Goal: Information Seeking & Learning: Find specific fact

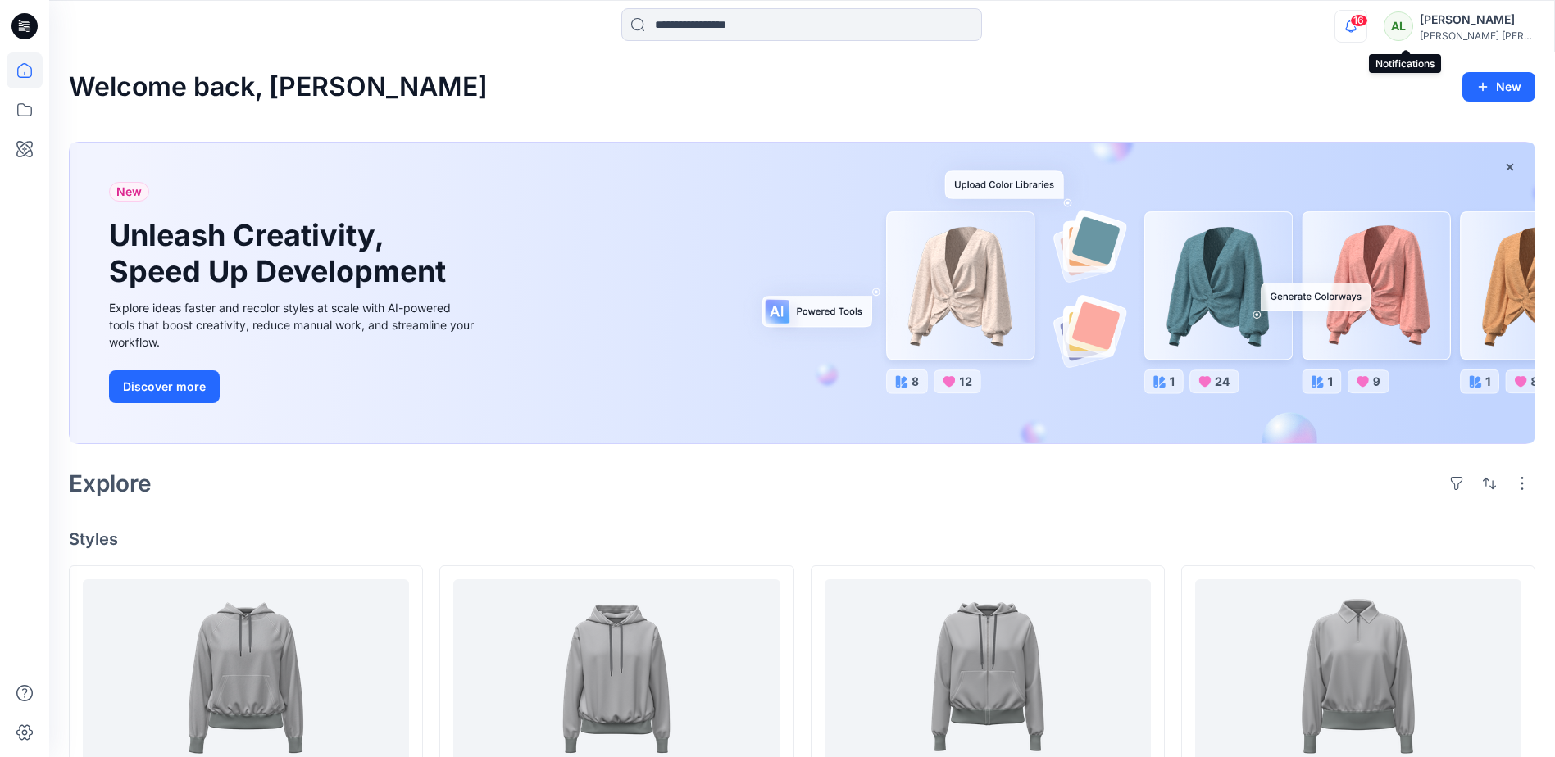
click at [1366, 27] on icon "button" at bounding box center [1350, 26] width 31 height 33
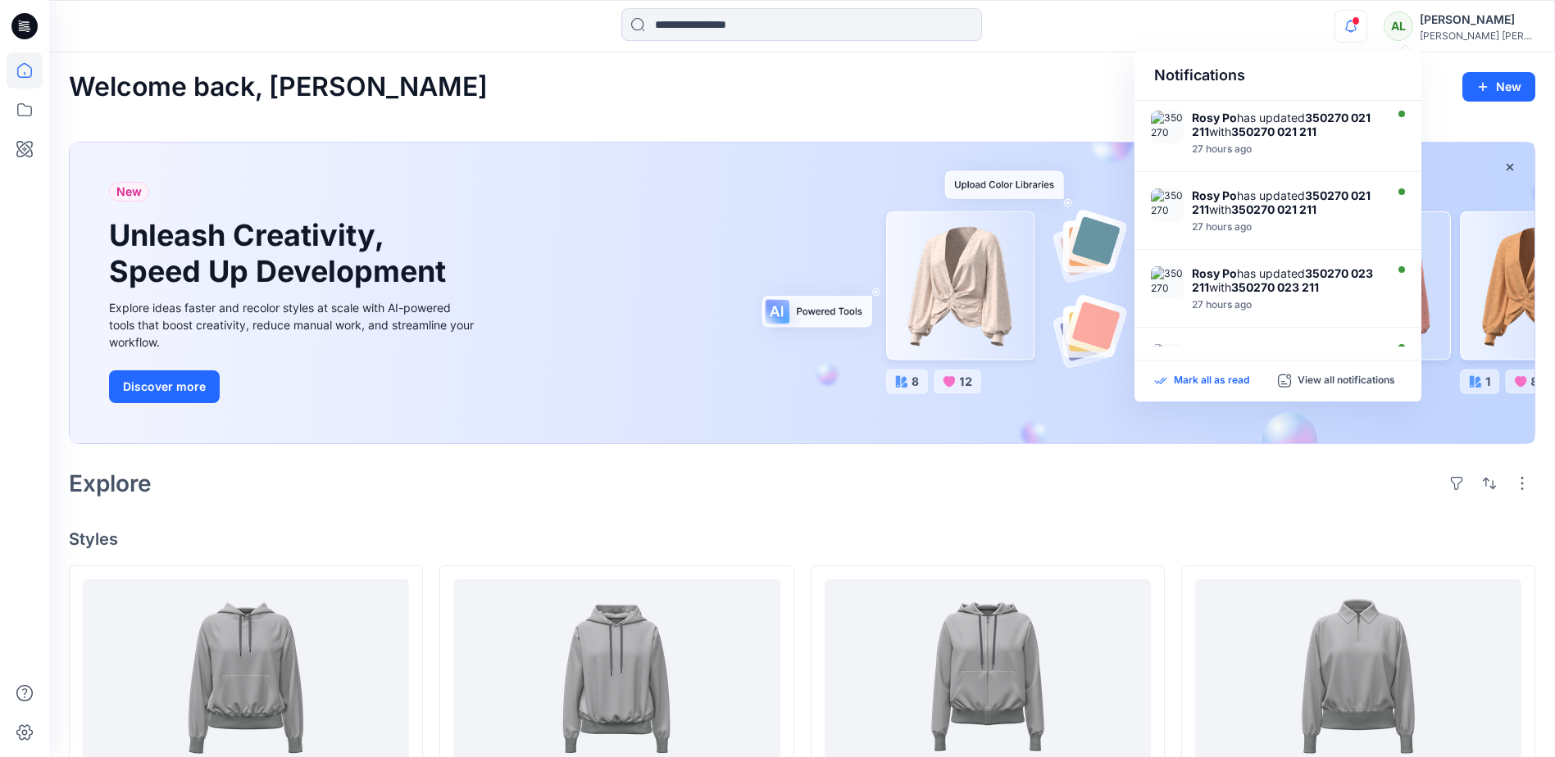
click at [1196, 379] on p "Mark all as read" at bounding box center [1211, 381] width 75 height 15
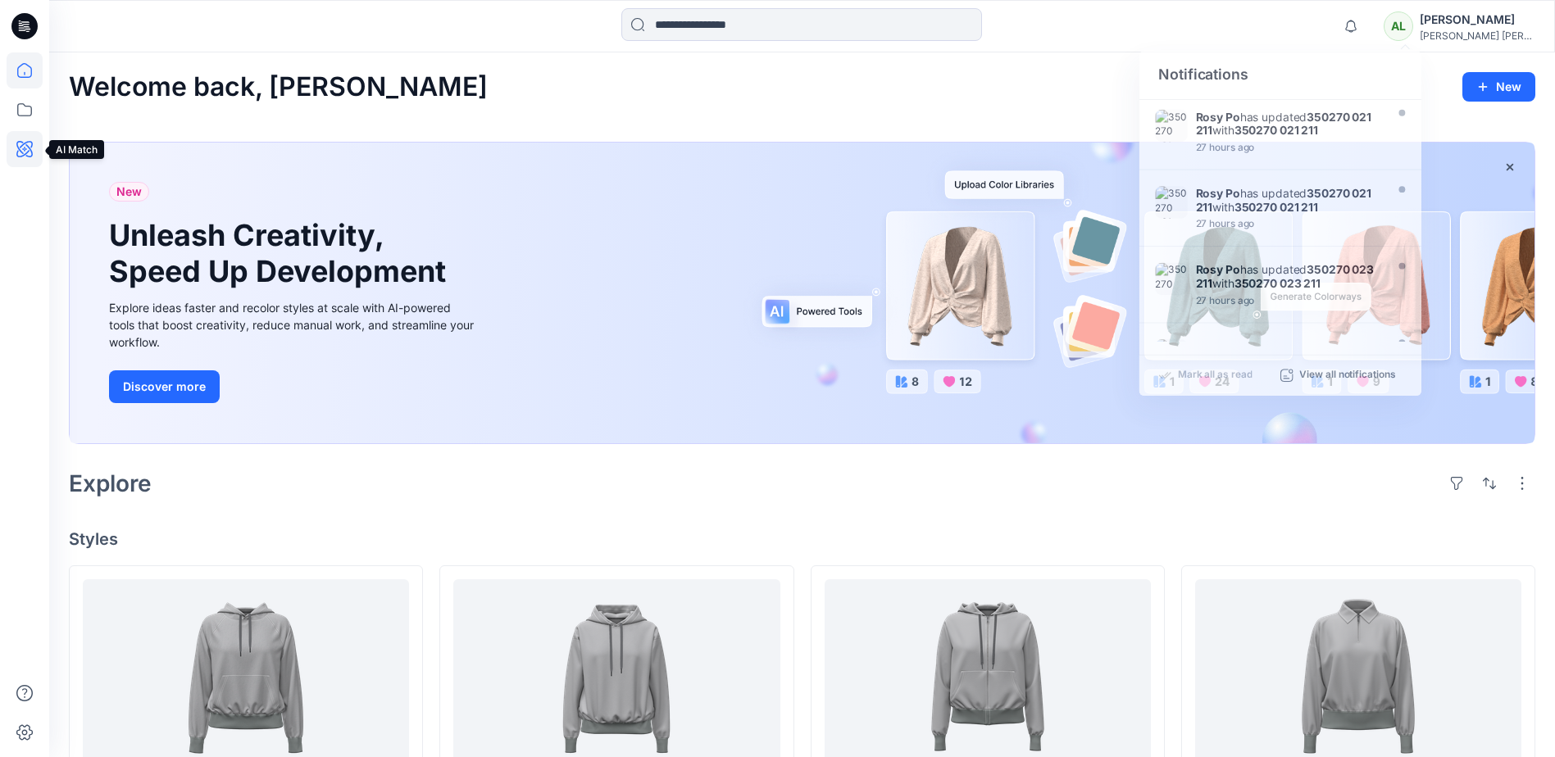
click at [28, 147] on icon at bounding box center [24, 149] width 16 height 16
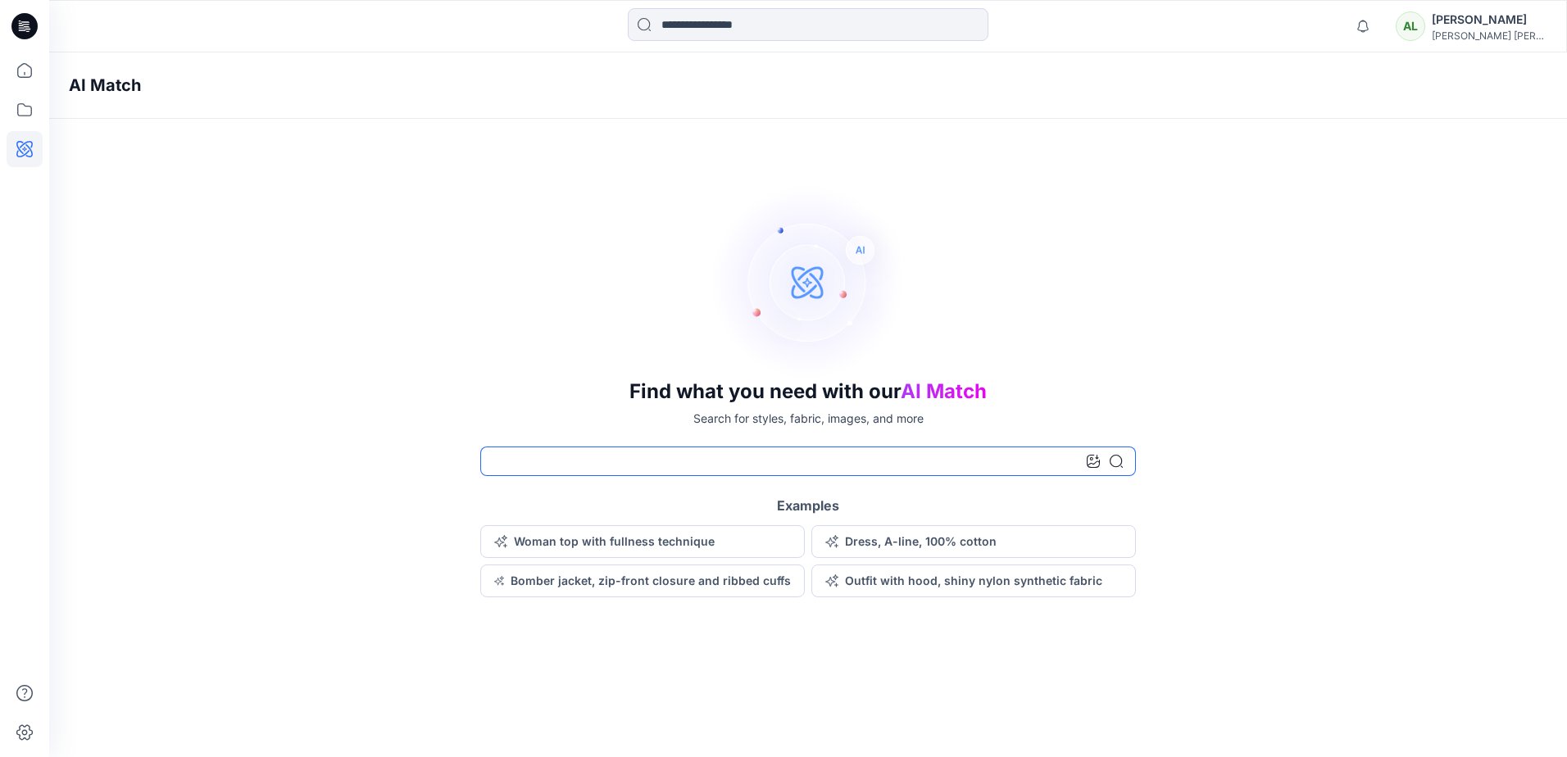
click at [674, 465] on input at bounding box center [808, 462] width 656 height 30
type input "**********"
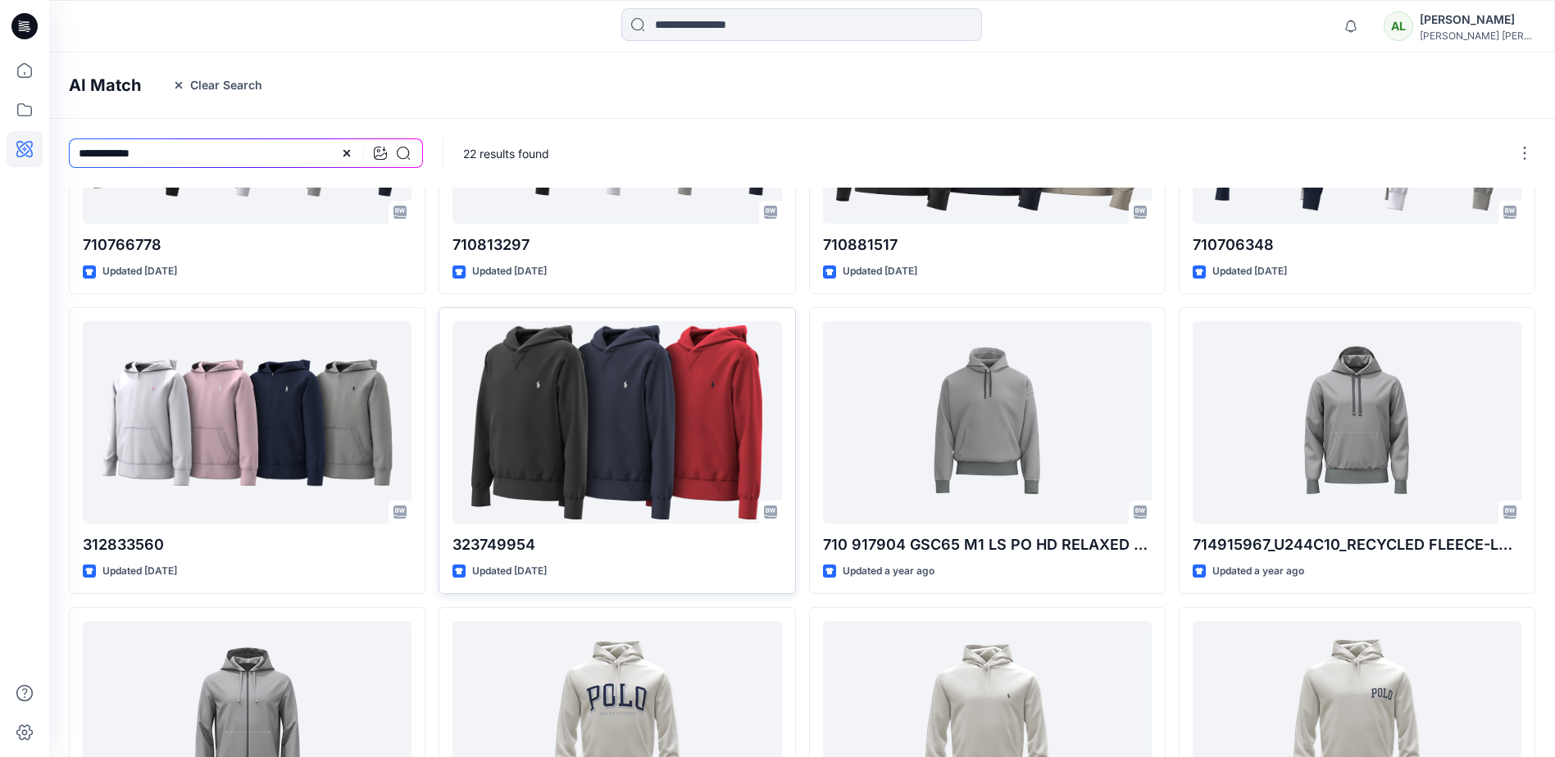
scroll to position [382, 0]
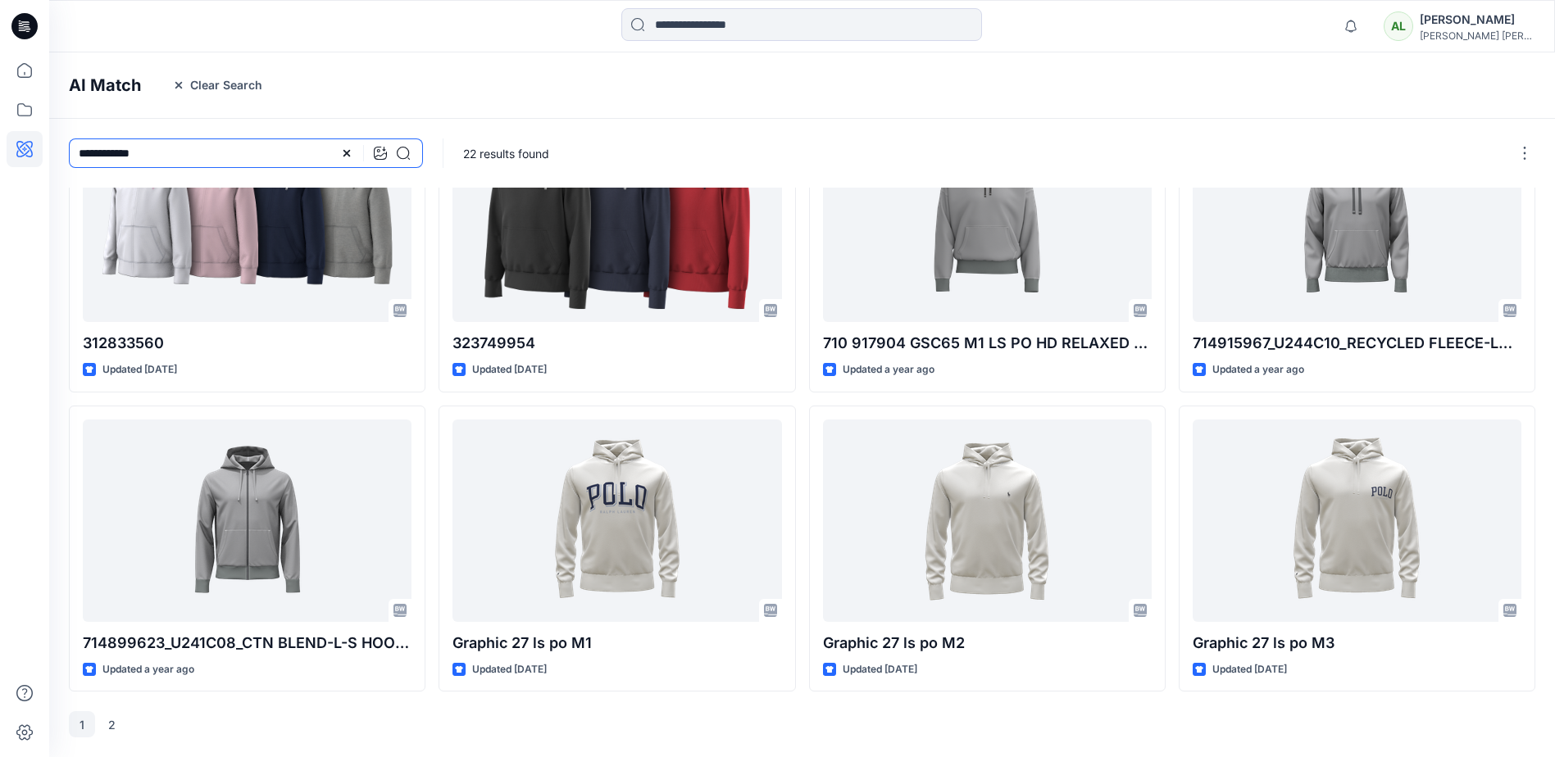
drag, startPoint x: 171, startPoint y: 148, endPoint x: 73, endPoint y: 146, distance: 98.4
click at [73, 146] on input "**********" at bounding box center [246, 153] width 354 height 30
type input "*****"
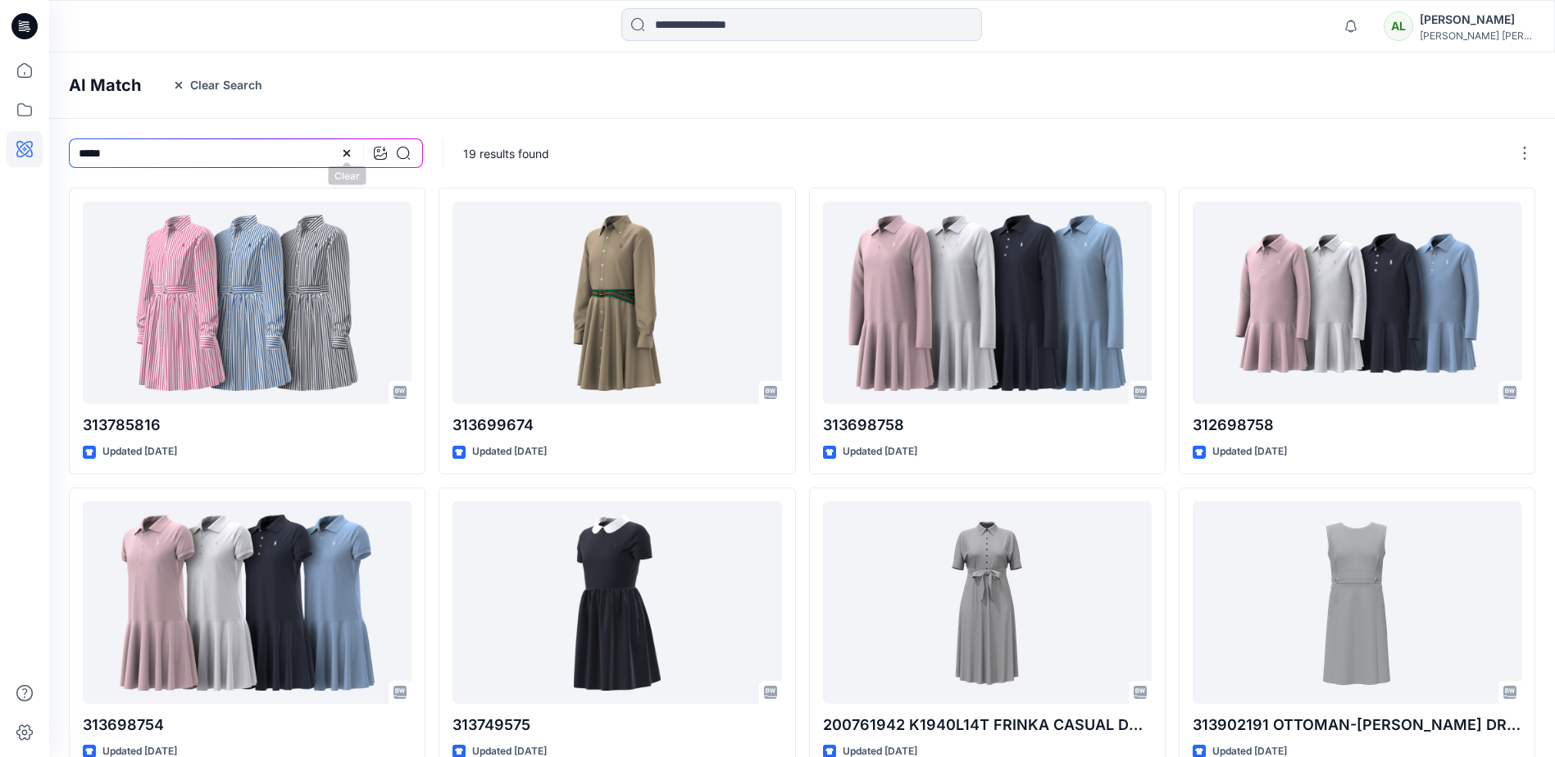
click at [349, 152] on icon at bounding box center [346, 153] width 13 height 13
click at [618, 161] on div "19 results found" at bounding box center [1000, 153] width 1114 height 69
click at [179, 78] on button "Clear Search" at bounding box center [216, 85] width 111 height 26
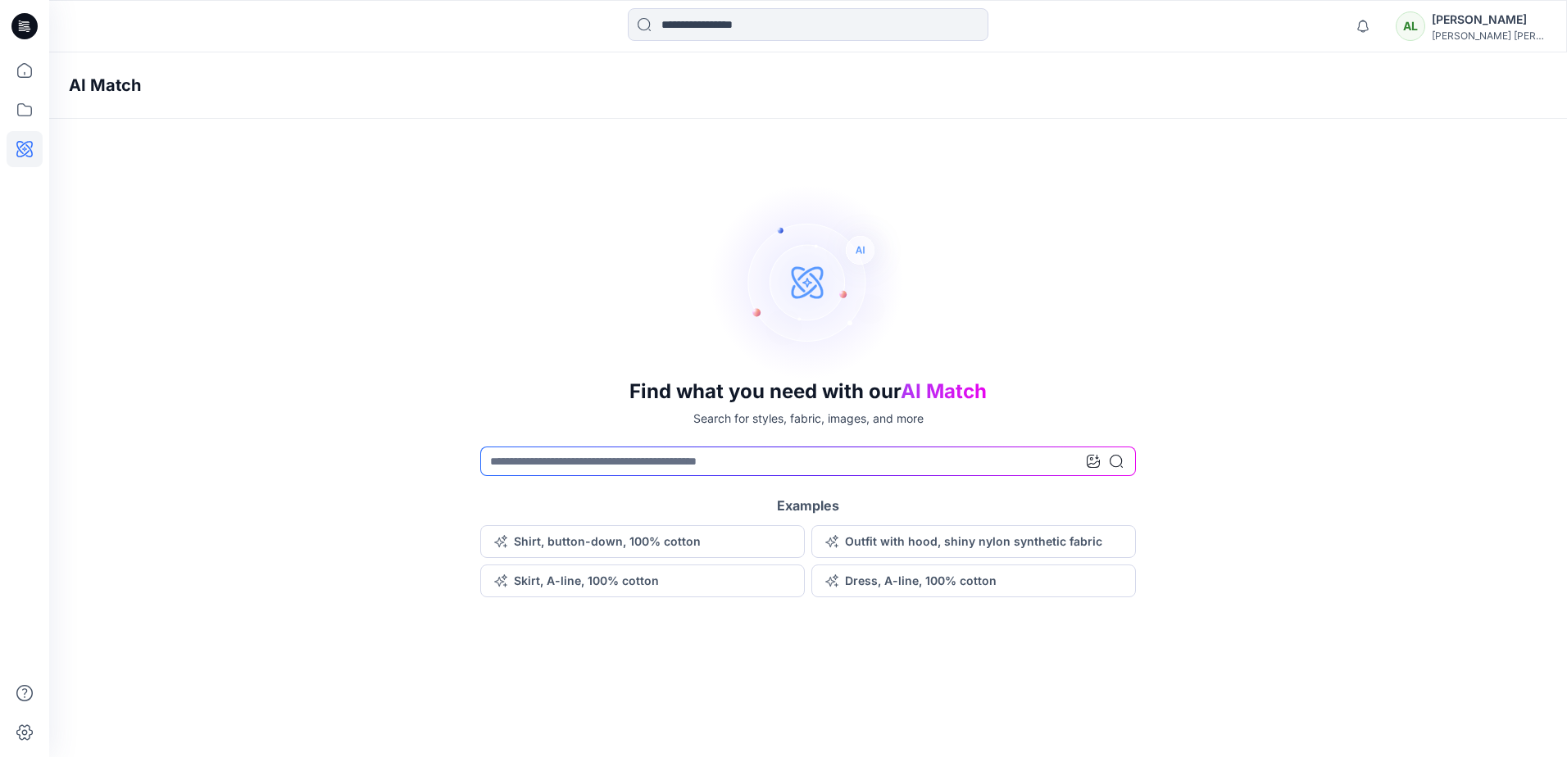
click at [1425, 23] on div "AL" at bounding box center [1411, 26] width 30 height 30
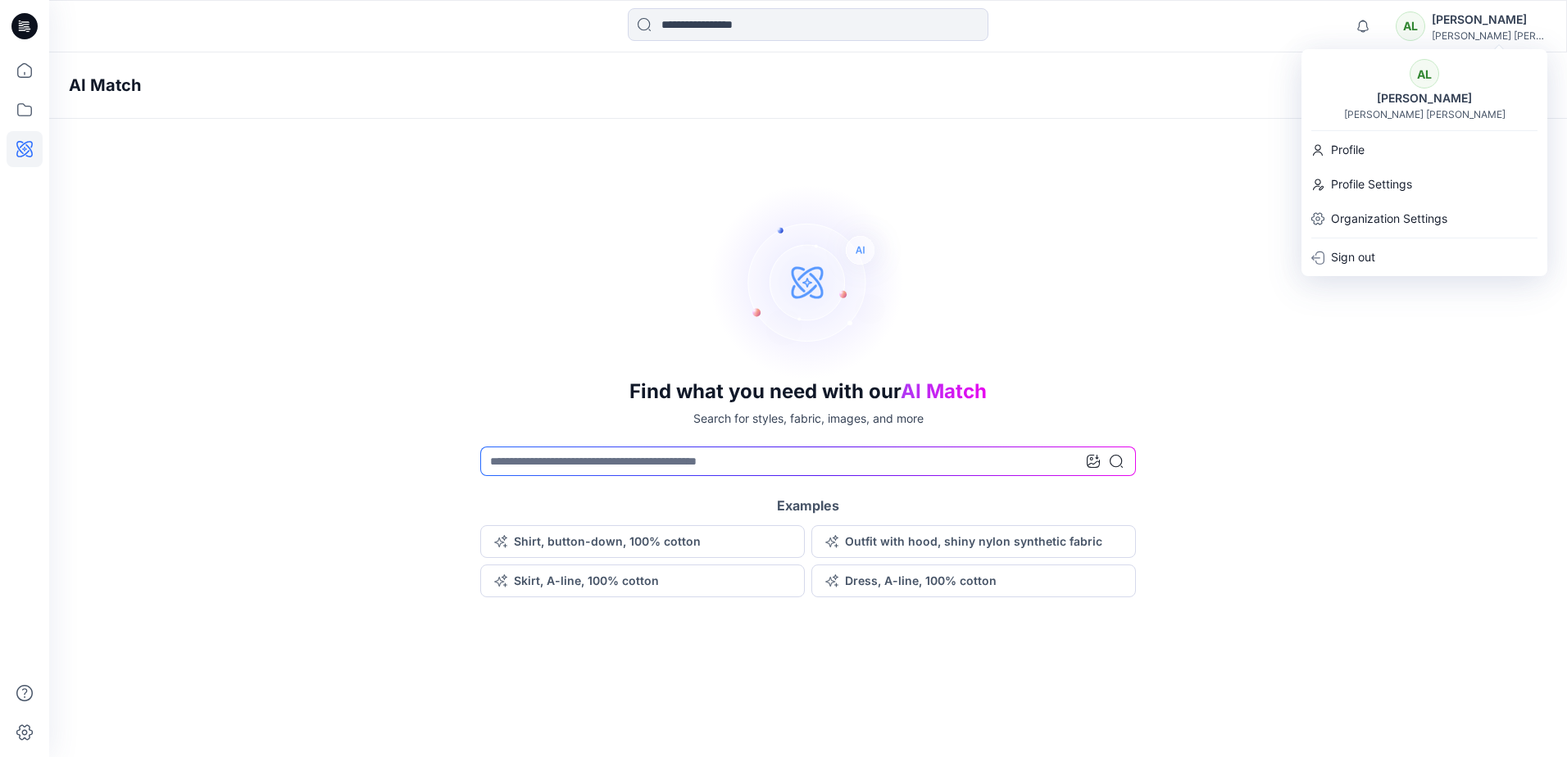
click at [1523, 28] on div "[PERSON_NAME]" at bounding box center [1489, 20] width 115 height 20
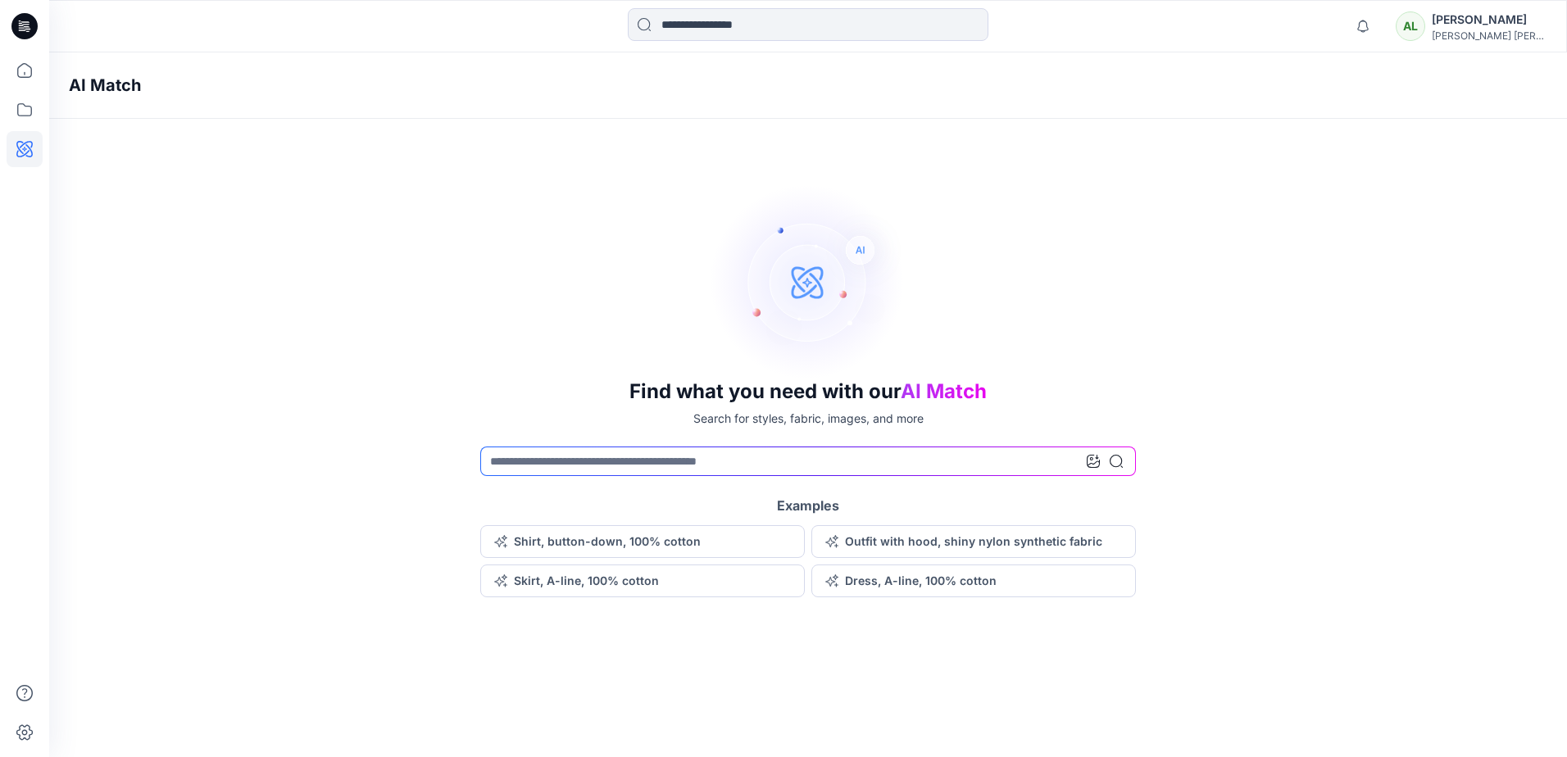
click at [1523, 28] on div "[PERSON_NAME]" at bounding box center [1489, 20] width 115 height 20
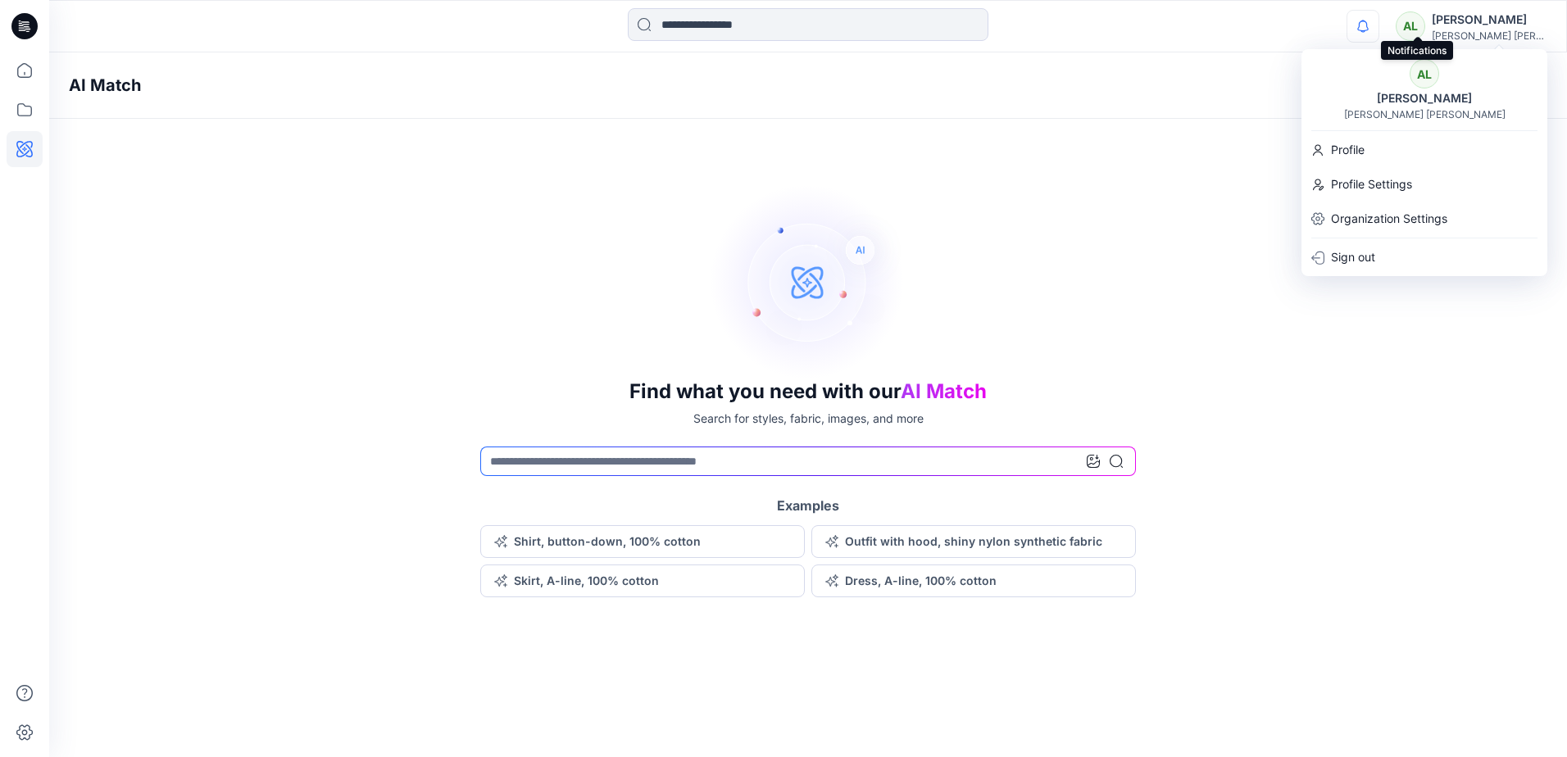
click at [1378, 27] on icon "button" at bounding box center [1362, 26] width 31 height 33
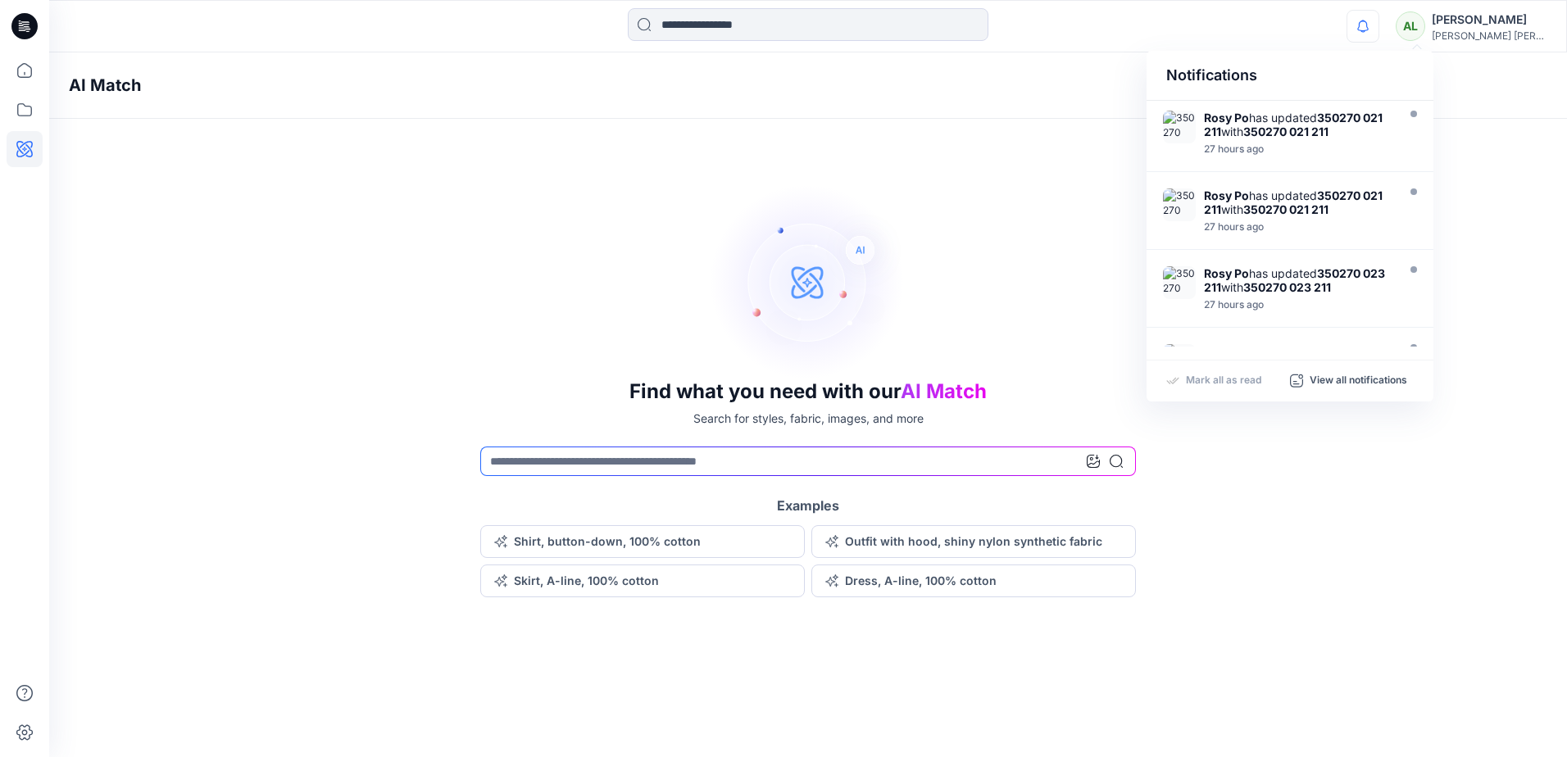
click at [1491, 30] on div "[PERSON_NAME] [PERSON_NAME]" at bounding box center [1489, 36] width 115 height 12
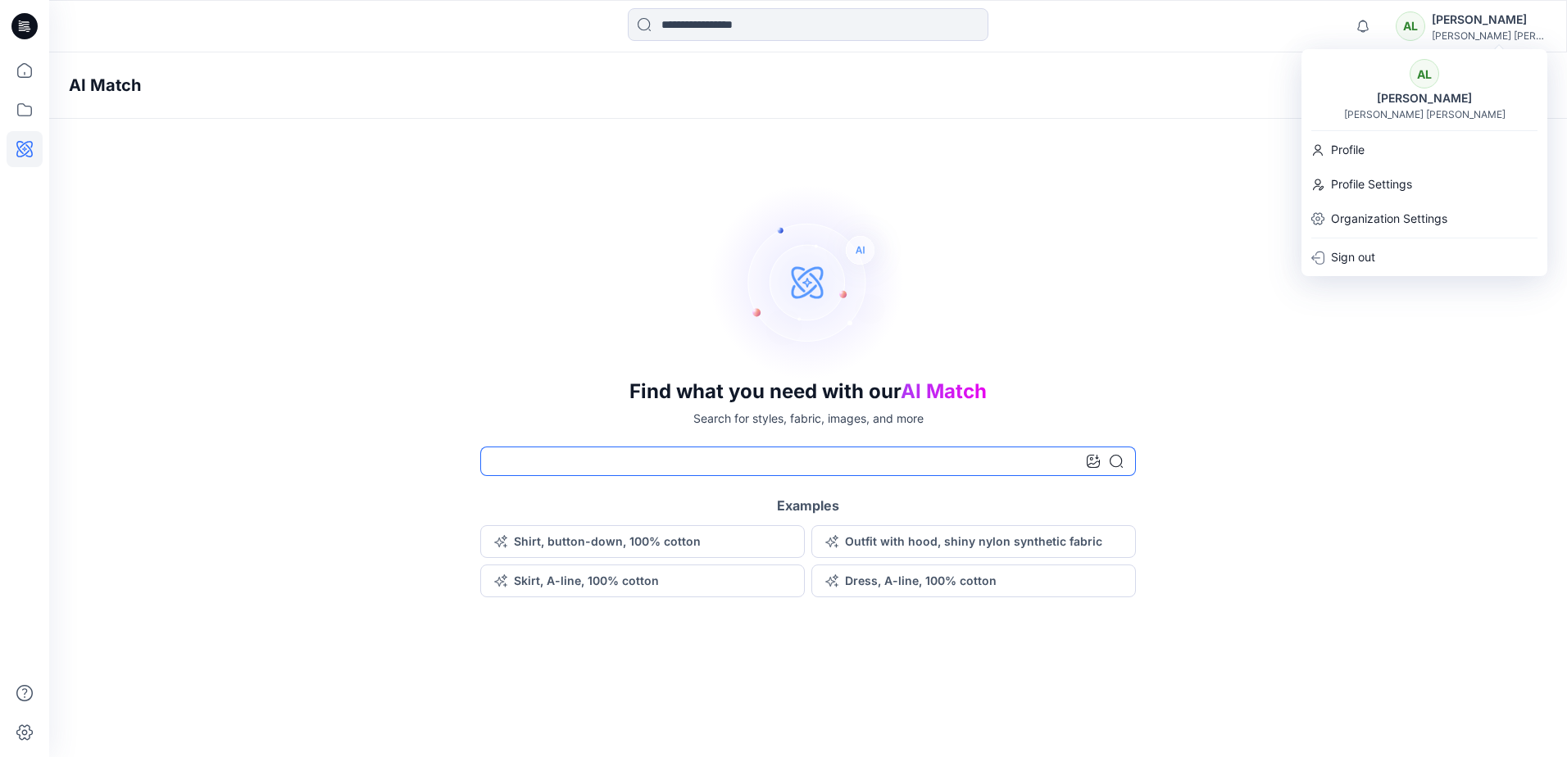
click at [824, 457] on input at bounding box center [808, 462] width 656 height 30
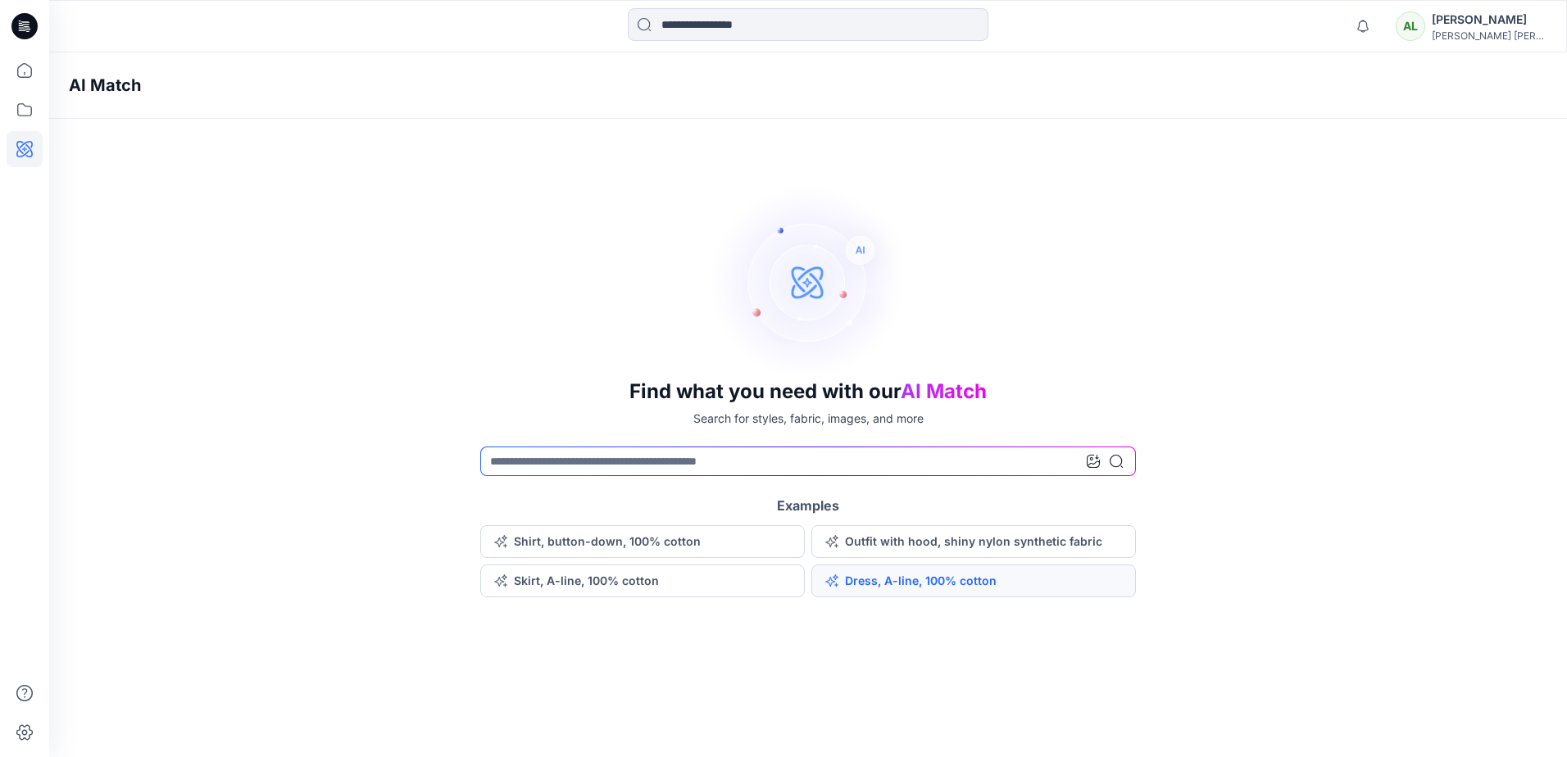
click at [976, 578] on button "Dress, A-line, 100% cotton" at bounding box center [973, 581] width 325 height 33
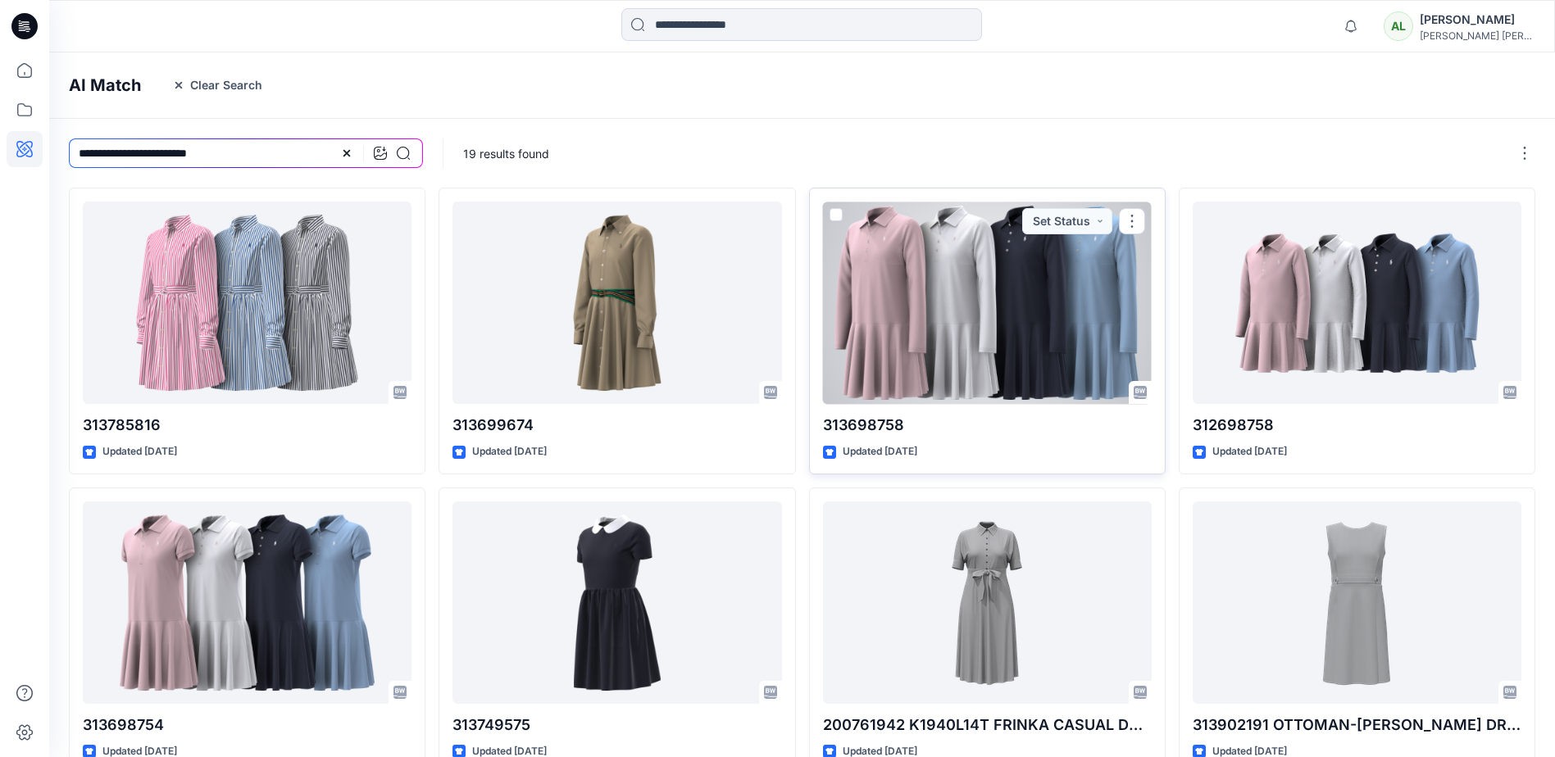
click at [974, 341] on div at bounding box center [987, 303] width 329 height 202
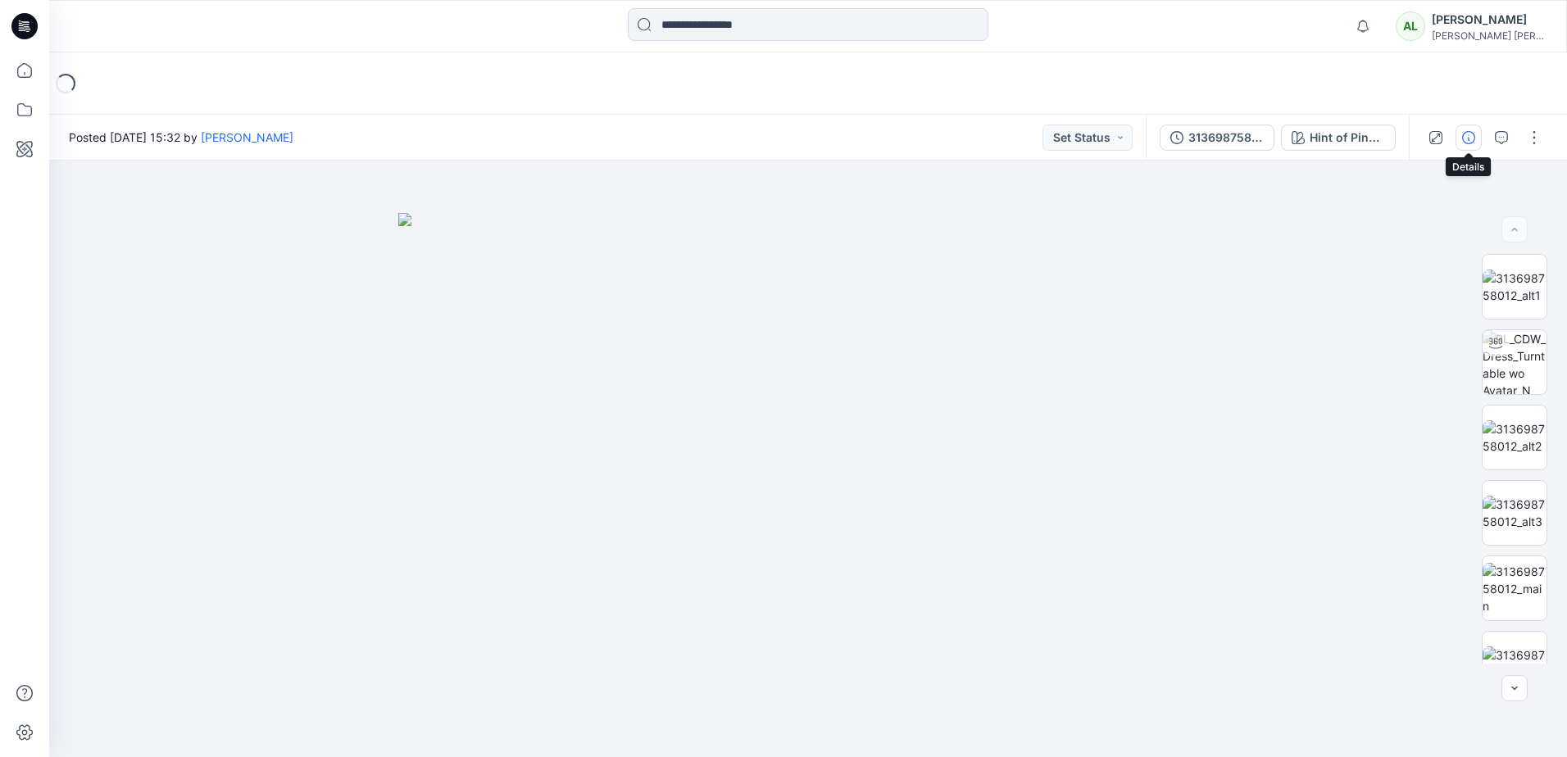
click at [1473, 140] on icon "button" at bounding box center [1468, 137] width 13 height 13
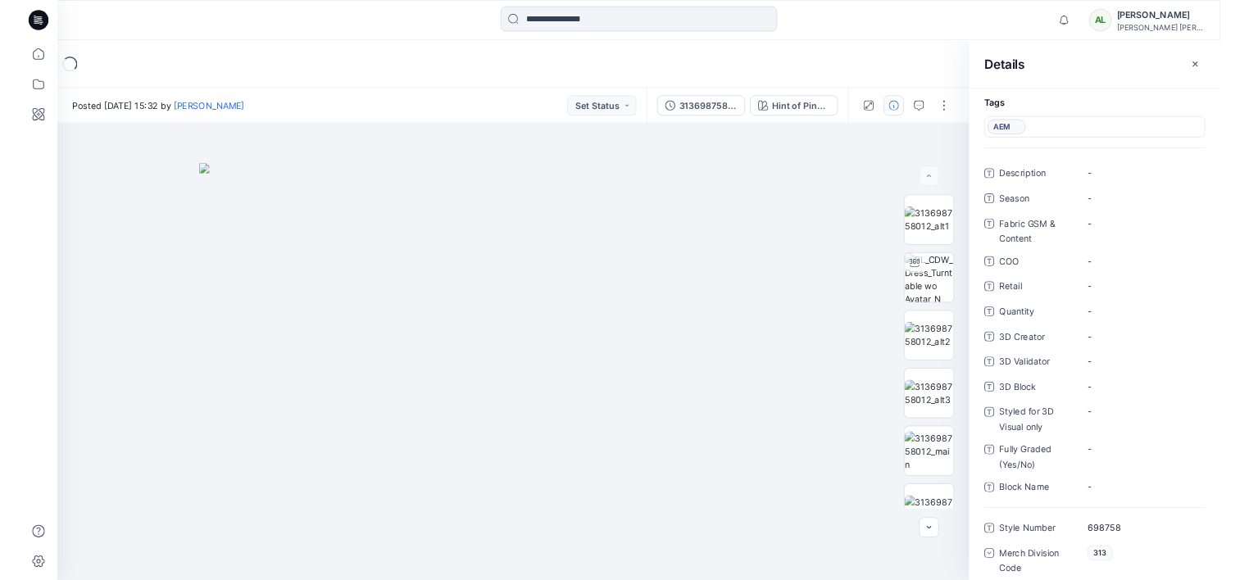
scroll to position [664, 0]
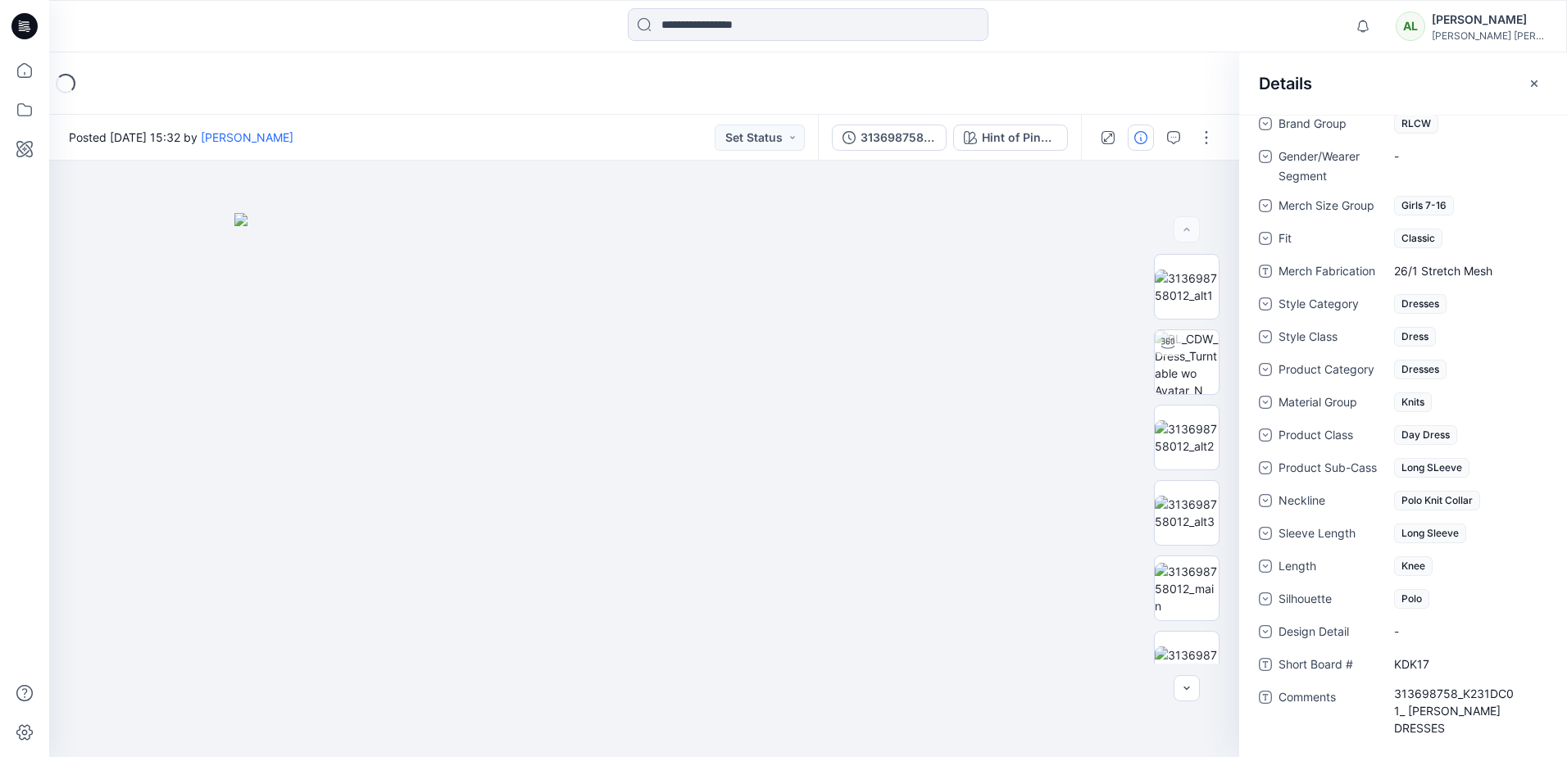
click at [22, 24] on icon at bounding box center [20, 23] width 3 height 1
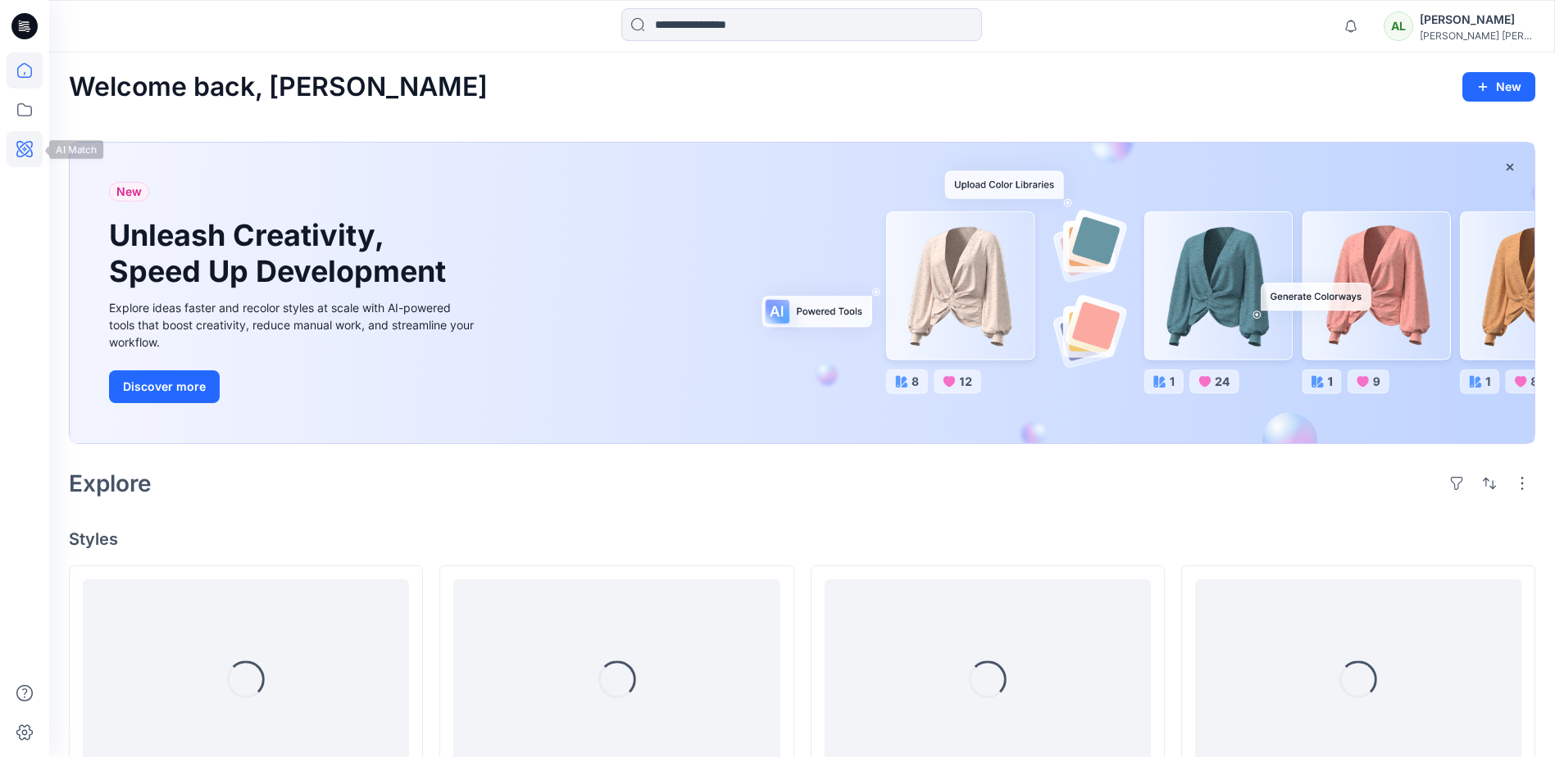
click at [21, 145] on icon at bounding box center [25, 149] width 36 height 36
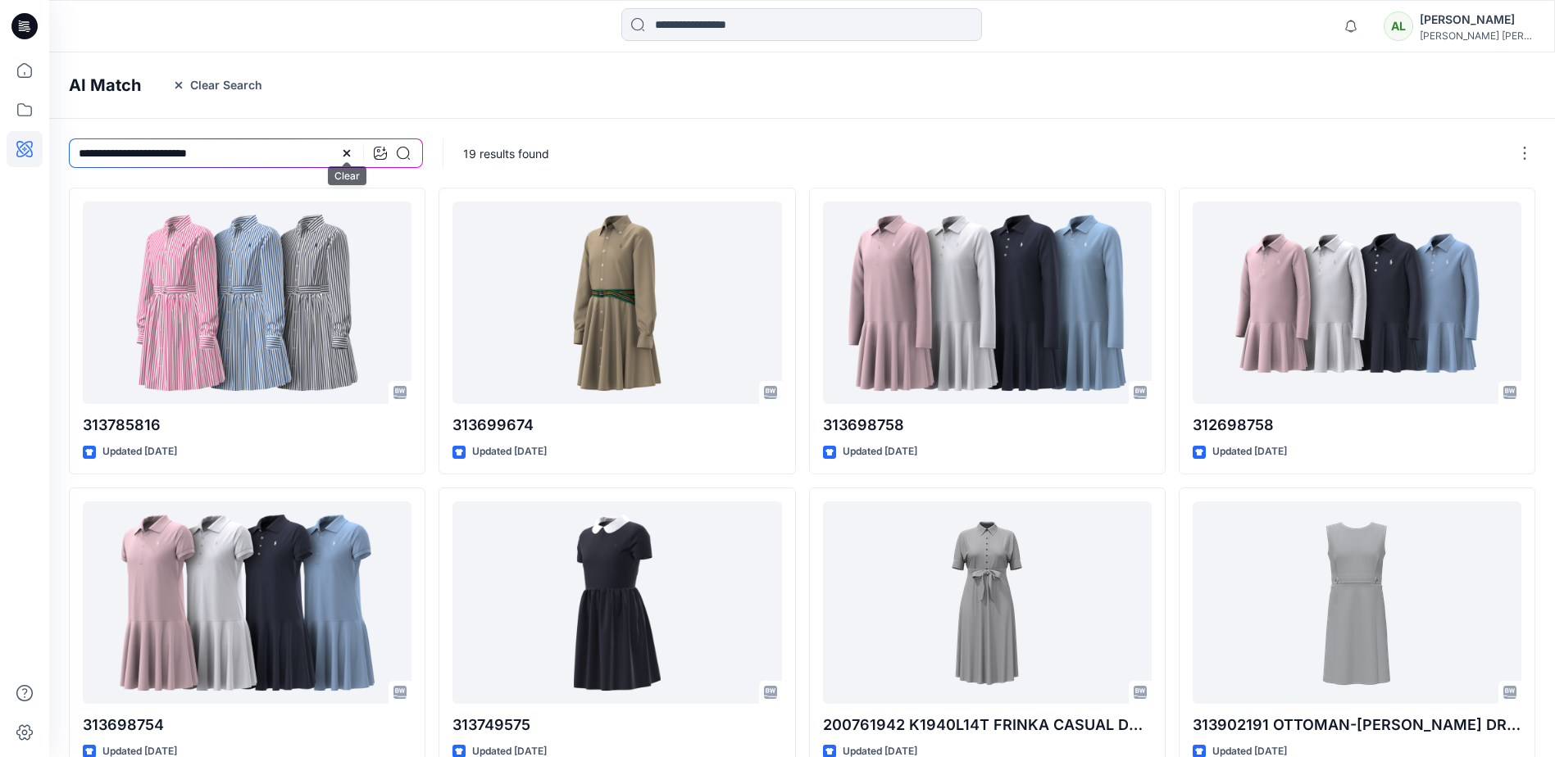
click at [347, 157] on icon at bounding box center [346, 153] width 13 height 13
click at [175, 85] on icon "button" at bounding box center [178, 85] width 13 height 13
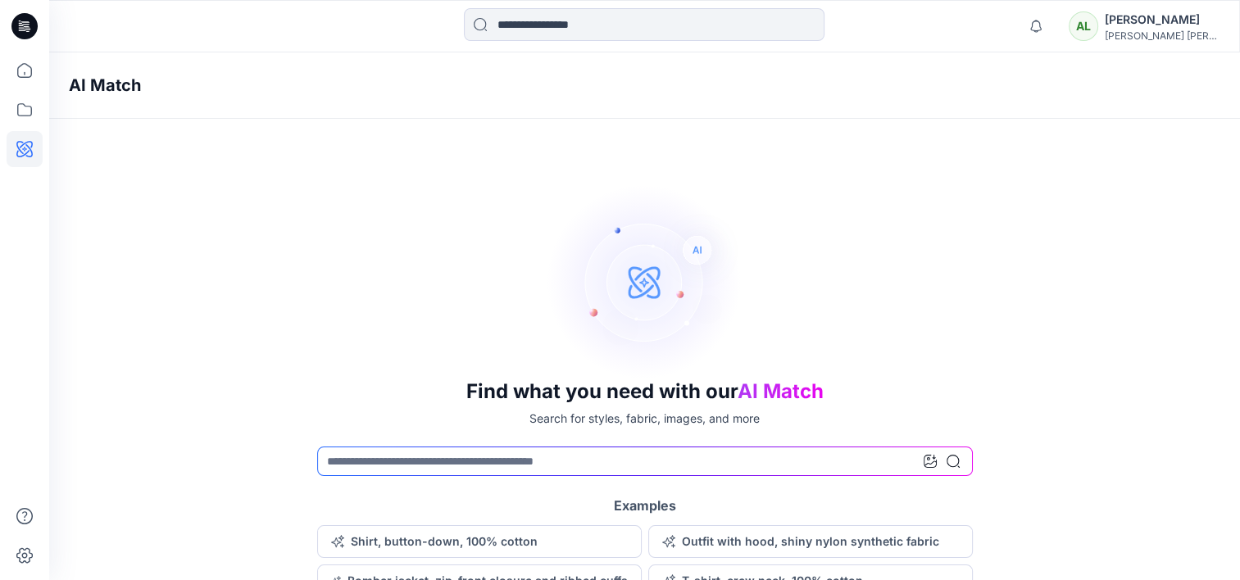
click at [176, 190] on div "Find what you need with our AI Match Search for styles, fabric, images, and mor…" at bounding box center [644, 391] width 1191 height 414
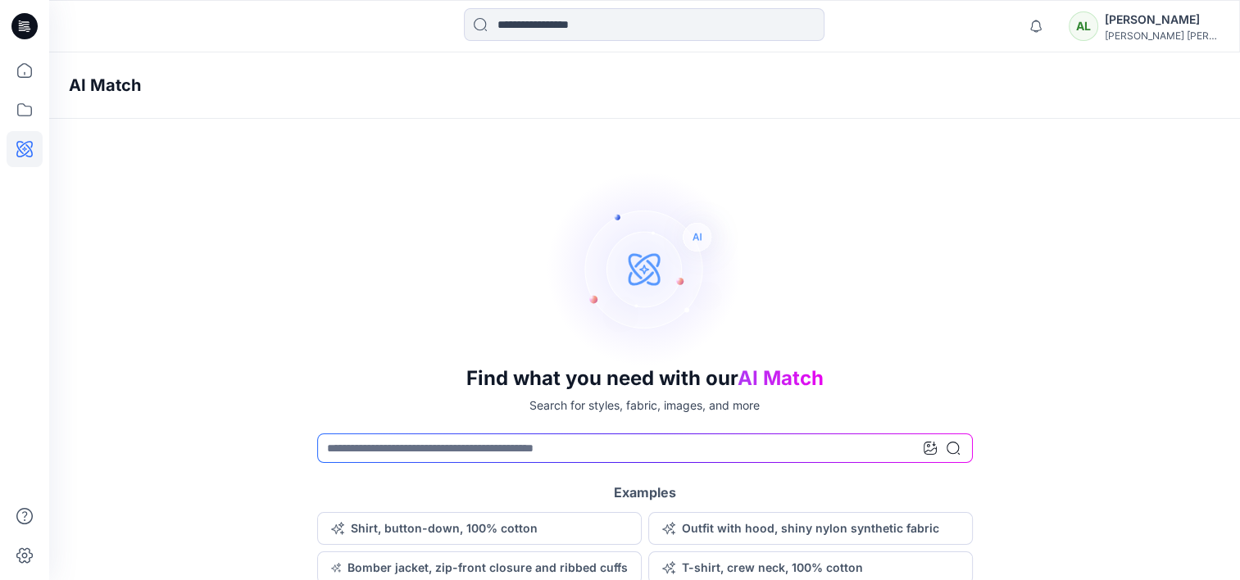
scroll to position [16, 0]
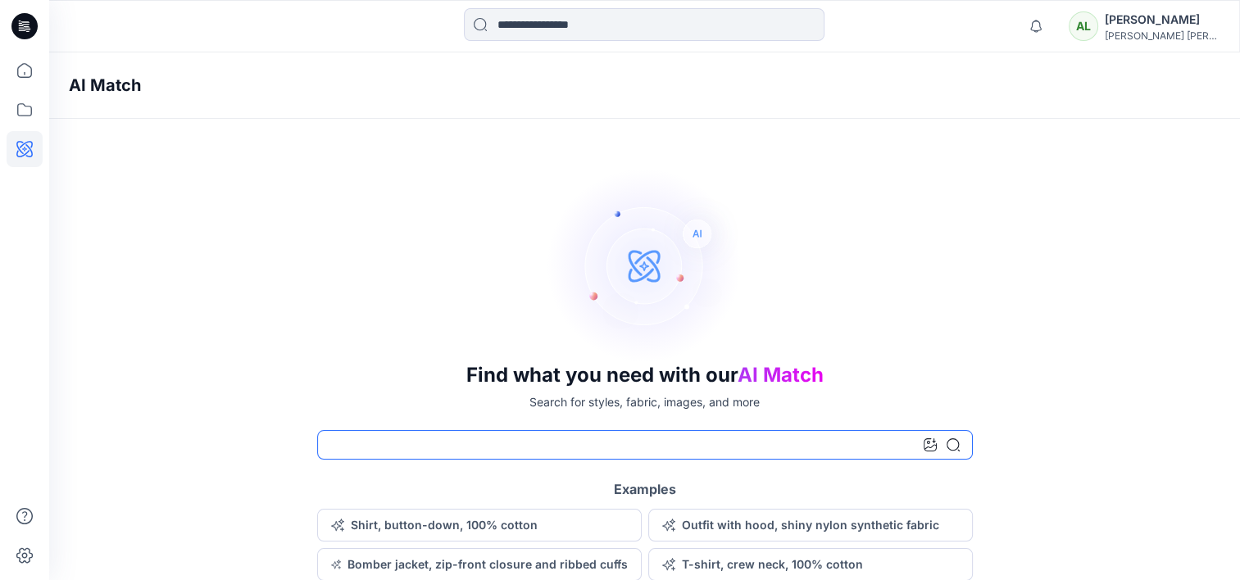
click at [475, 456] on input at bounding box center [645, 445] width 656 height 30
type input "****"
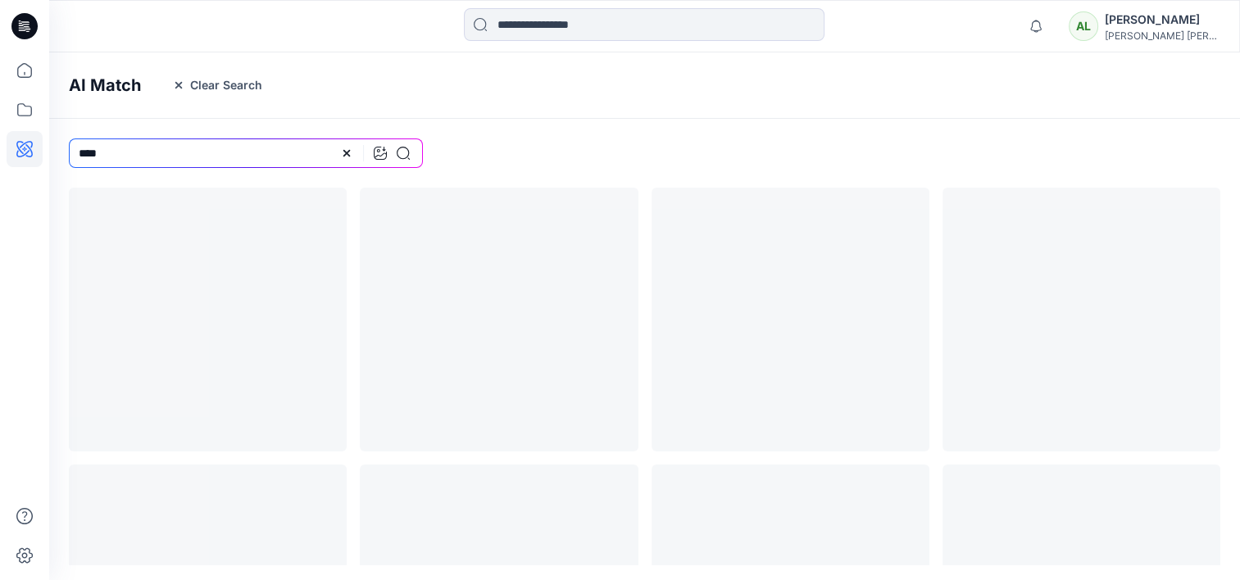
scroll to position [0, 0]
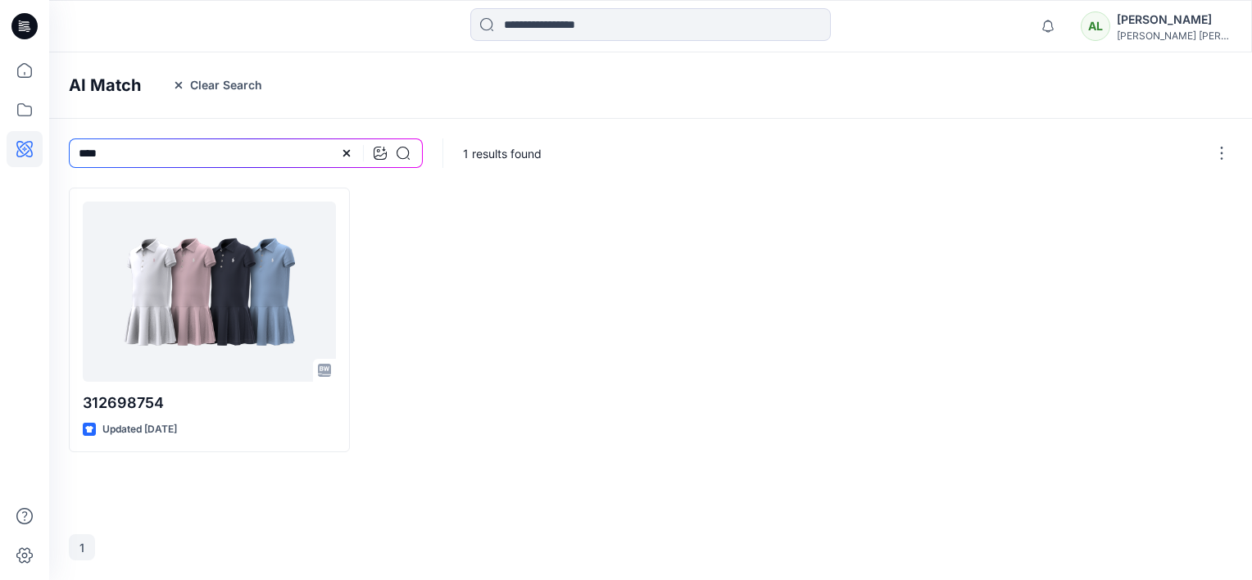
click at [715, 330] on div at bounding box center [797, 320] width 281 height 265
drag, startPoint x: 174, startPoint y: 145, endPoint x: 43, endPoint y: 147, distance: 131.1
click at [43, 147] on div "Notifications Rosy Po has updated 350270 021 211 with 350270 021 211 27 hours a…" at bounding box center [626, 290] width 1252 height 580
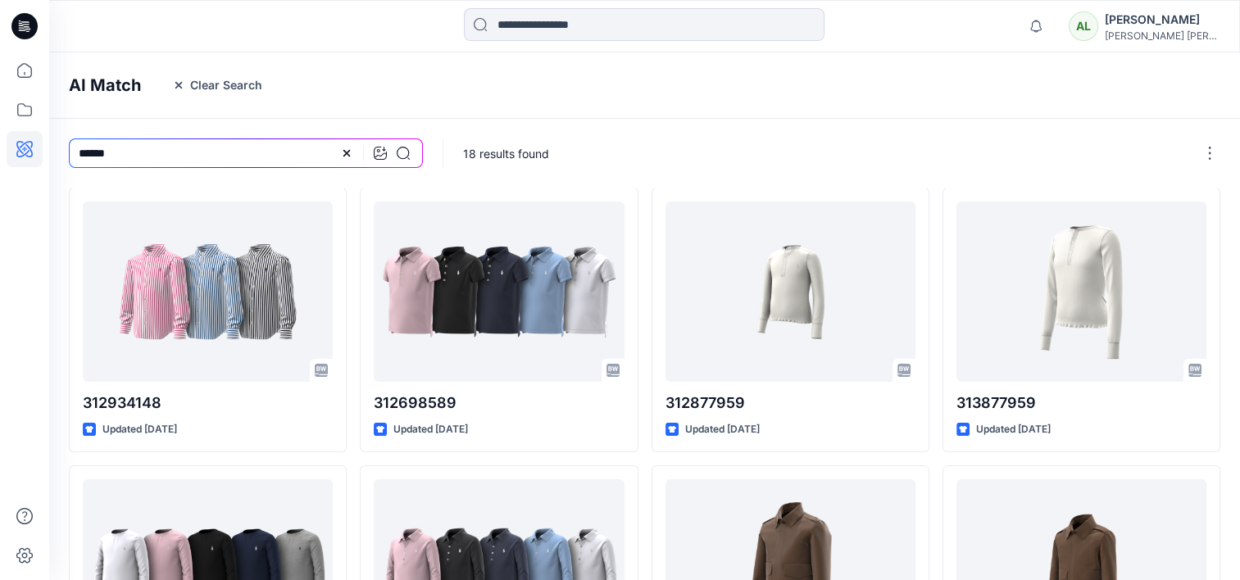
click at [404, 152] on icon at bounding box center [403, 153] width 13 height 13
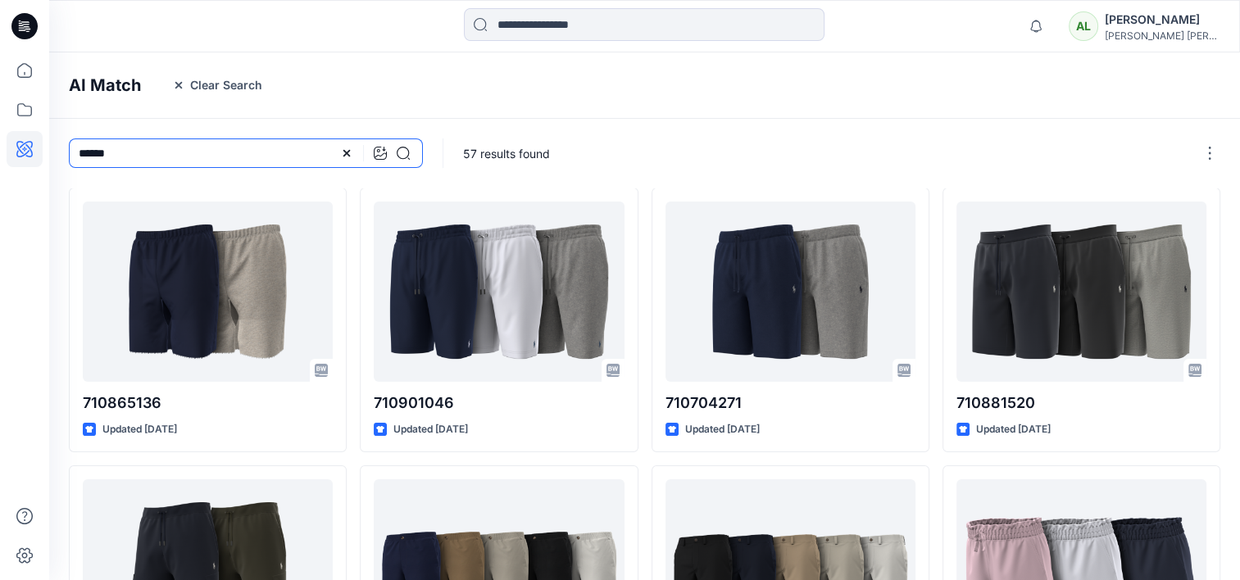
click at [279, 156] on input "******" at bounding box center [246, 153] width 354 height 30
type input "*****"
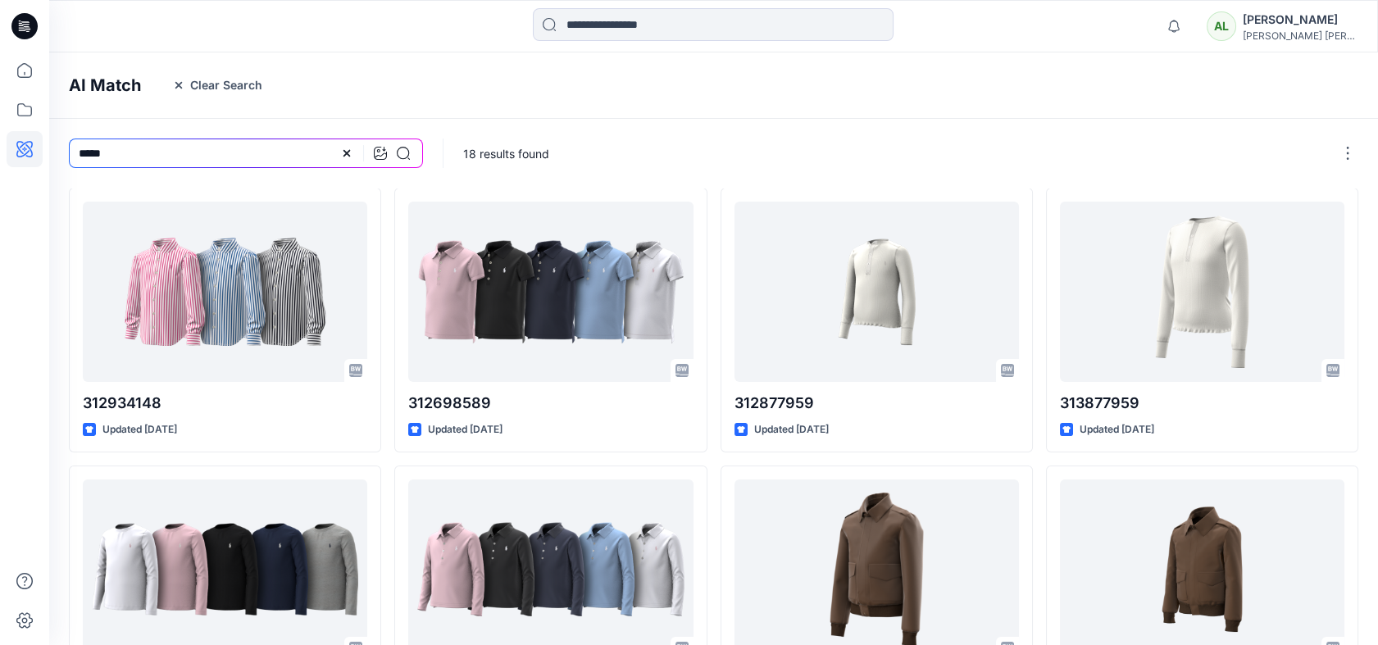
drag, startPoint x: 965, startPoint y: 2, endPoint x: 929, endPoint y: 87, distance: 92.2
click at [929, 87] on div "AI Match Clear Search" at bounding box center [738, 85] width 1378 height 66
click at [343, 157] on icon at bounding box center [346, 153] width 13 height 13
click at [22, 152] on icon at bounding box center [24, 149] width 16 height 16
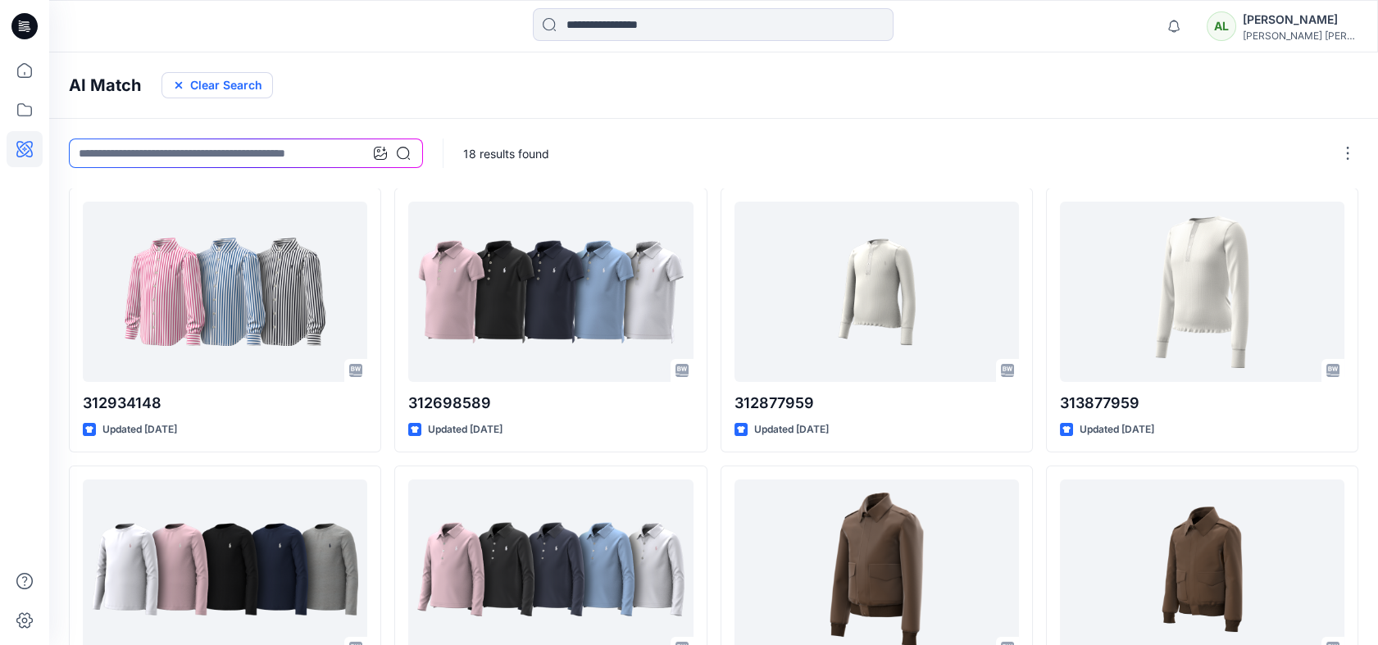
click at [224, 94] on button "Clear Search" at bounding box center [216, 85] width 111 height 26
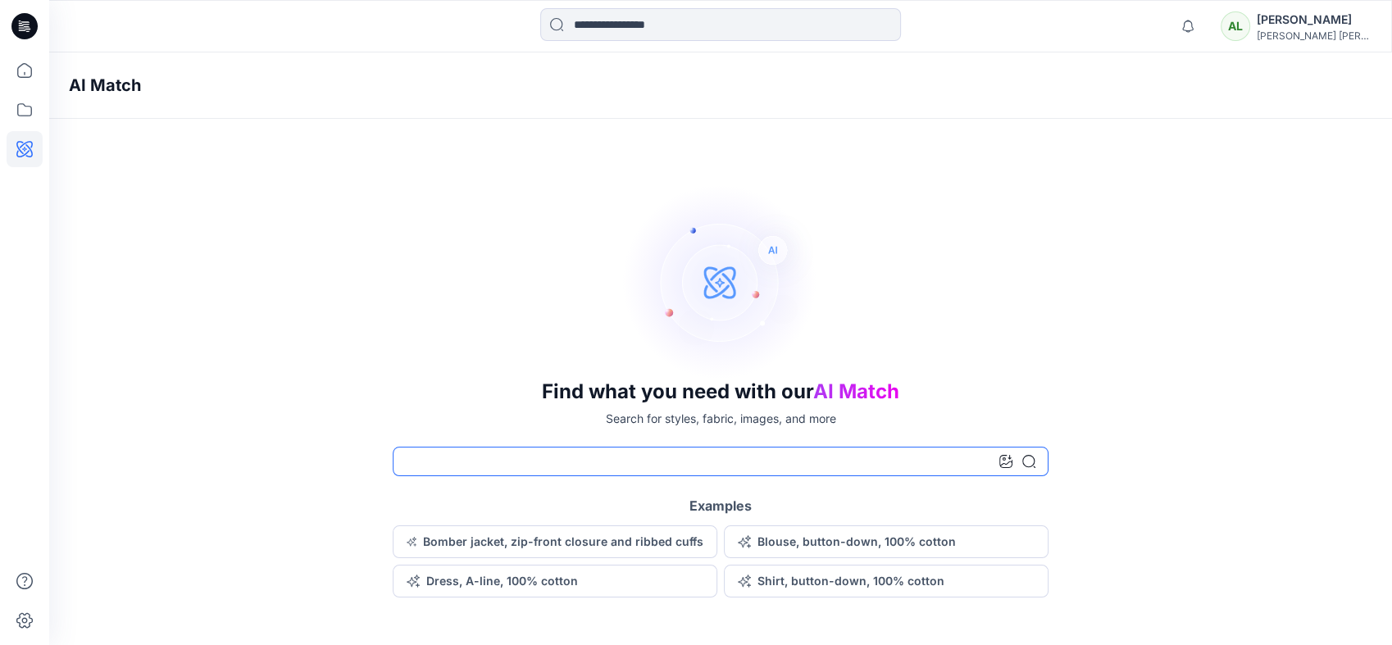
click at [633, 464] on input at bounding box center [721, 462] width 656 height 30
click at [646, 25] on input at bounding box center [720, 24] width 361 height 33
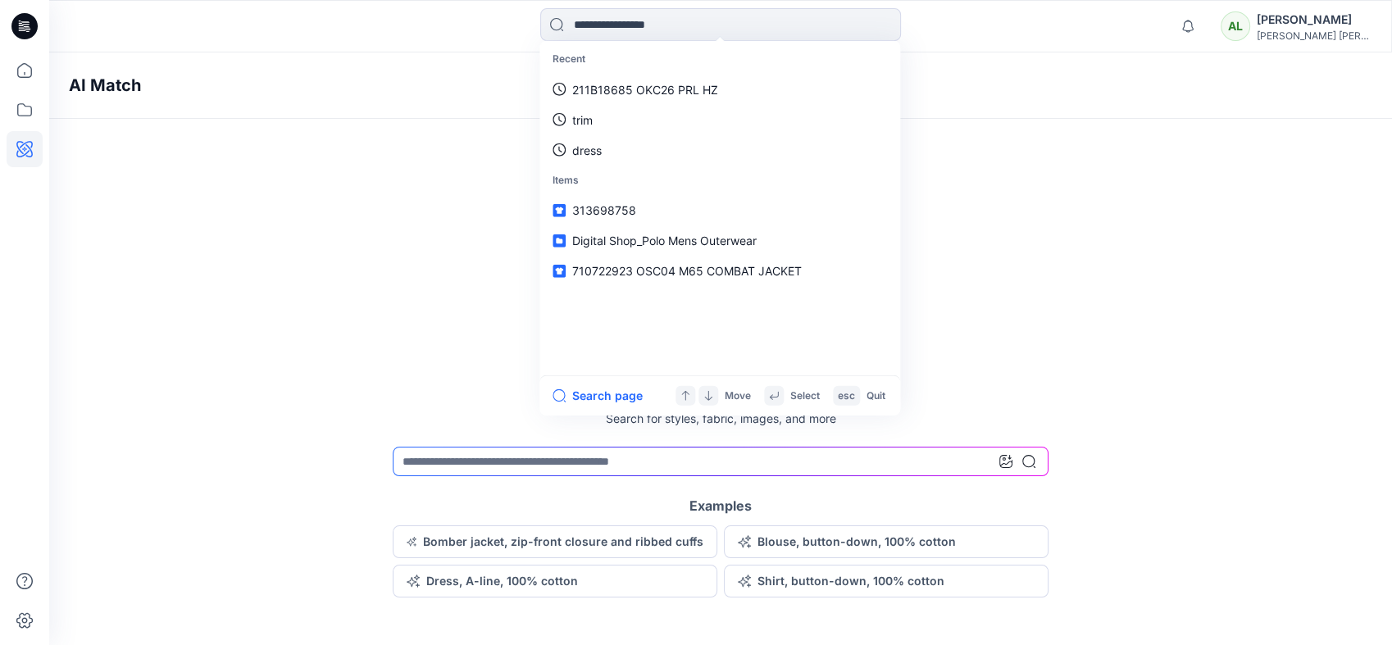
click at [346, 110] on div "AI Match" at bounding box center [745, 85] width 1392 height 66
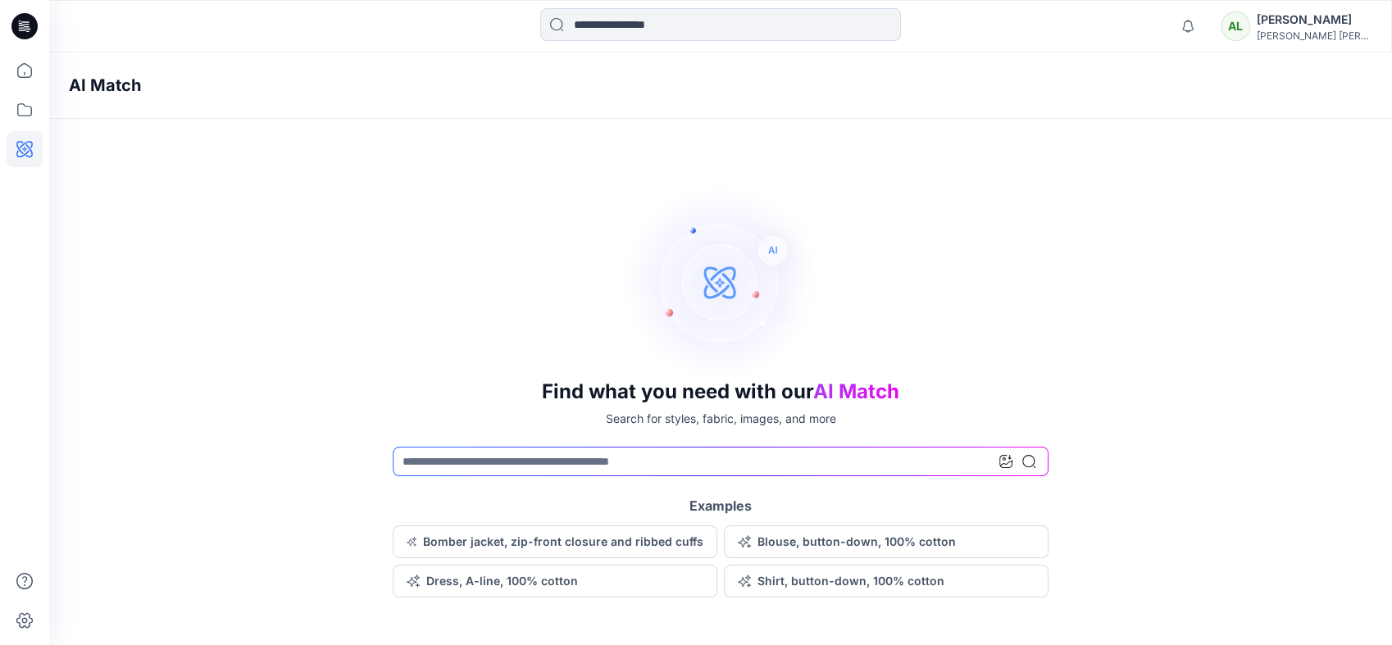
click at [326, 132] on div "AI Match Find what you need with our AI Match Search for styles, fabric, images…" at bounding box center [720, 324] width 1342 height 545
click at [542, 458] on input at bounding box center [721, 462] width 656 height 30
type input "***"
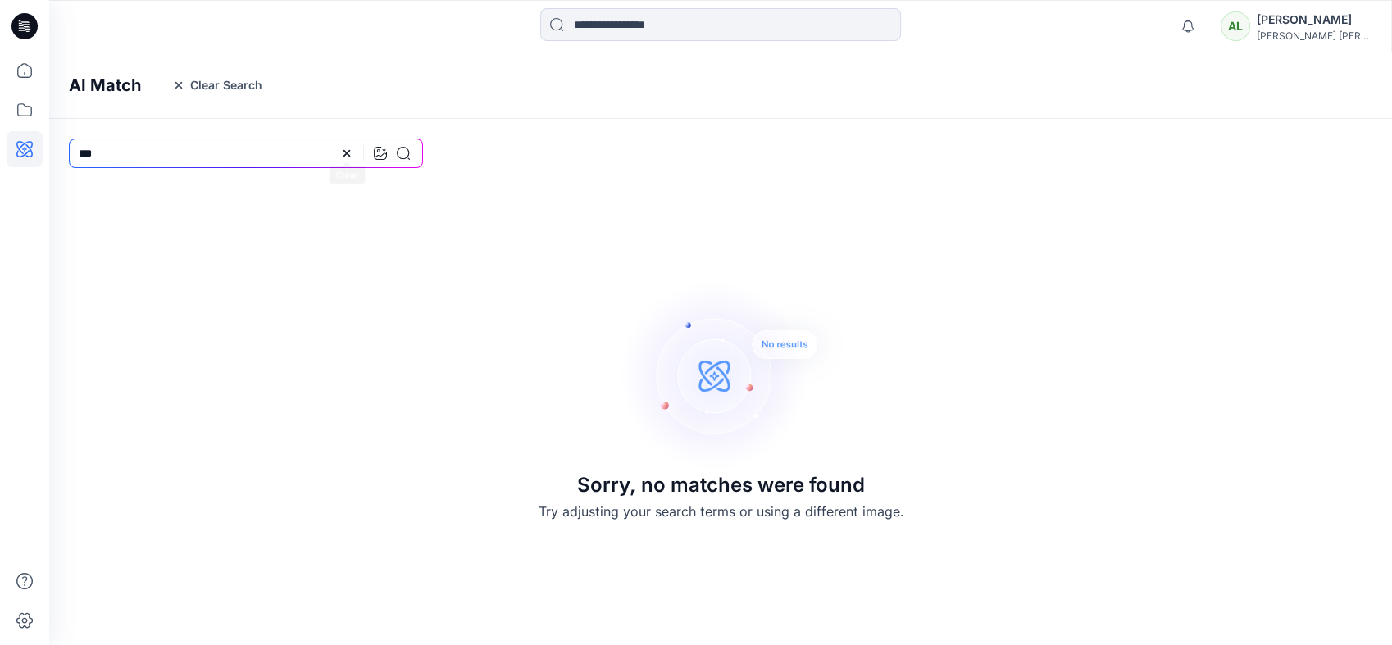
click at [352, 161] on div at bounding box center [375, 153] width 70 height 30
click at [342, 154] on icon at bounding box center [346, 153] width 13 height 13
click at [226, 162] on input at bounding box center [246, 153] width 354 height 30
type input "********"
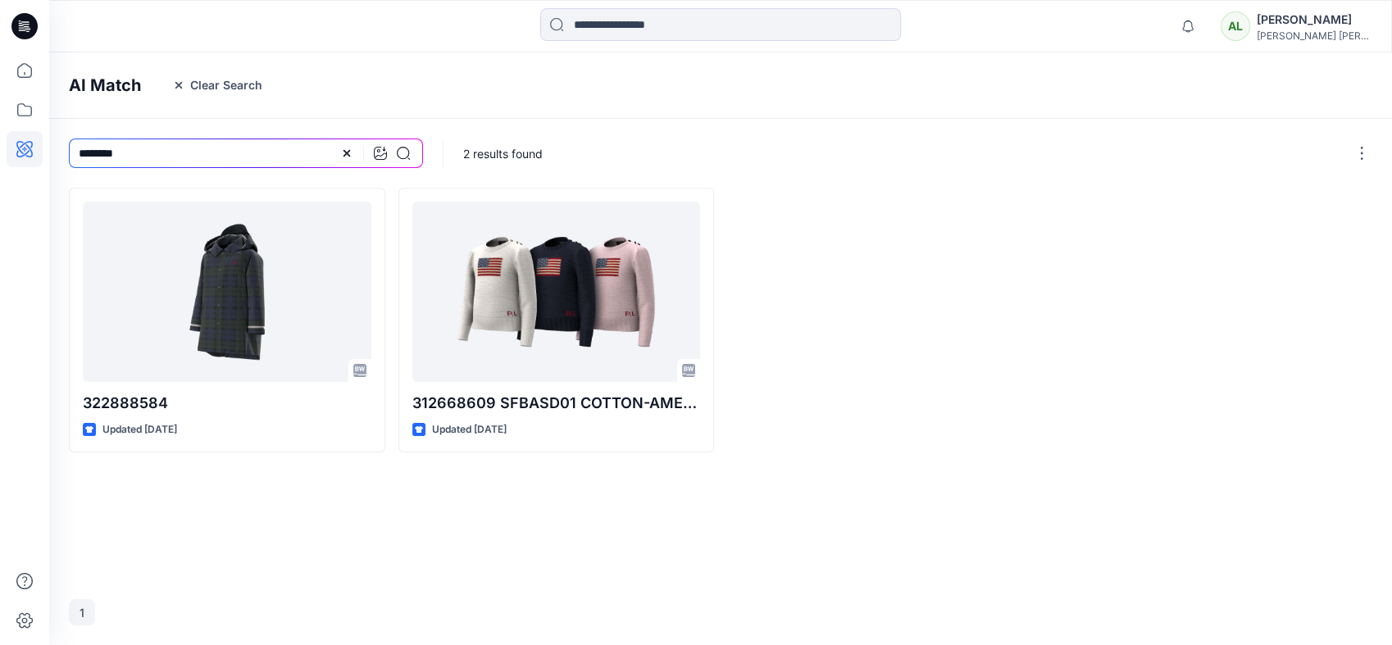
click at [25, 25] on icon at bounding box center [24, 26] width 26 height 26
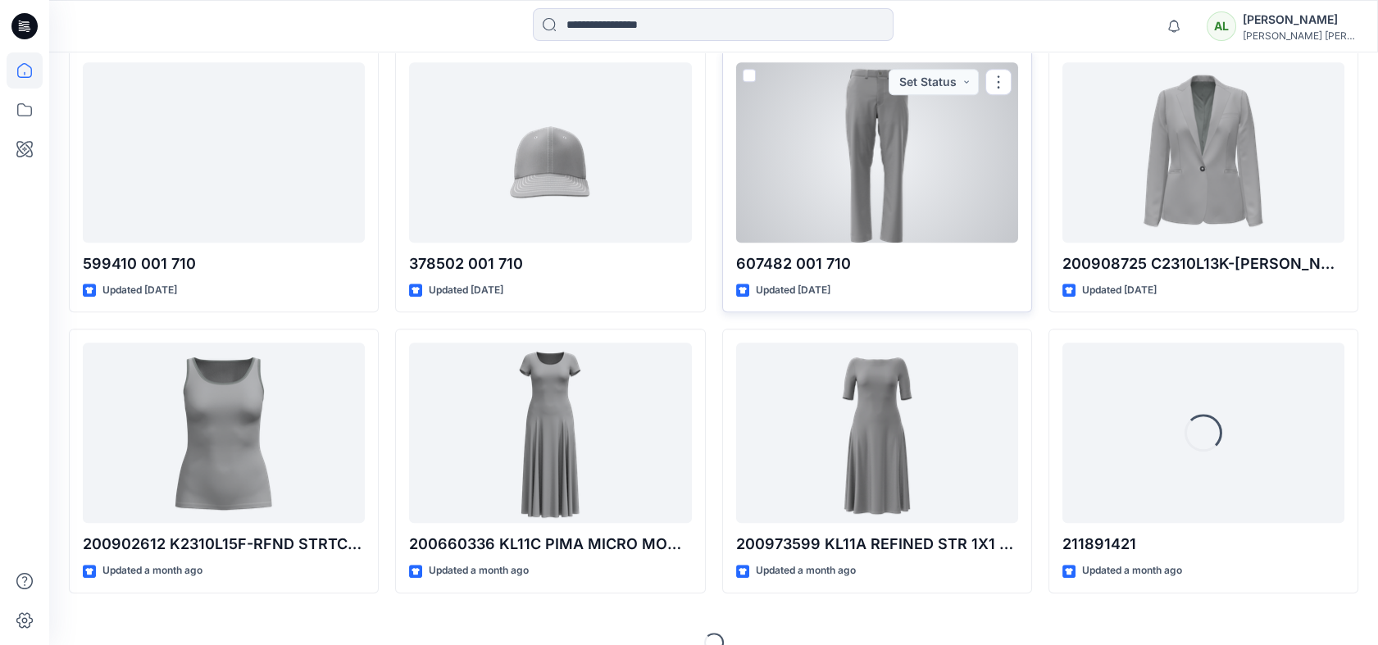
scroll to position [1643, 0]
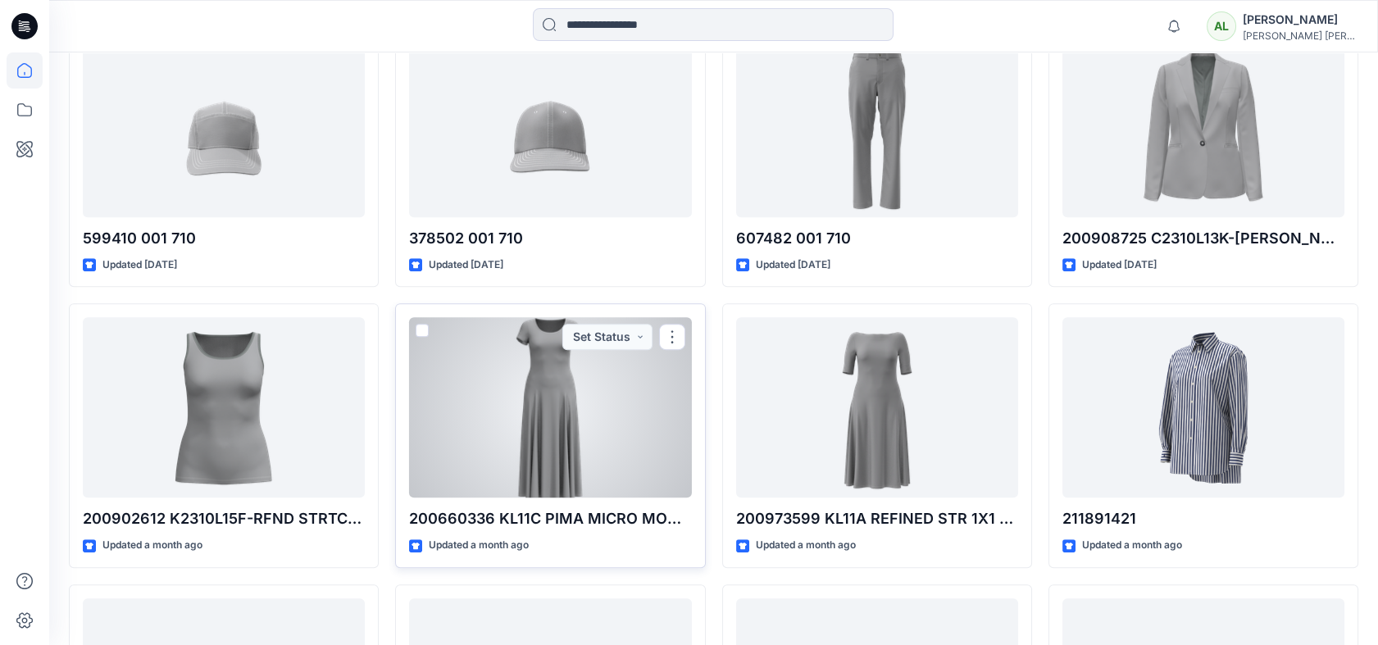
click at [613, 465] on div at bounding box center [550, 407] width 282 height 180
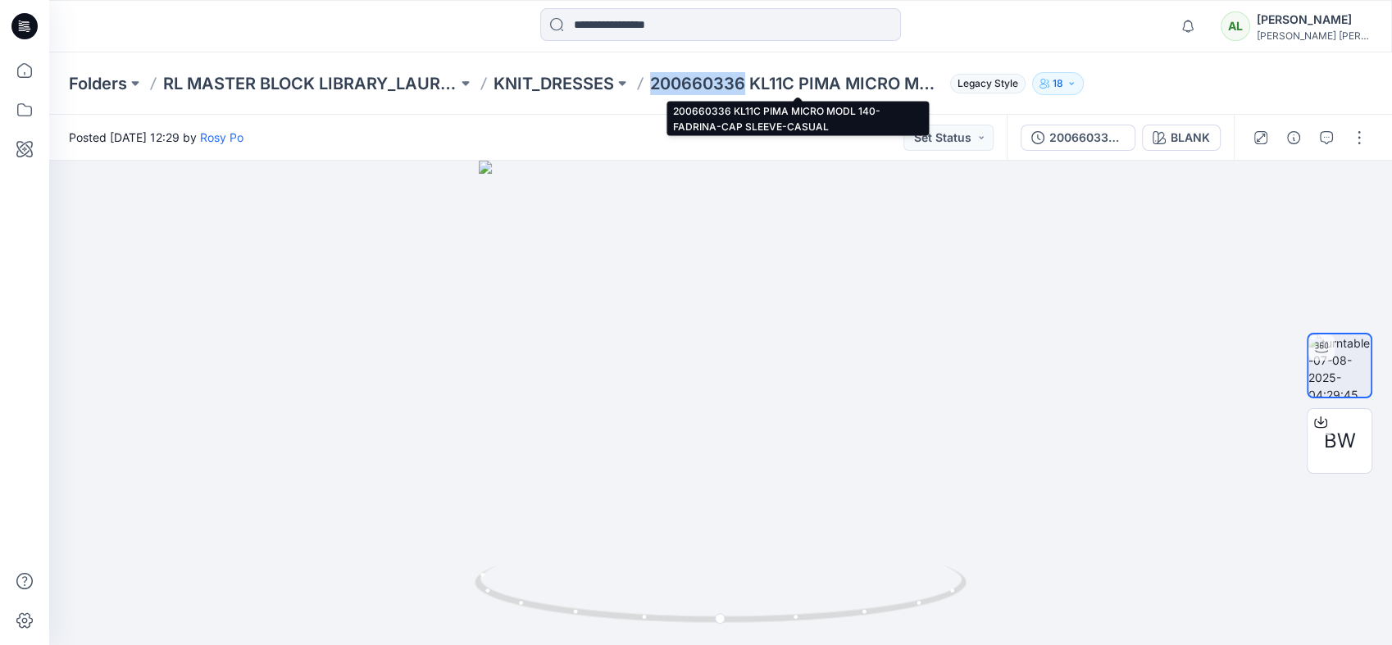
drag, startPoint x: 650, startPoint y: 83, endPoint x: 744, endPoint y: 83, distance: 94.2
click at [744, 83] on p "200660336 KL11C PIMA MICRO MODL 140-FADRINA-CAP SLEEVE-CASUAL" at bounding box center [797, 83] width 294 height 23
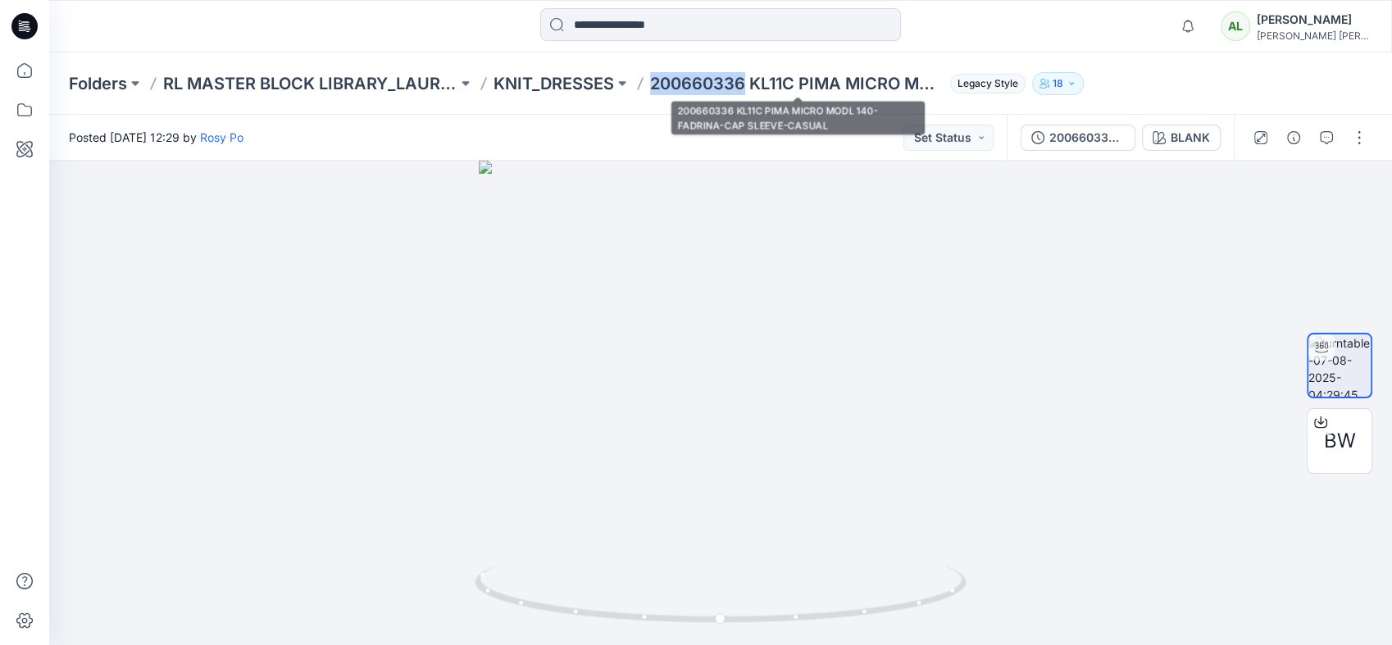
copy p "200660336"
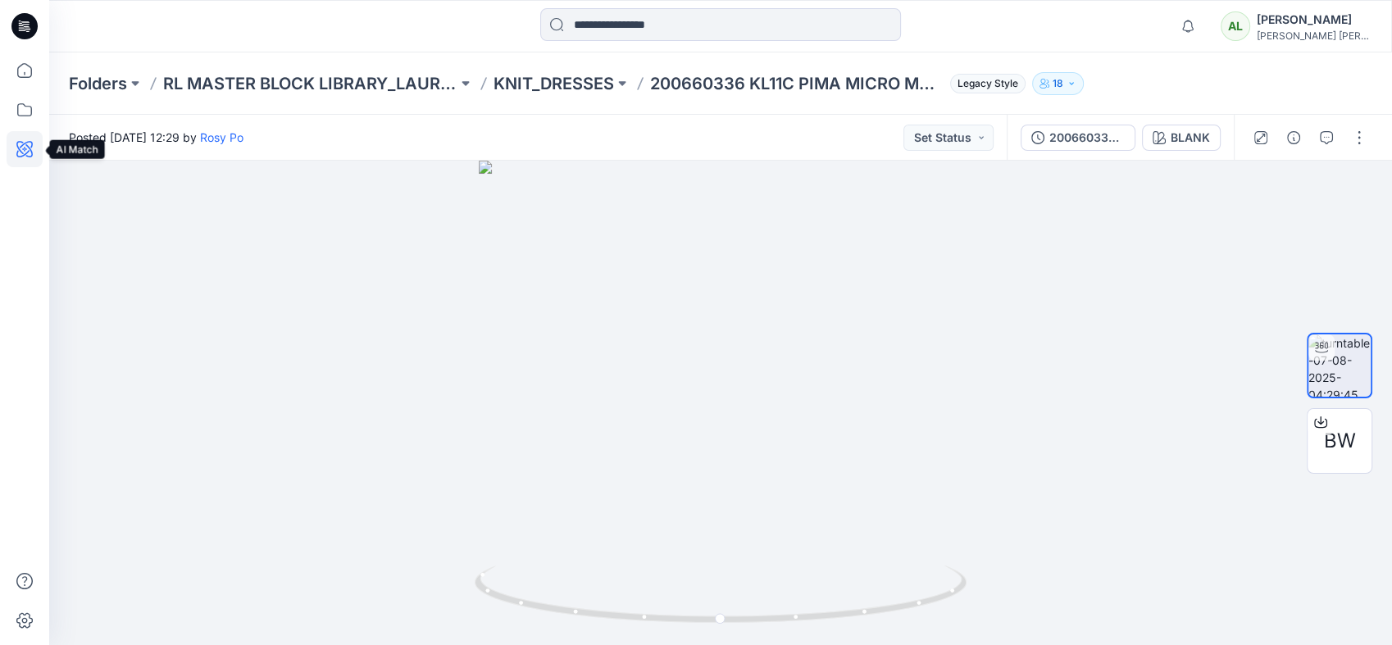
click at [30, 138] on icon at bounding box center [25, 149] width 36 height 36
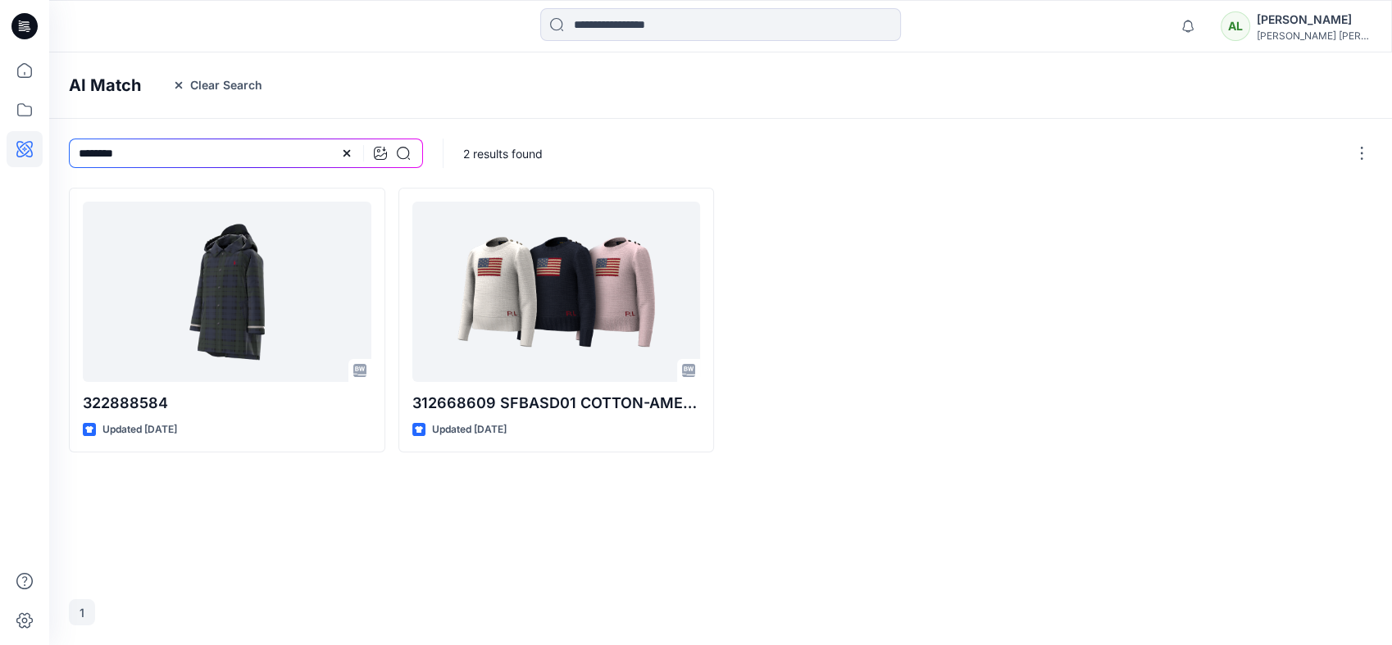
click at [351, 143] on div at bounding box center [375, 153] width 70 height 30
click at [345, 156] on icon at bounding box center [346, 153] width 13 height 13
click at [375, 148] on icon at bounding box center [380, 153] width 13 height 13
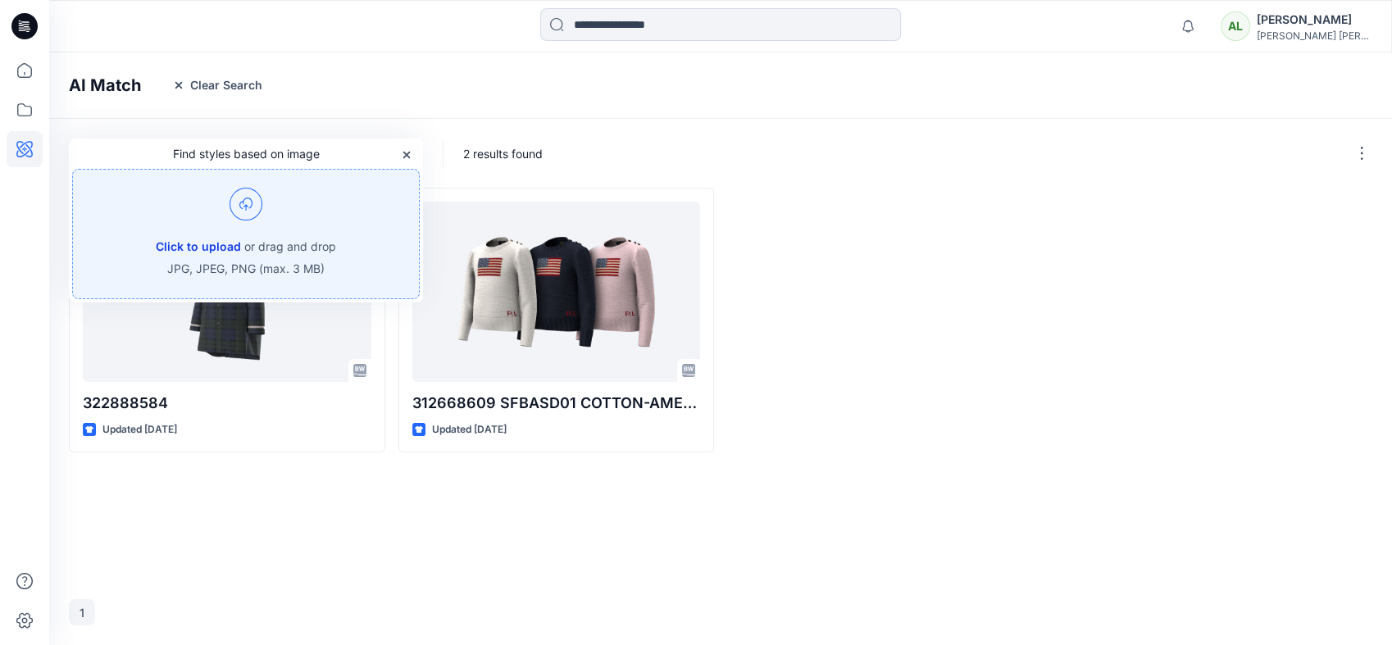
click at [202, 249] on button "Click to upload" at bounding box center [198, 247] width 85 height 20
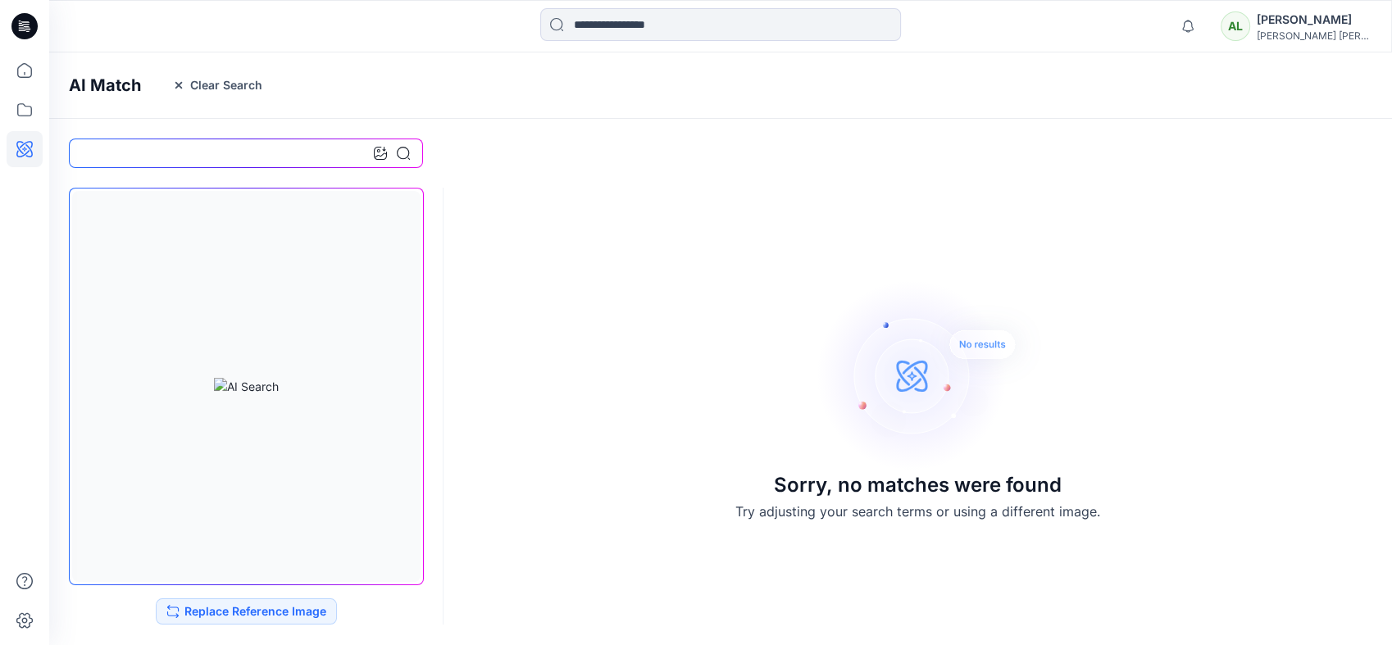
click at [32, 24] on icon at bounding box center [24, 26] width 26 height 26
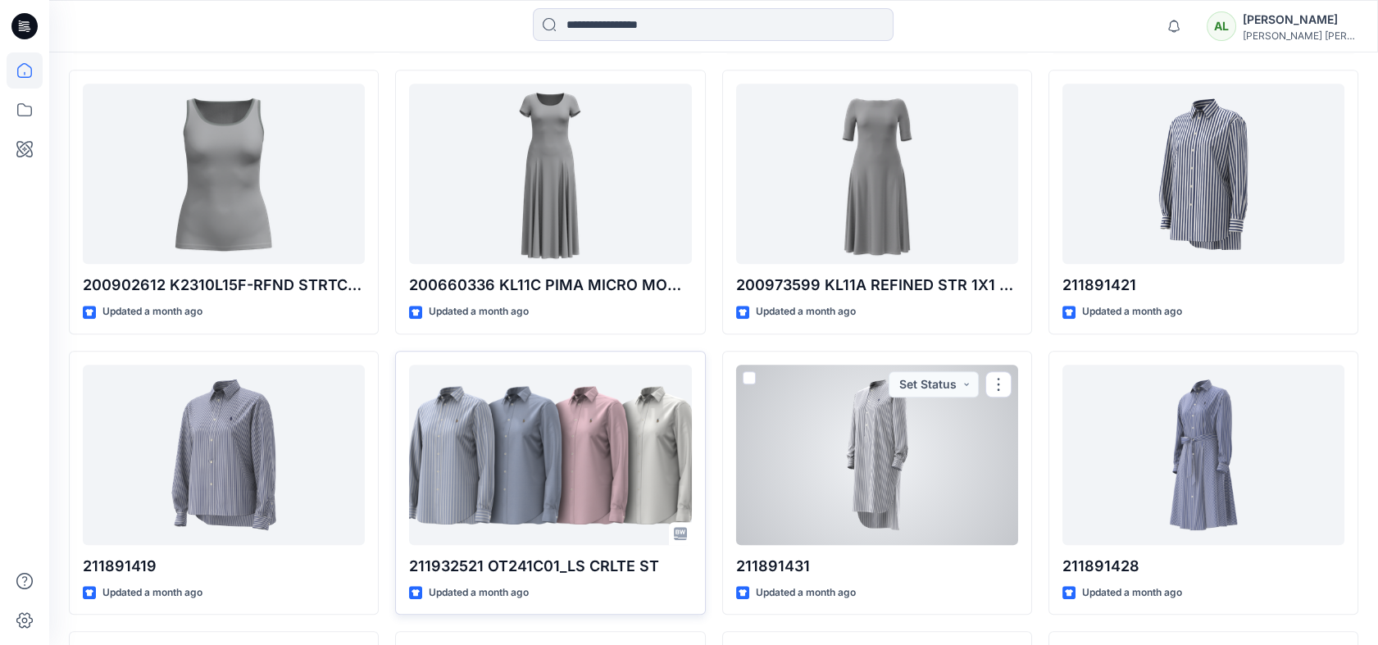
scroll to position [1845, 0]
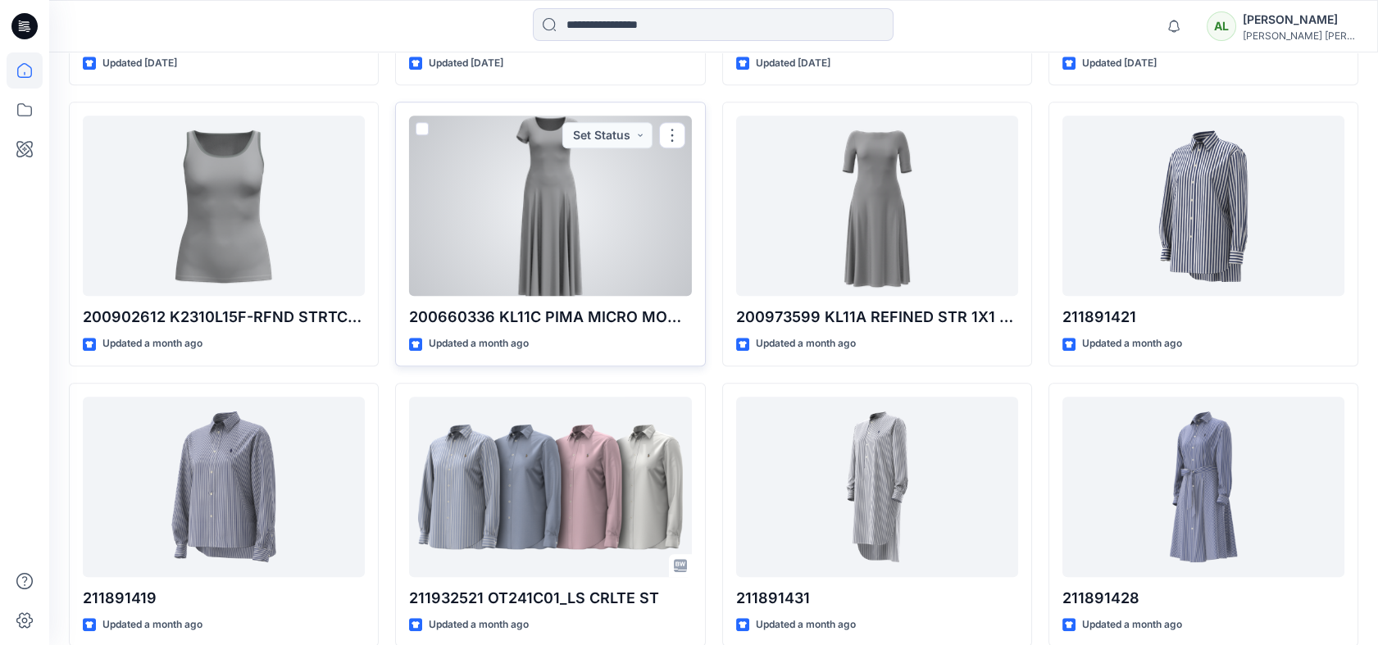
click at [565, 252] on div at bounding box center [550, 206] width 282 height 180
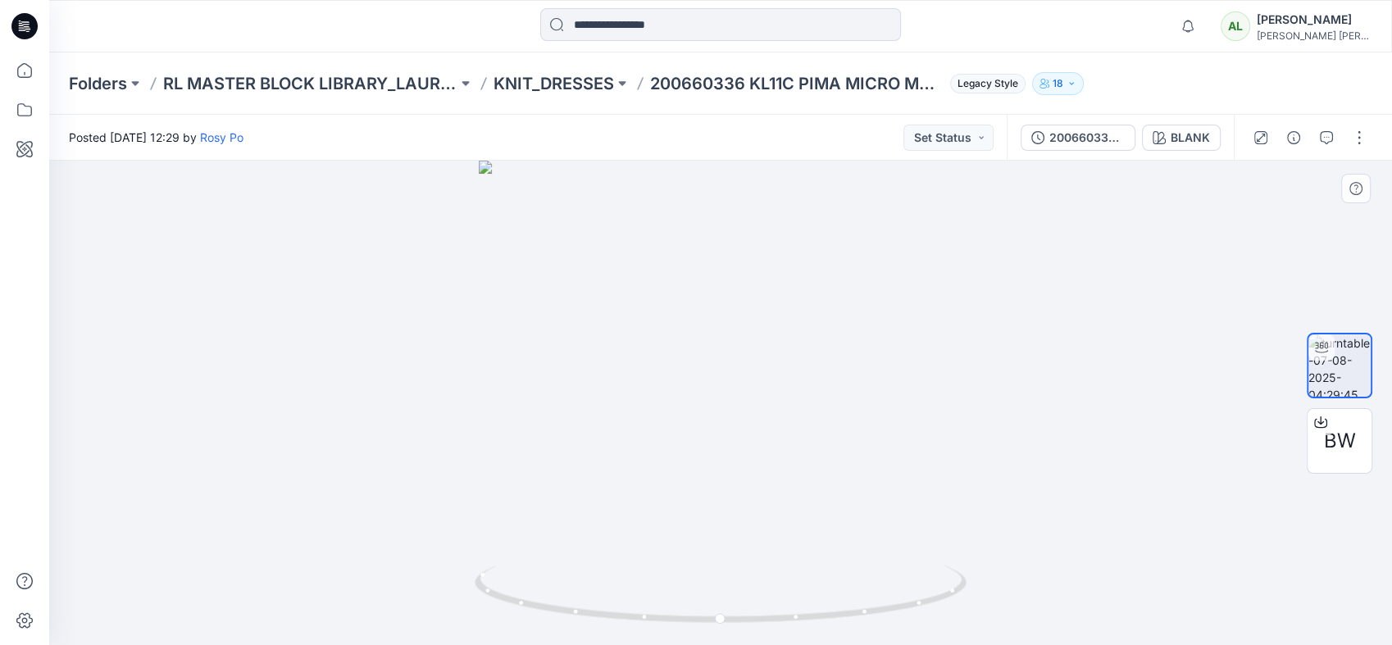
click at [1229, 262] on div at bounding box center [720, 403] width 1342 height 484
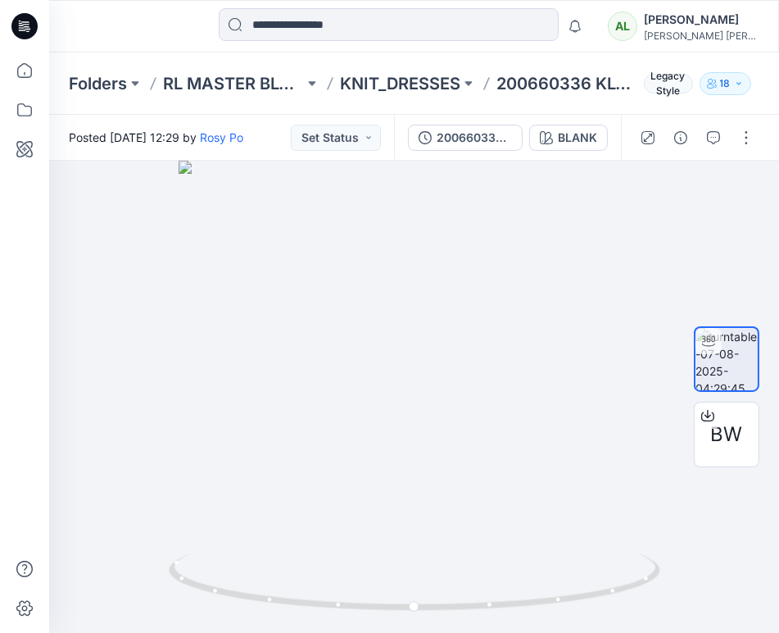
click at [21, 31] on icon at bounding box center [24, 26] width 26 height 26
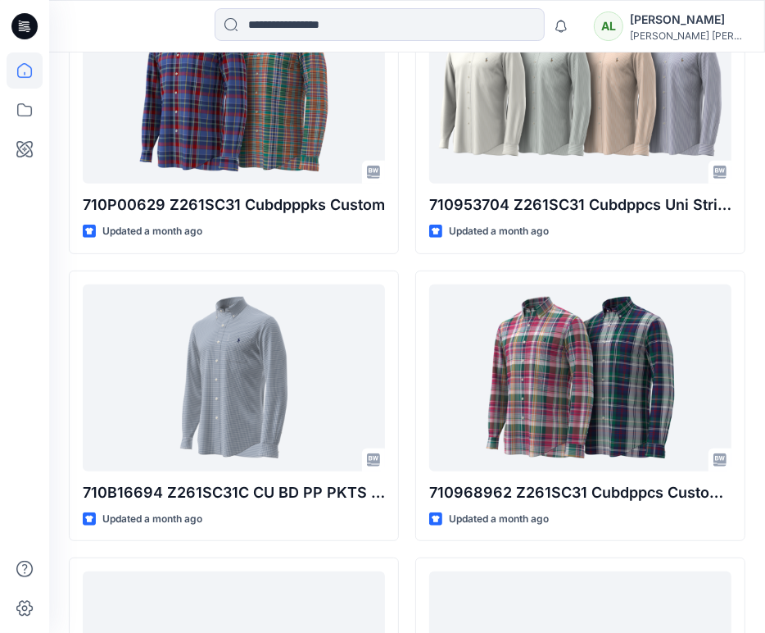
scroll to position [7193, 0]
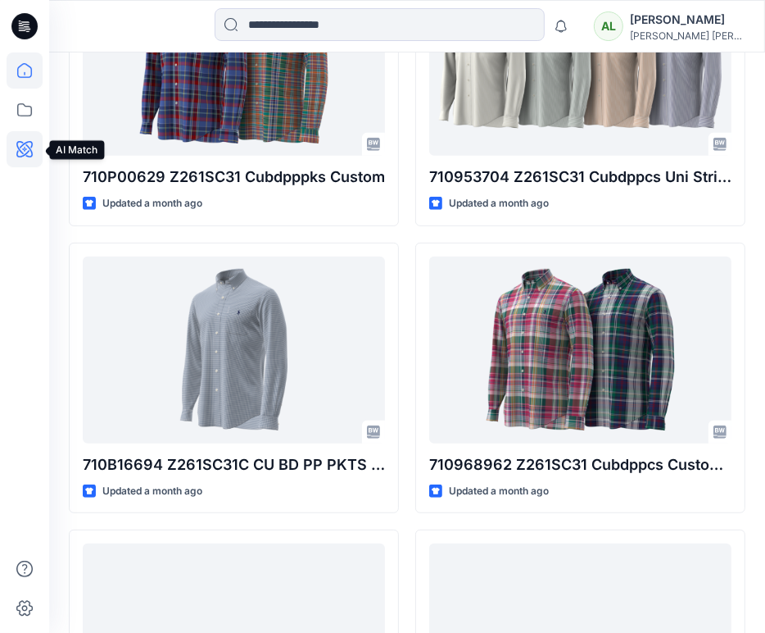
click at [20, 146] on icon at bounding box center [25, 149] width 36 height 36
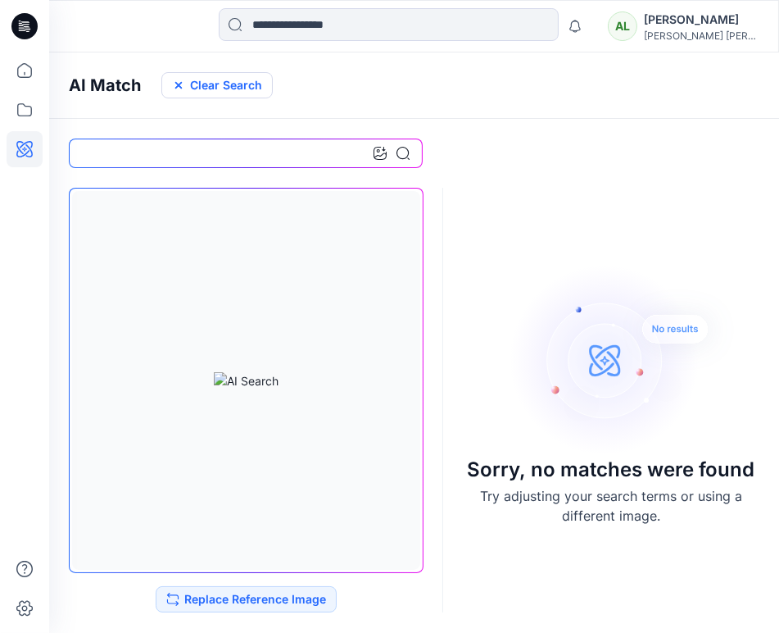
click at [239, 88] on button "Clear Search" at bounding box center [216, 85] width 111 height 26
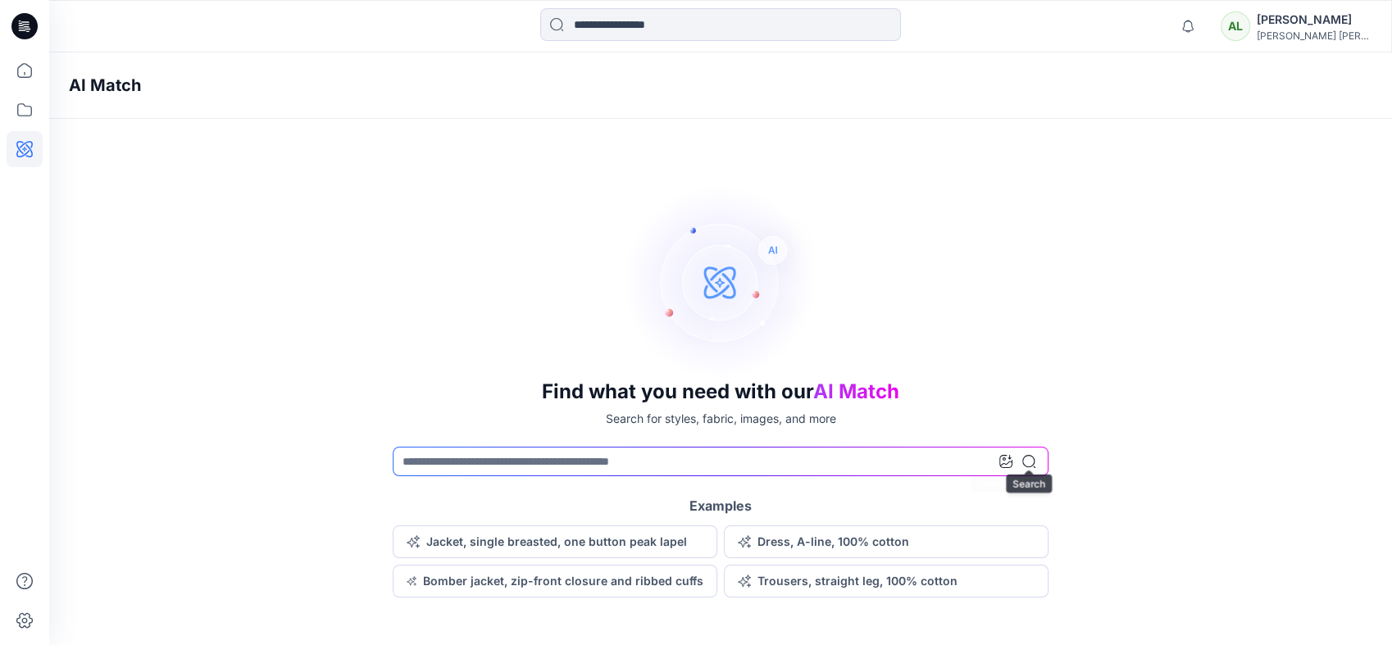
click at [1002, 460] on icon at bounding box center [1005, 461] width 13 height 13
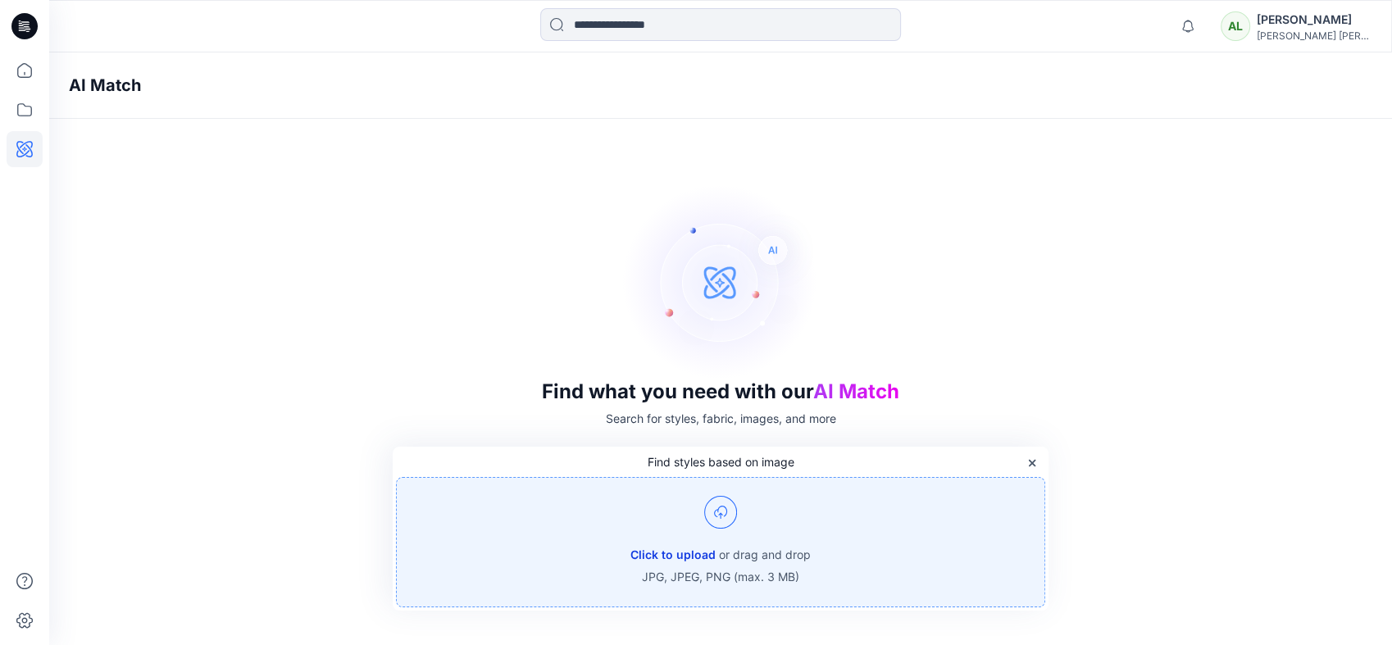
click at [679, 550] on button "Click to upload" at bounding box center [672, 555] width 85 height 20
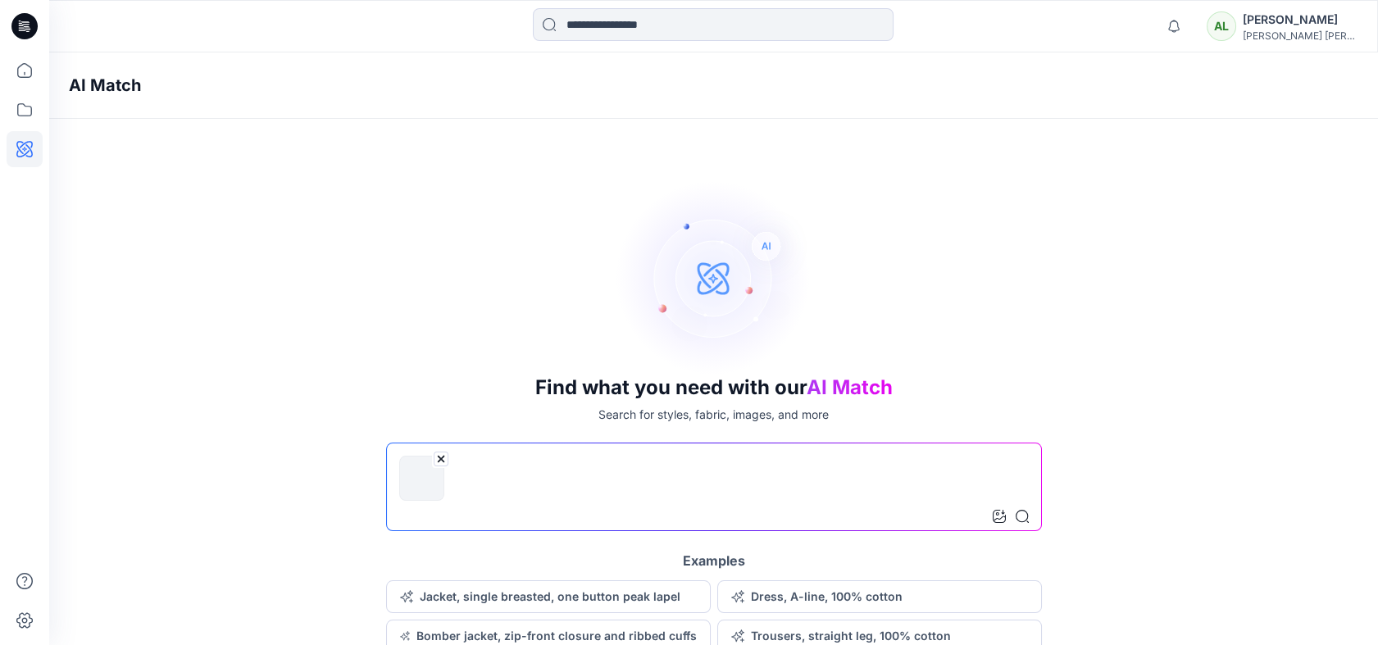
scroll to position [11, 0]
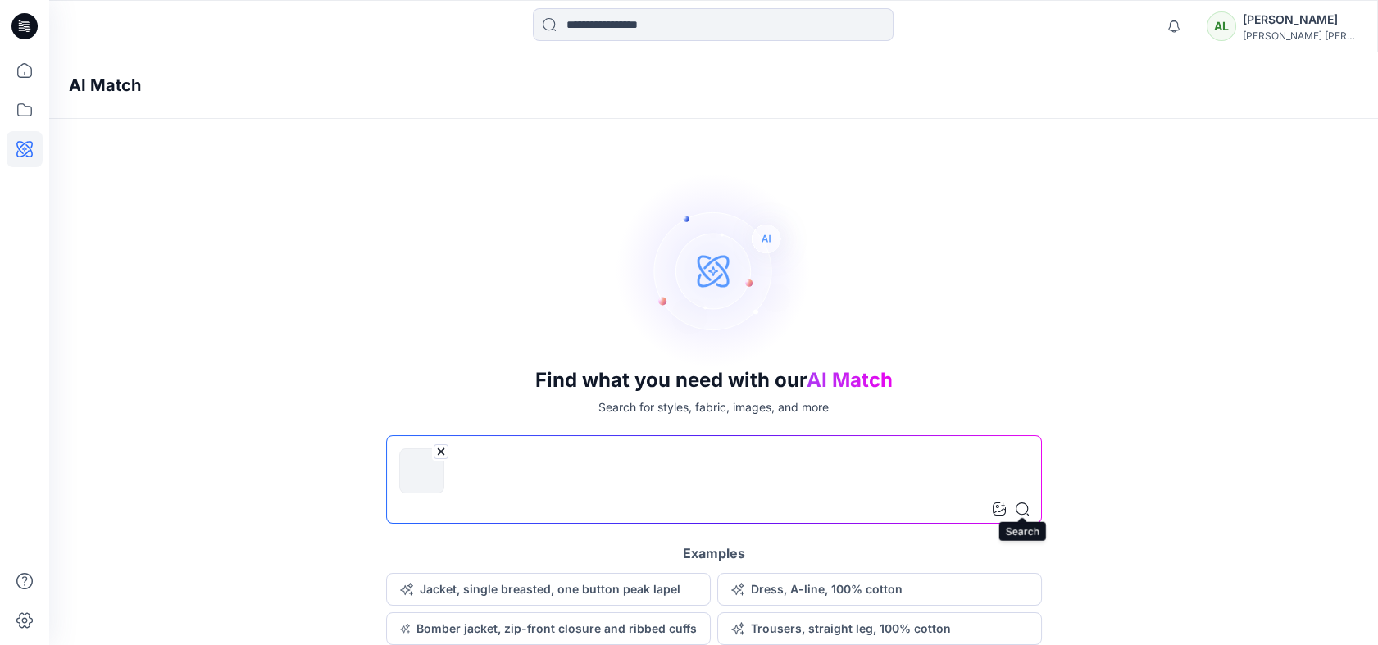
click at [1022, 502] on icon at bounding box center [1021, 508] width 13 height 13
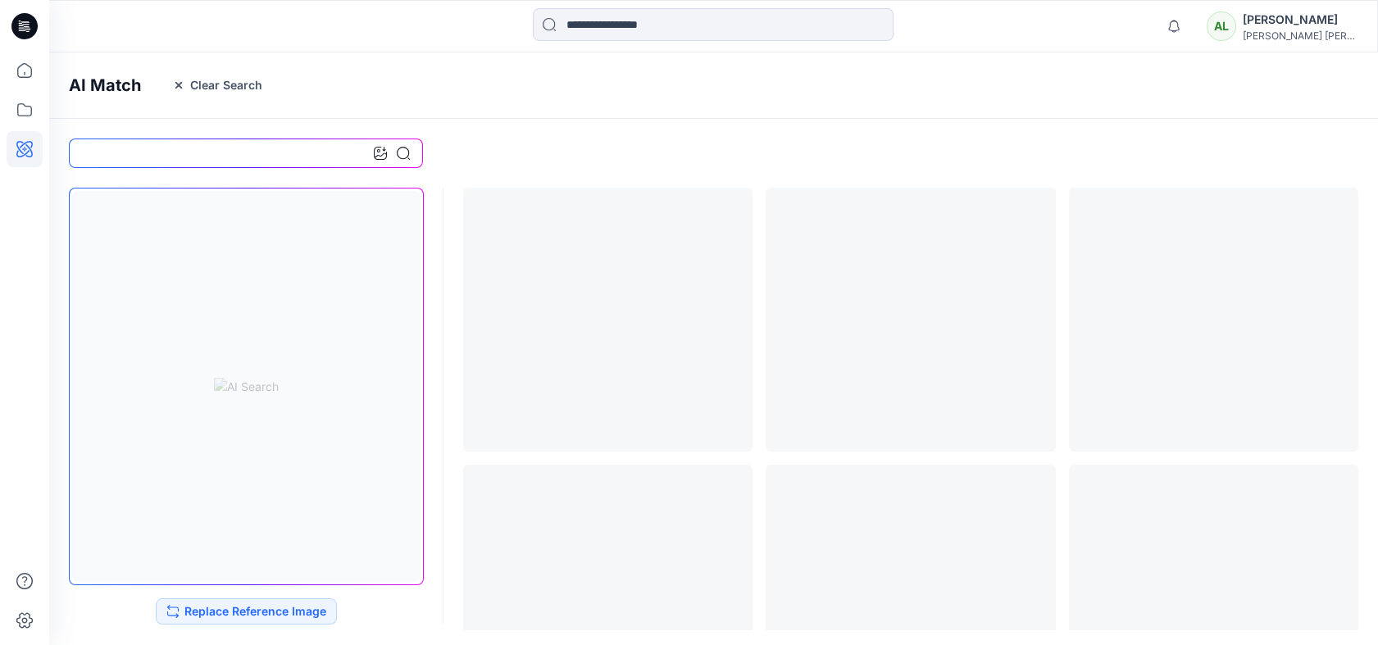
scroll to position [0, 0]
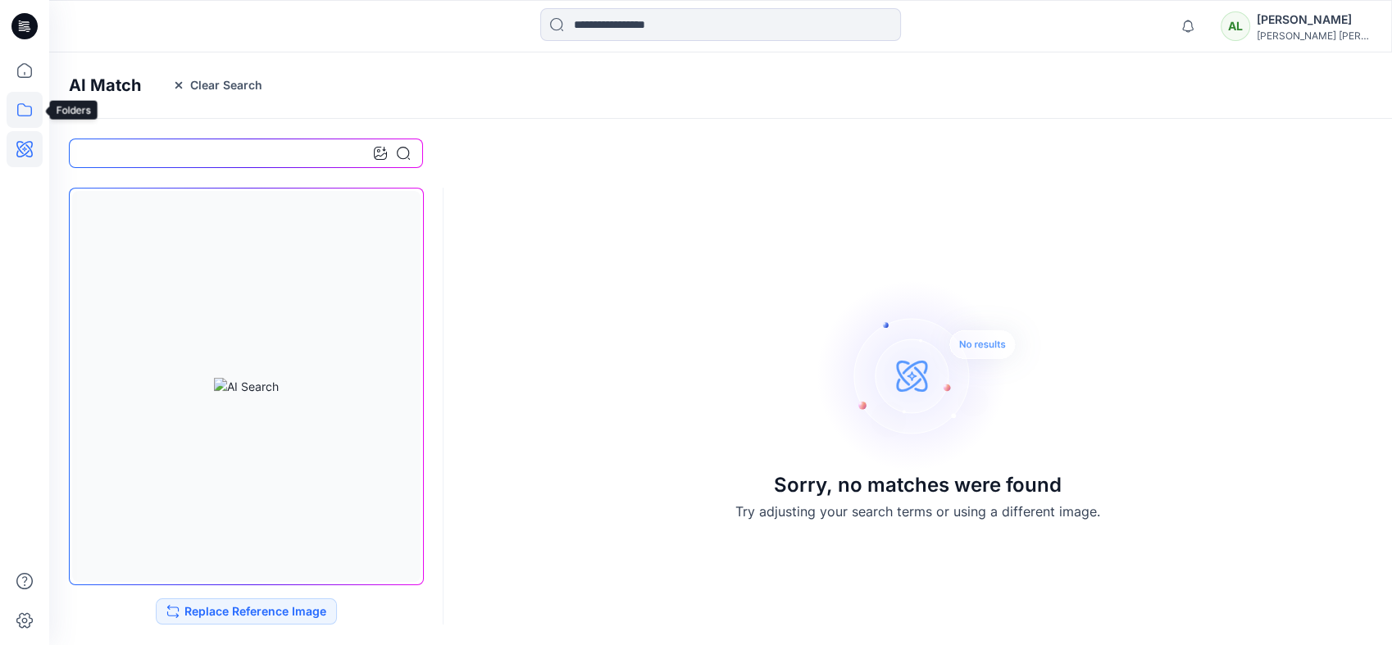
click at [24, 108] on icon at bounding box center [25, 110] width 36 height 36
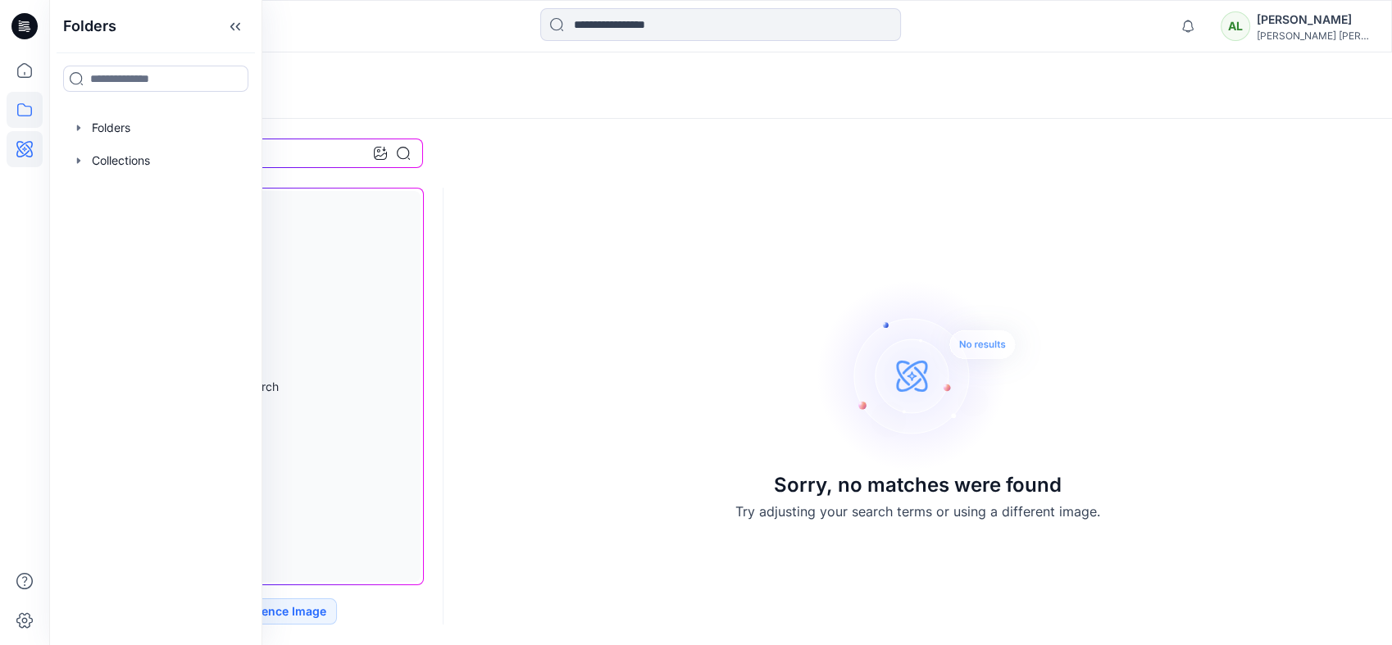
click at [36, 19] on icon at bounding box center [24, 26] width 26 height 52
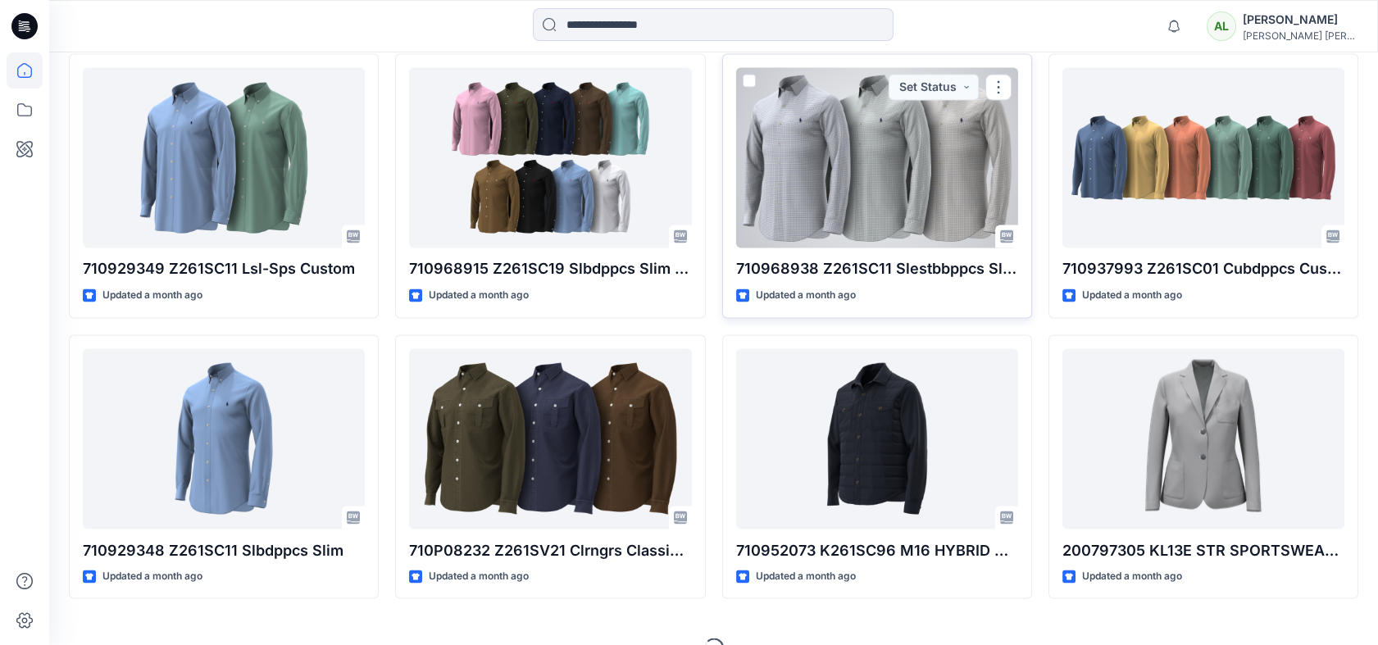
scroll to position [5851, 0]
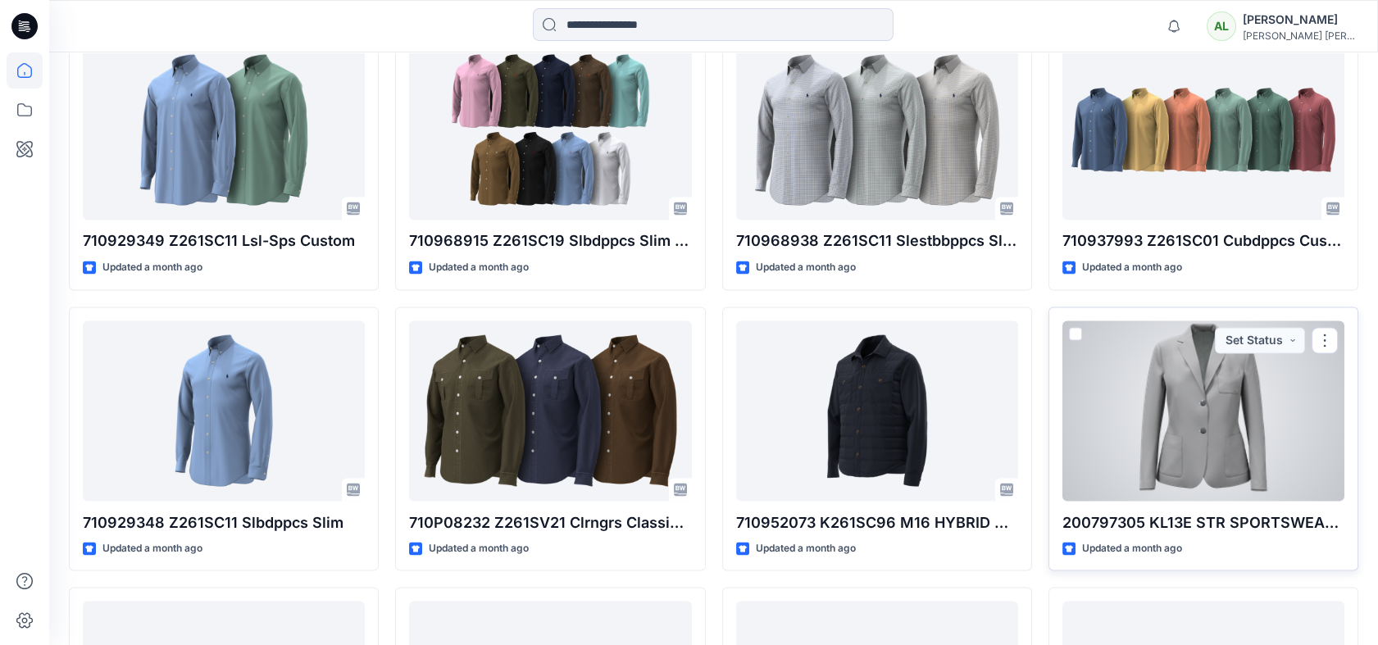
click at [1186, 425] on div at bounding box center [1203, 410] width 282 height 180
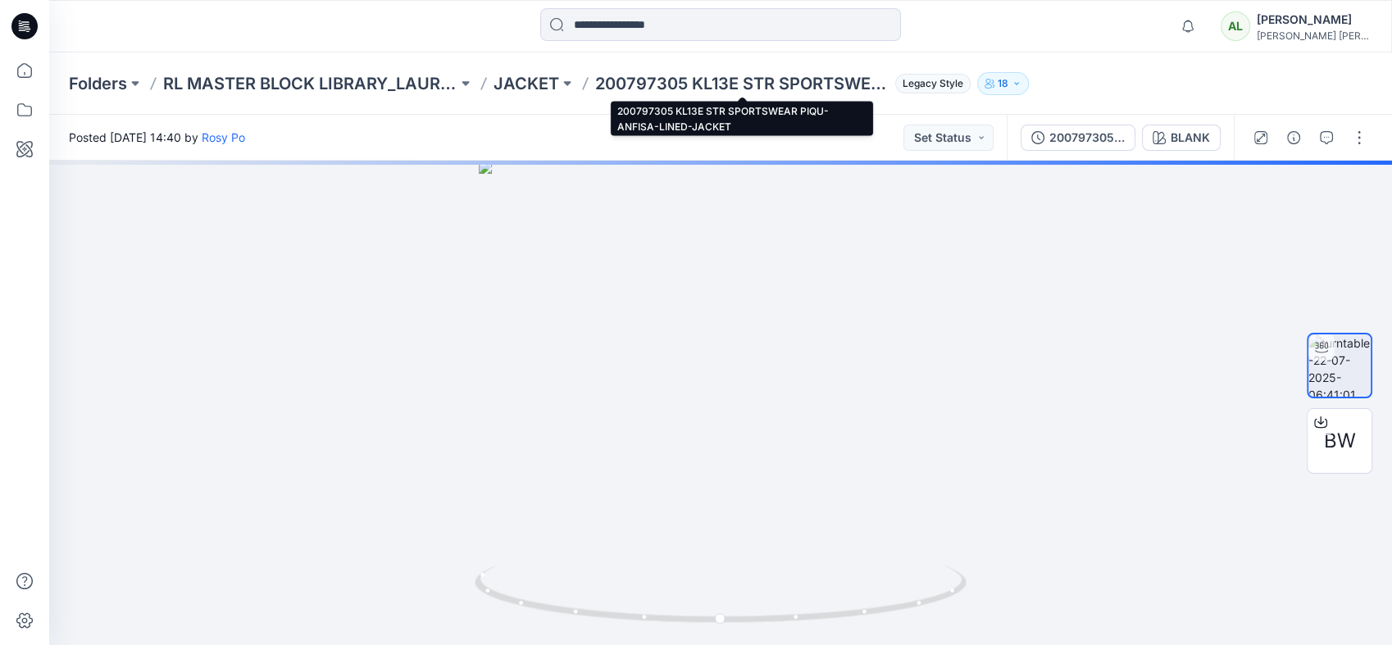
click at [680, 80] on p "200797305 KL13E STR SPORTSWEAR PIQU-ANFISA-LINED-JACKET" at bounding box center [742, 83] width 294 height 23
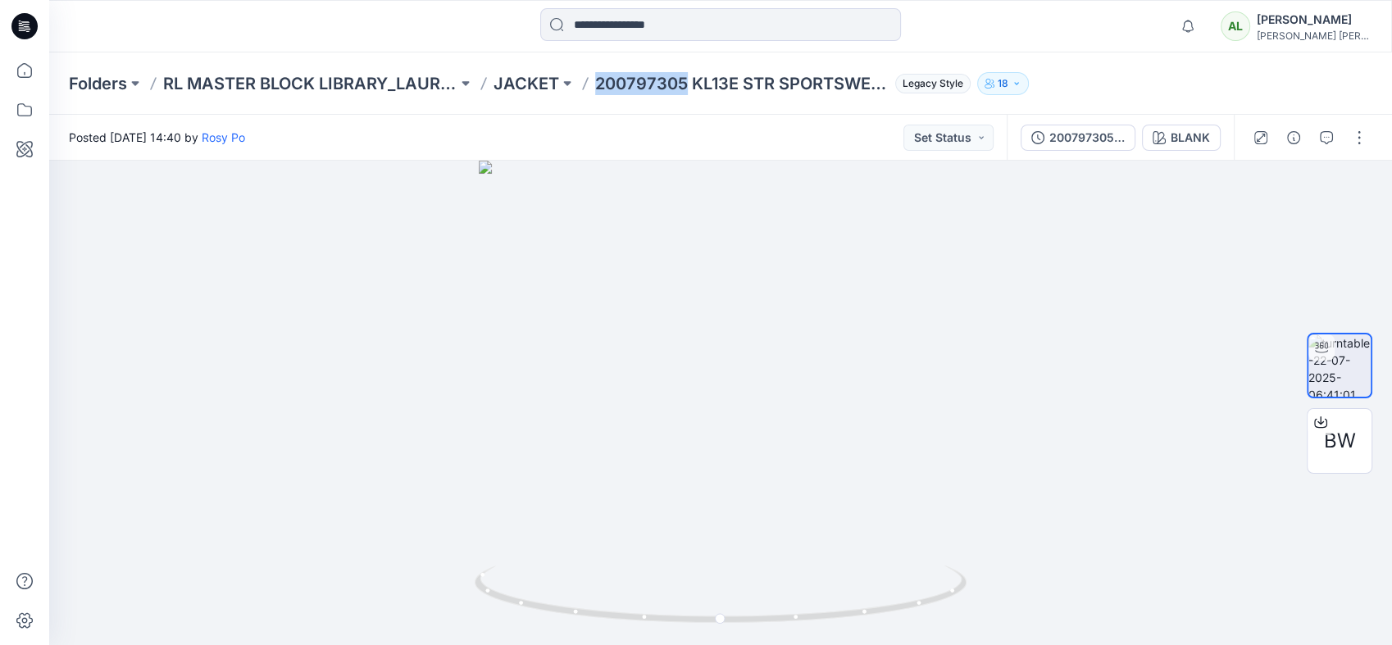
drag, startPoint x: 682, startPoint y: 81, endPoint x: 576, endPoint y: 85, distance: 105.8
click at [576, 85] on div "Folders RL MASTER BLOCK LIBRARY_LAUREN JACKET 200797305 KL13E STR SPORTSWEAR PI…" at bounding box center [656, 83] width 1175 height 23
copy p "200797305"
click at [34, 28] on icon at bounding box center [24, 26] width 26 height 26
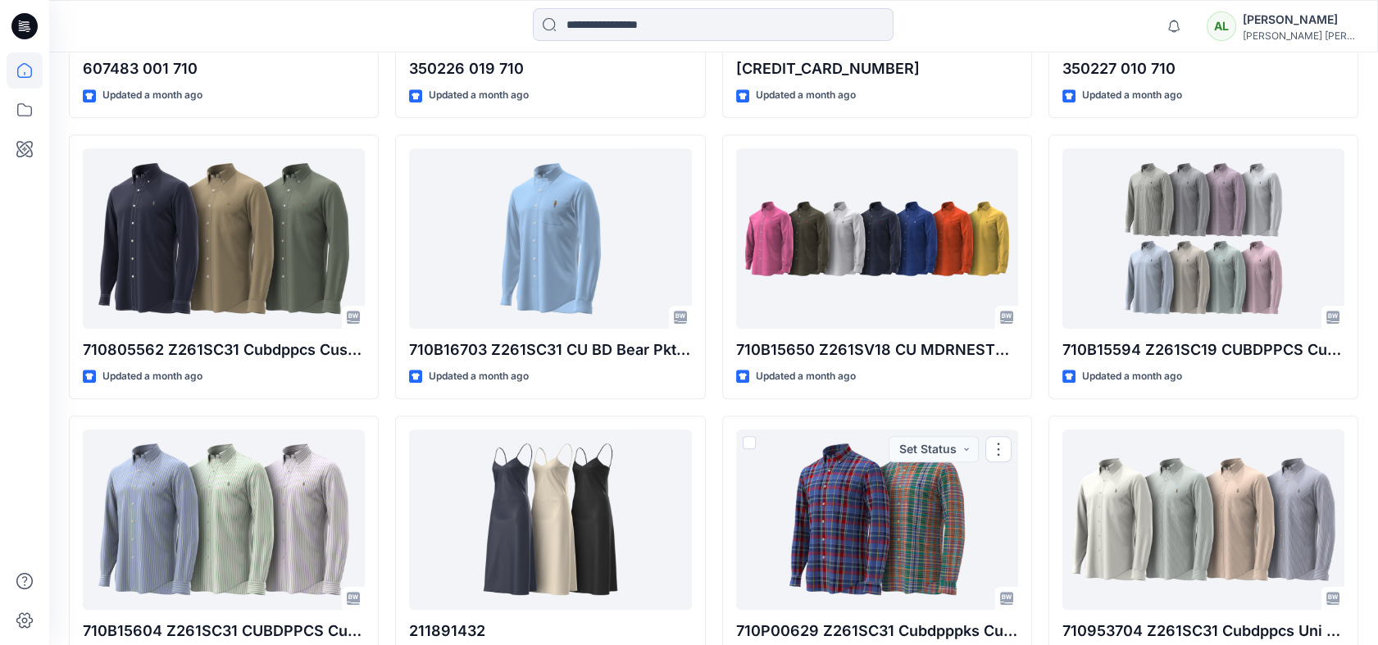
scroll to position [2367, 0]
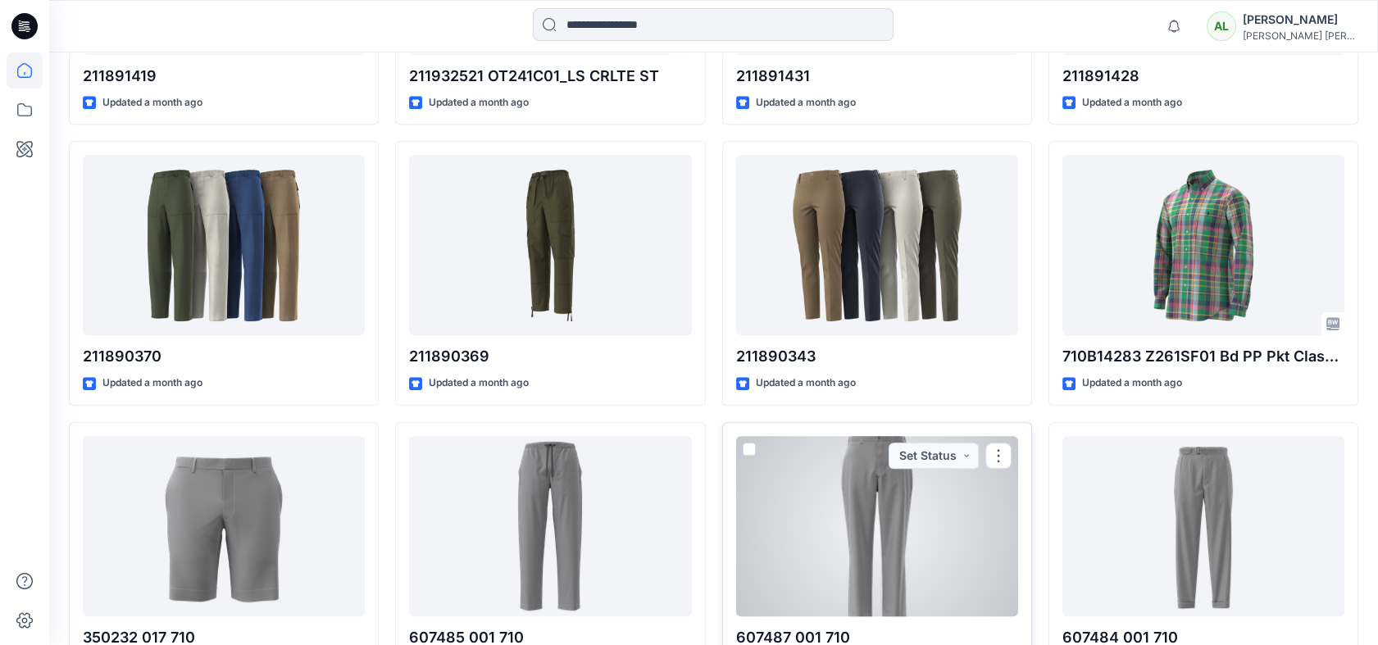
click at [884, 555] on div at bounding box center [877, 526] width 282 height 180
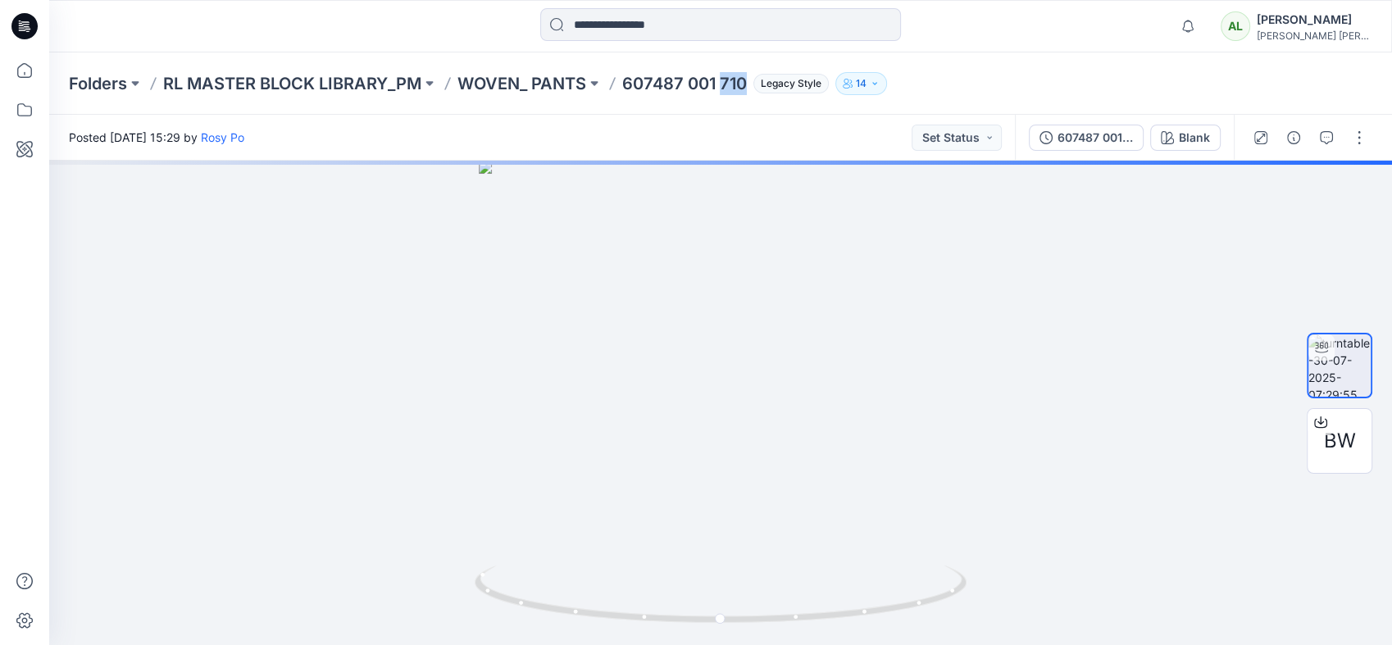
drag, startPoint x: 721, startPoint y: 81, endPoint x: 747, endPoint y: 79, distance: 26.3
click at [747, 79] on p "607487 001 710" at bounding box center [684, 83] width 125 height 23
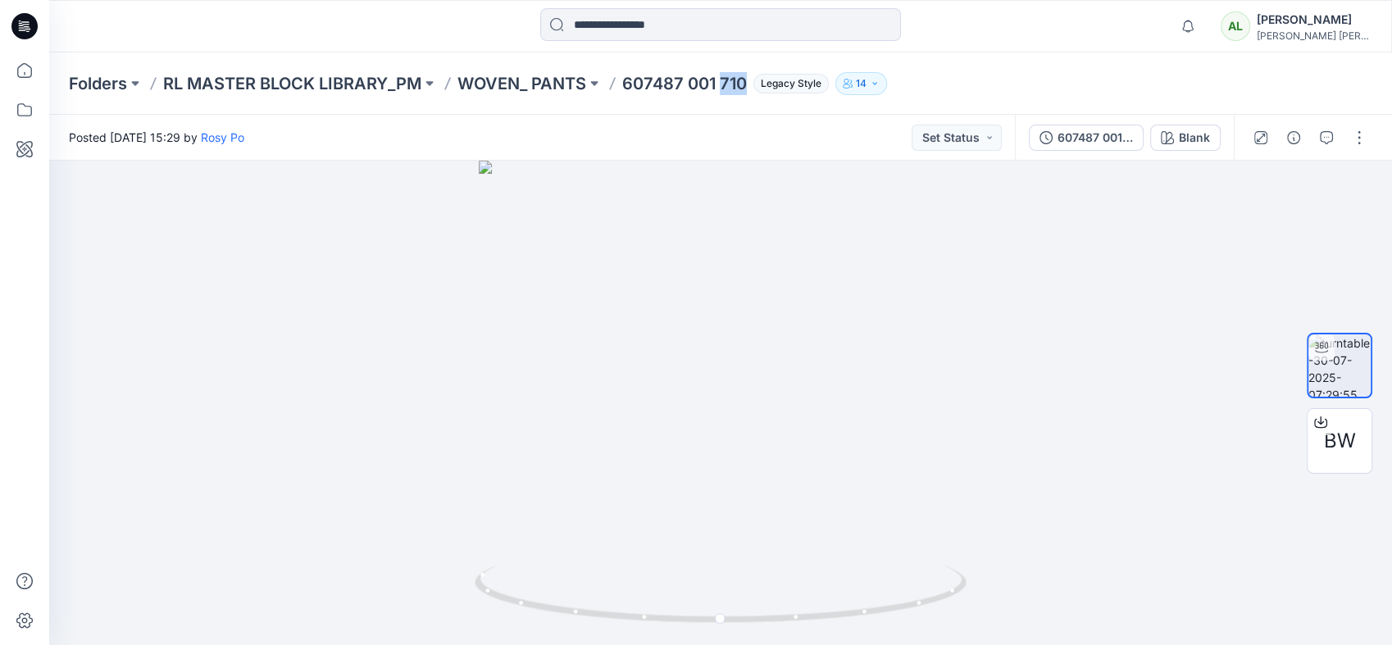
copy p "710"
drag, startPoint x: 687, startPoint y: 79, endPoint x: 625, endPoint y: 79, distance: 61.5
click at [625, 79] on p "607487 001 710" at bounding box center [684, 83] width 125 height 23
copy p "607487"
click at [30, 25] on icon at bounding box center [24, 26] width 26 height 26
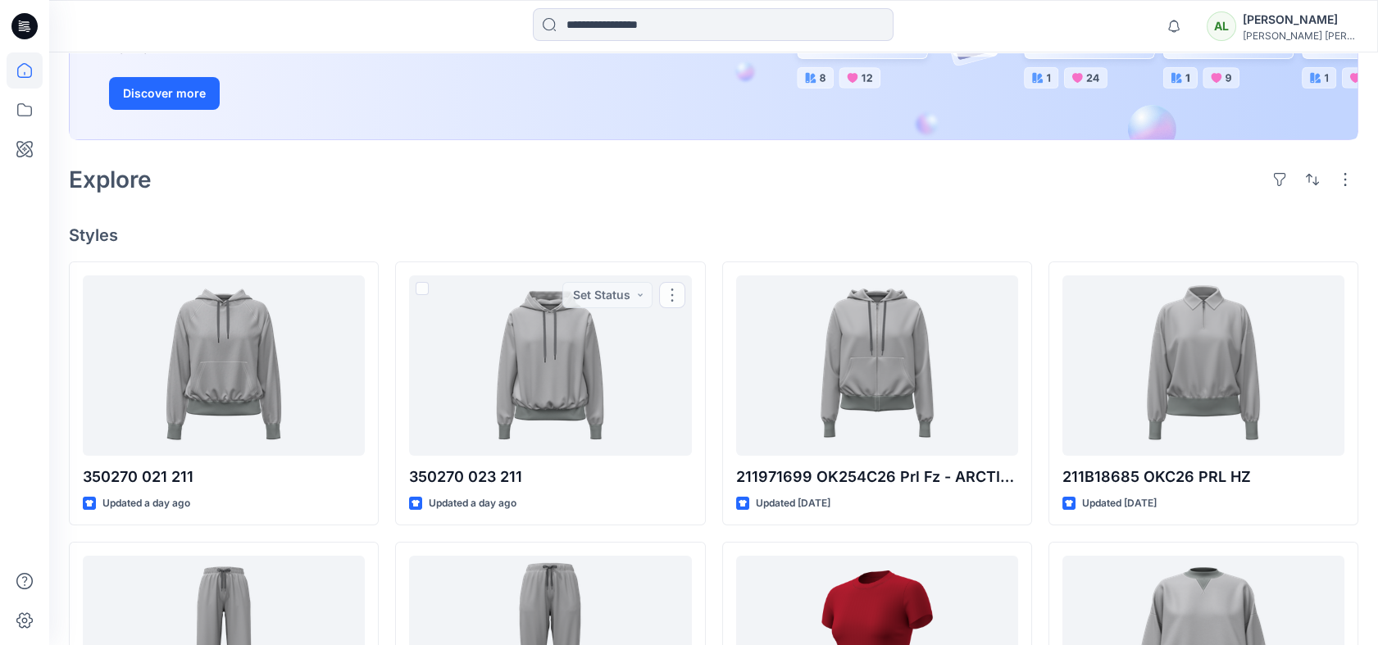
scroll to position [91, 0]
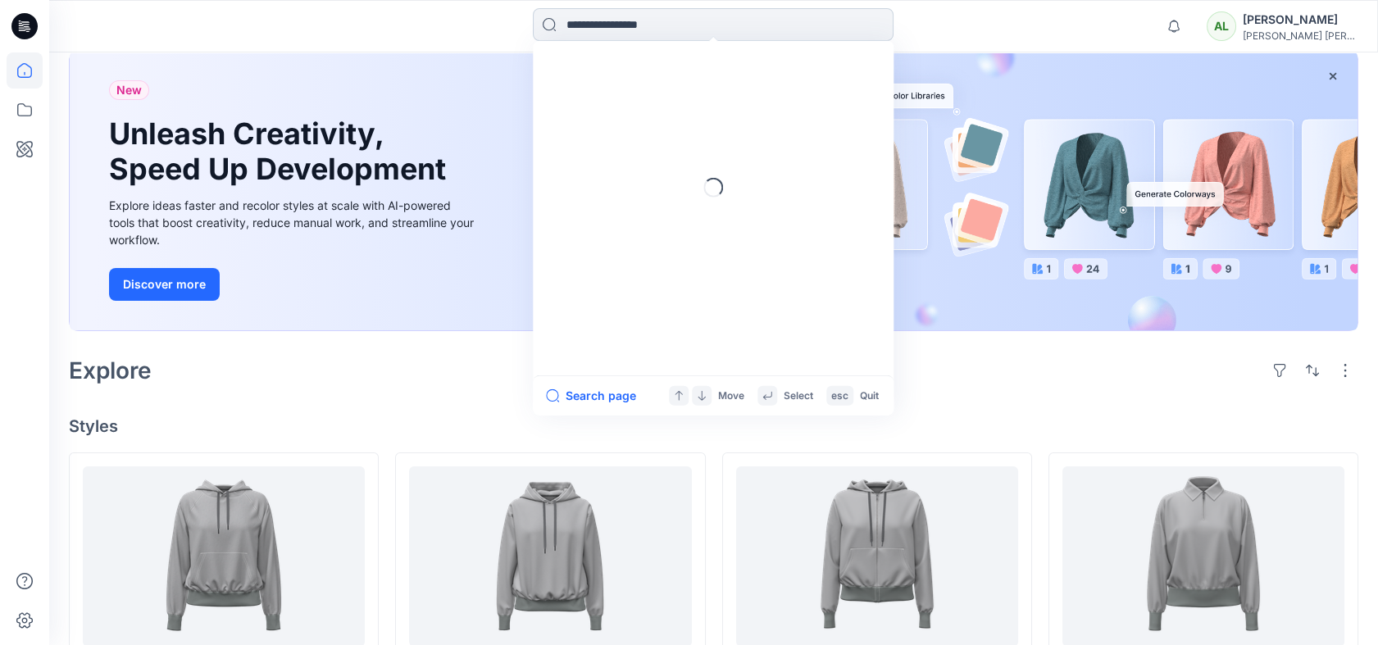
click at [638, 30] on input at bounding box center [713, 24] width 361 height 33
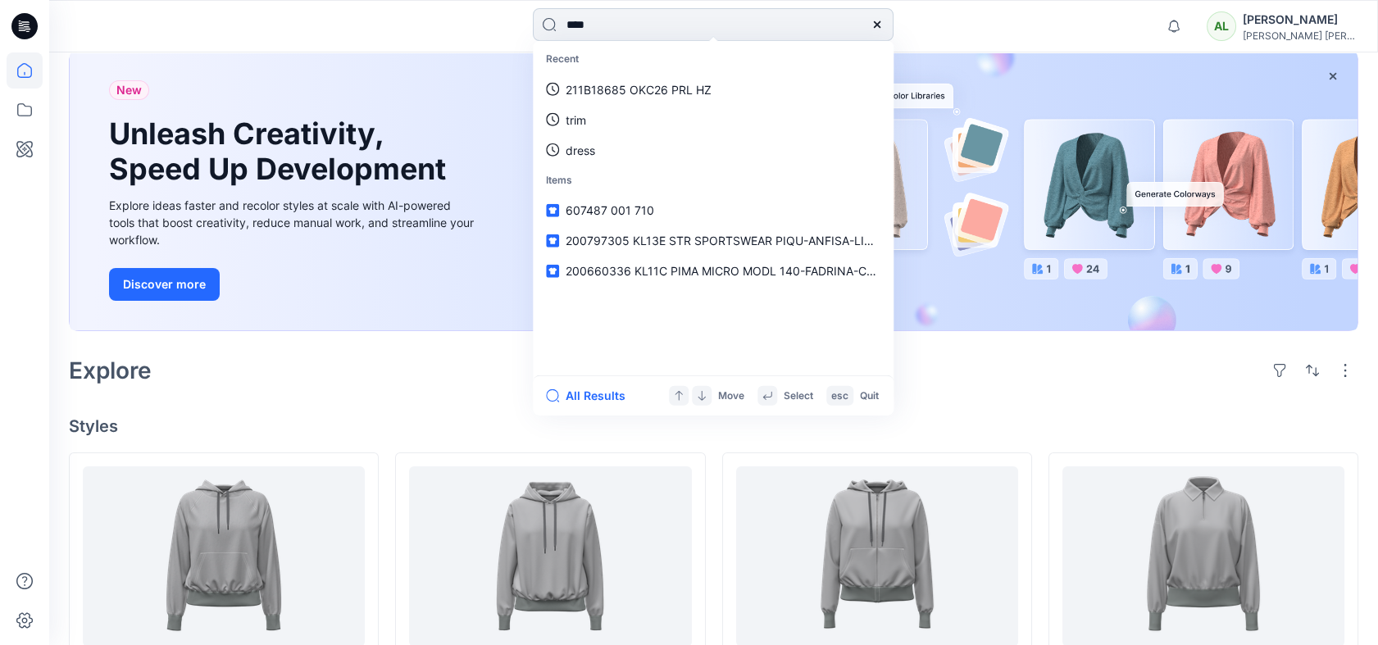
type input "*****"
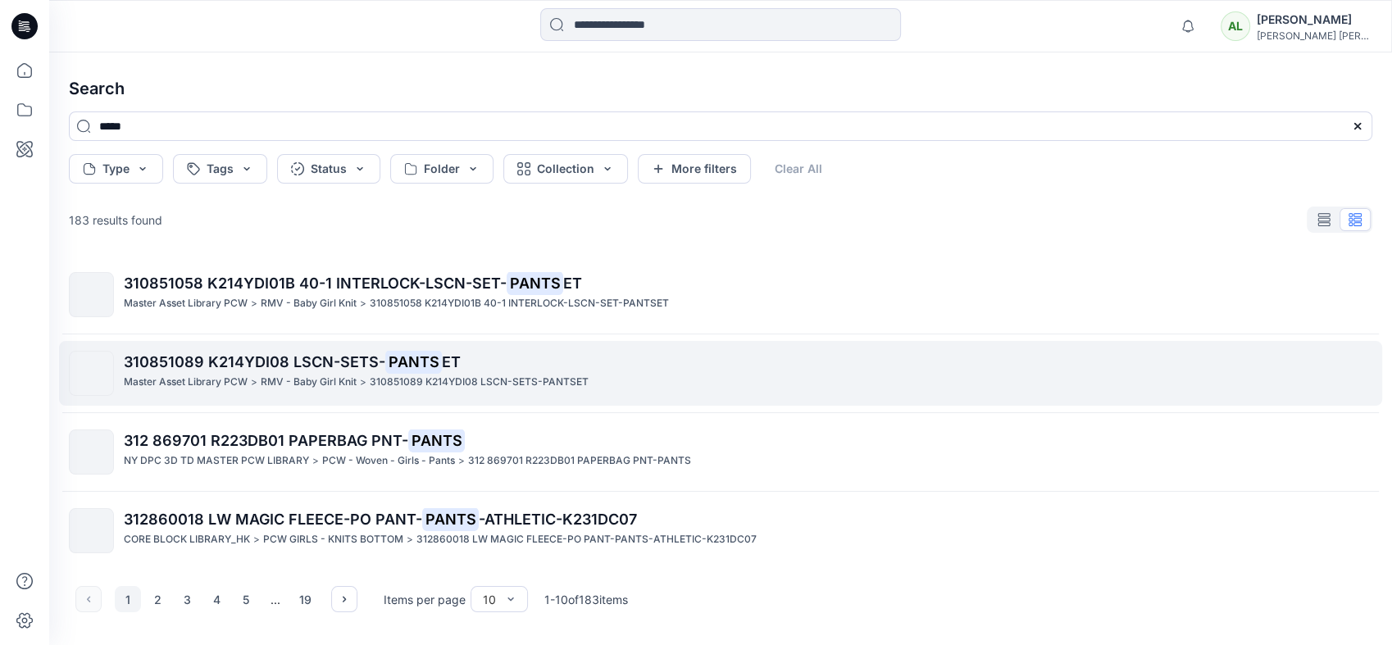
click at [360, 363] on span "310851089 K214YDI08 LSCN-SETS-" at bounding box center [254, 361] width 261 height 17
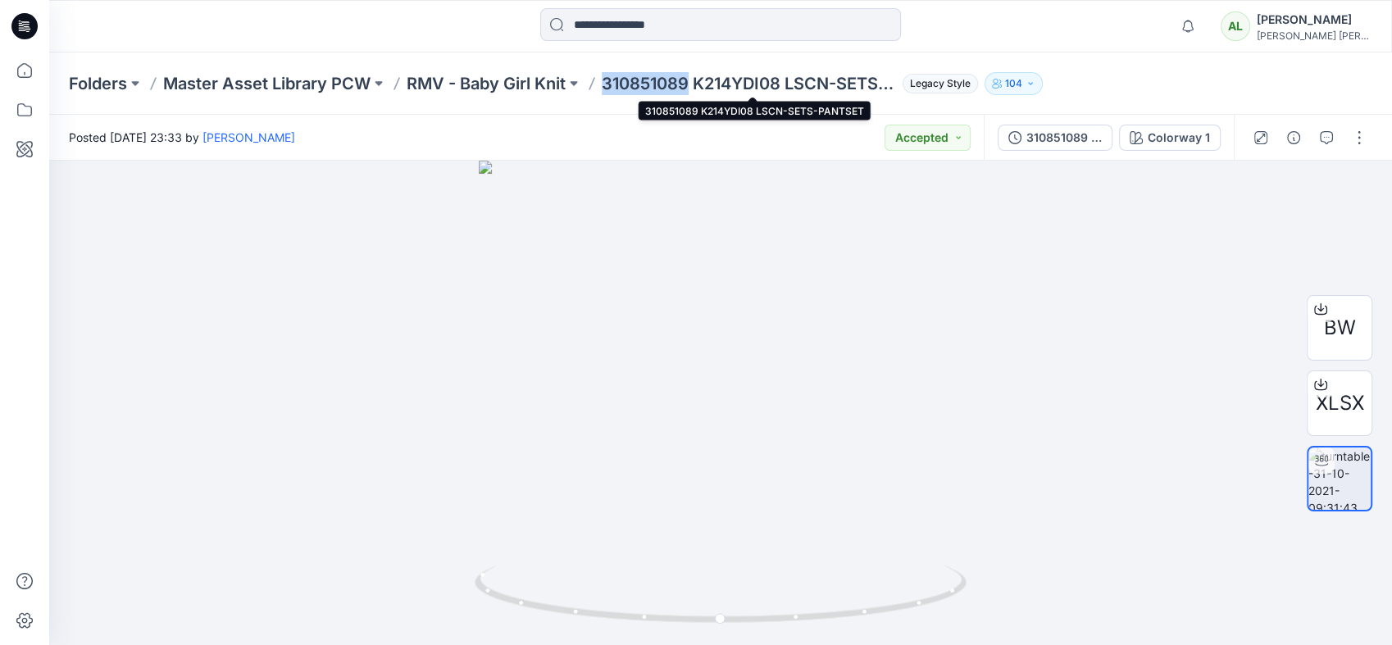
drag, startPoint x: 609, startPoint y: 87, endPoint x: 692, endPoint y: 90, distance: 82.8
click at [692, 90] on p "310851089 K214YDI08 LSCN-SETS-PANTSET" at bounding box center [749, 83] width 294 height 23
copy p "310851089"
click at [33, 22] on icon at bounding box center [24, 26] width 26 height 26
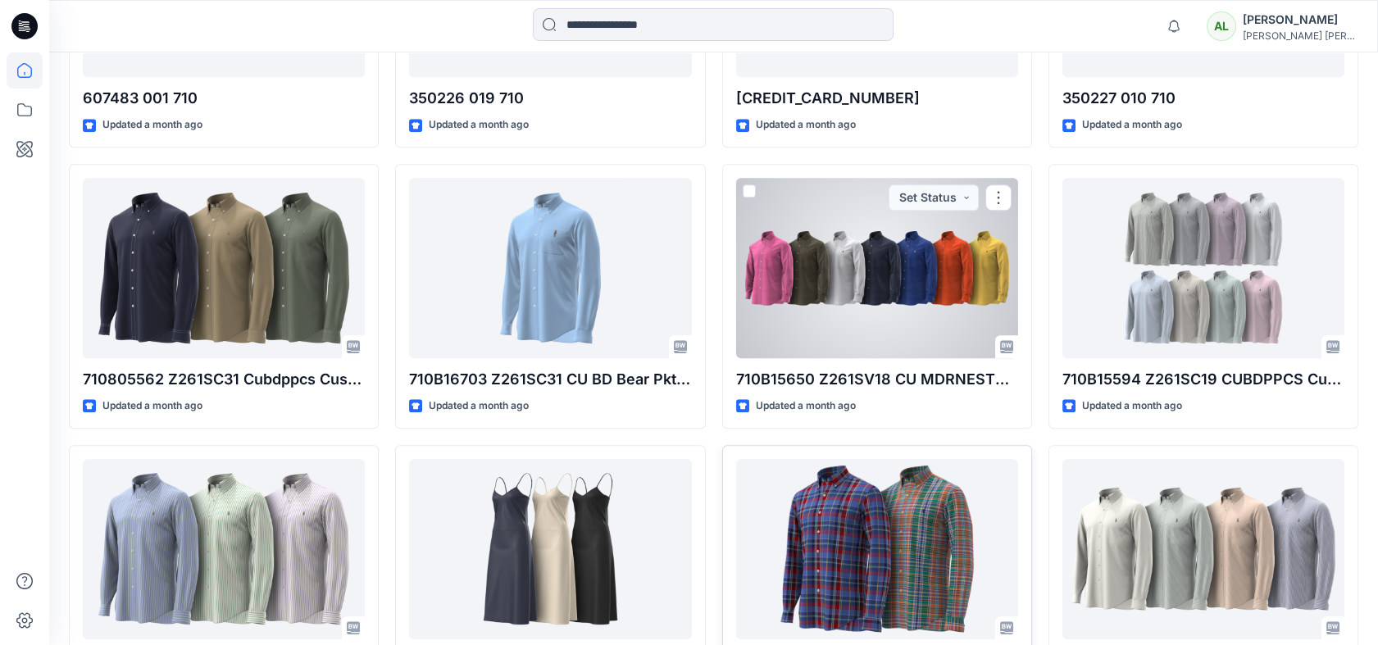
scroll to position [3186, 0]
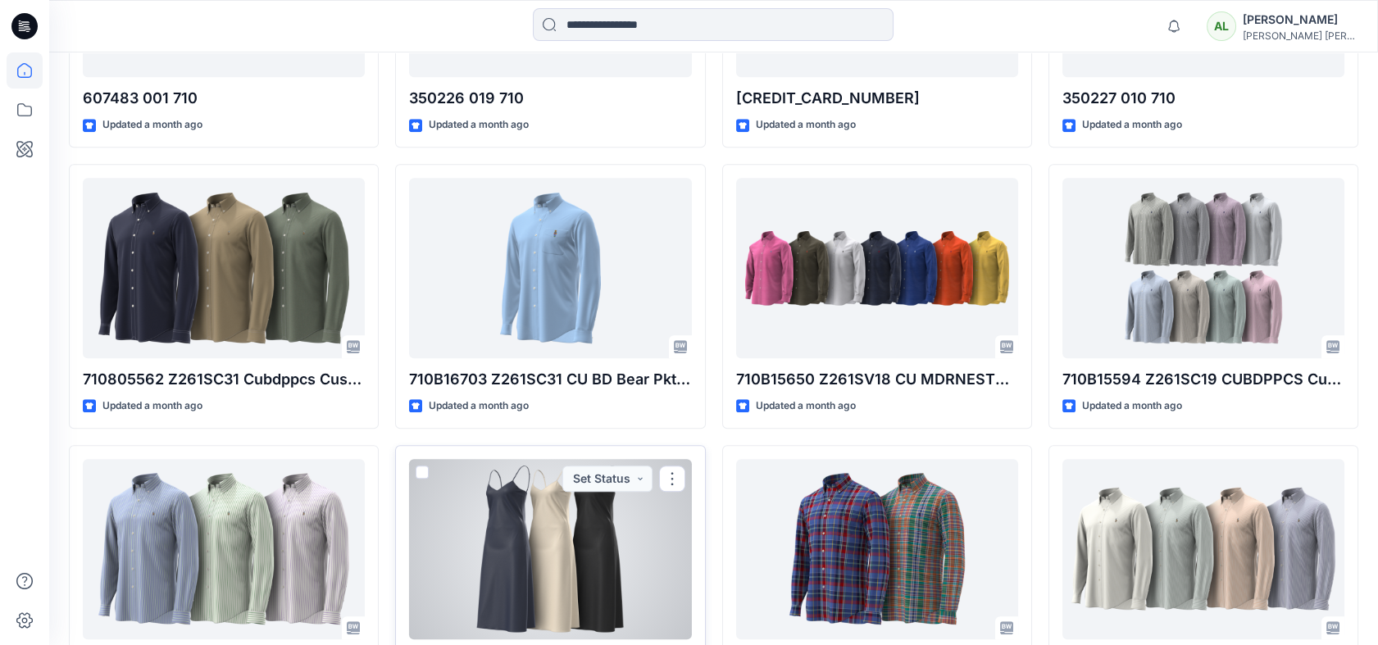
click at [618, 544] on div at bounding box center [550, 549] width 282 height 180
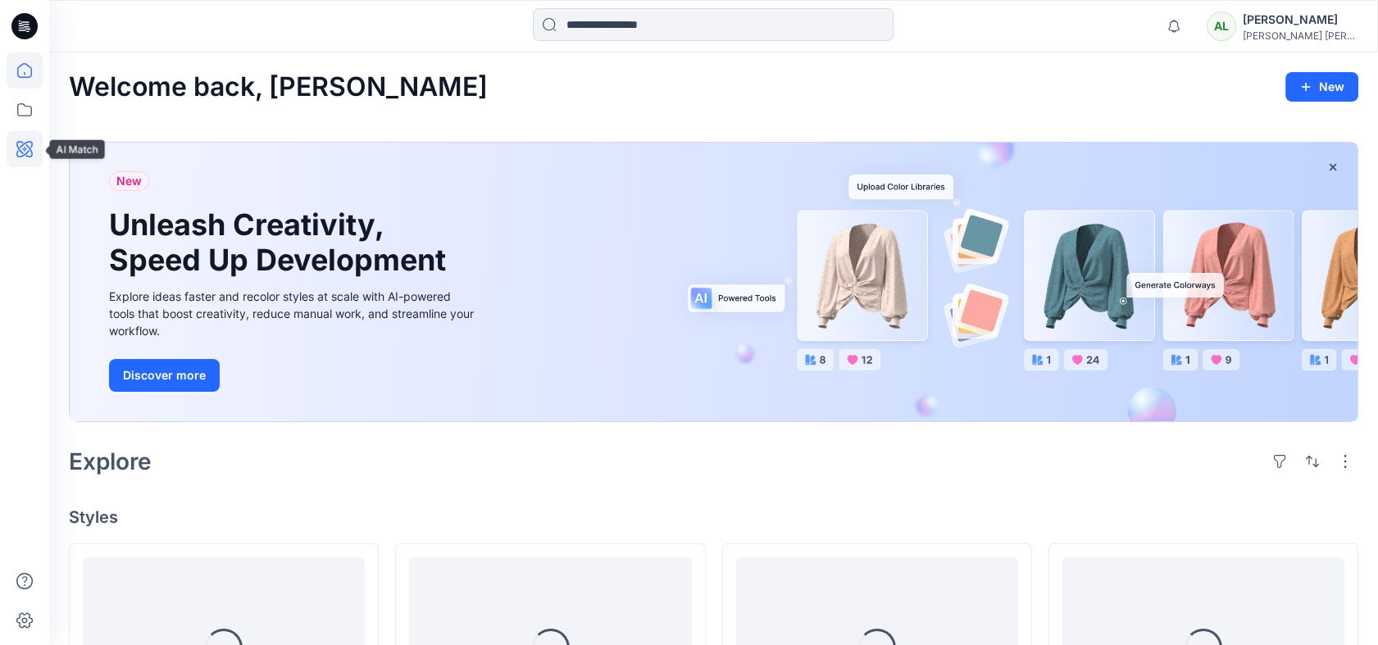
click at [30, 143] on icon at bounding box center [25, 149] width 36 height 36
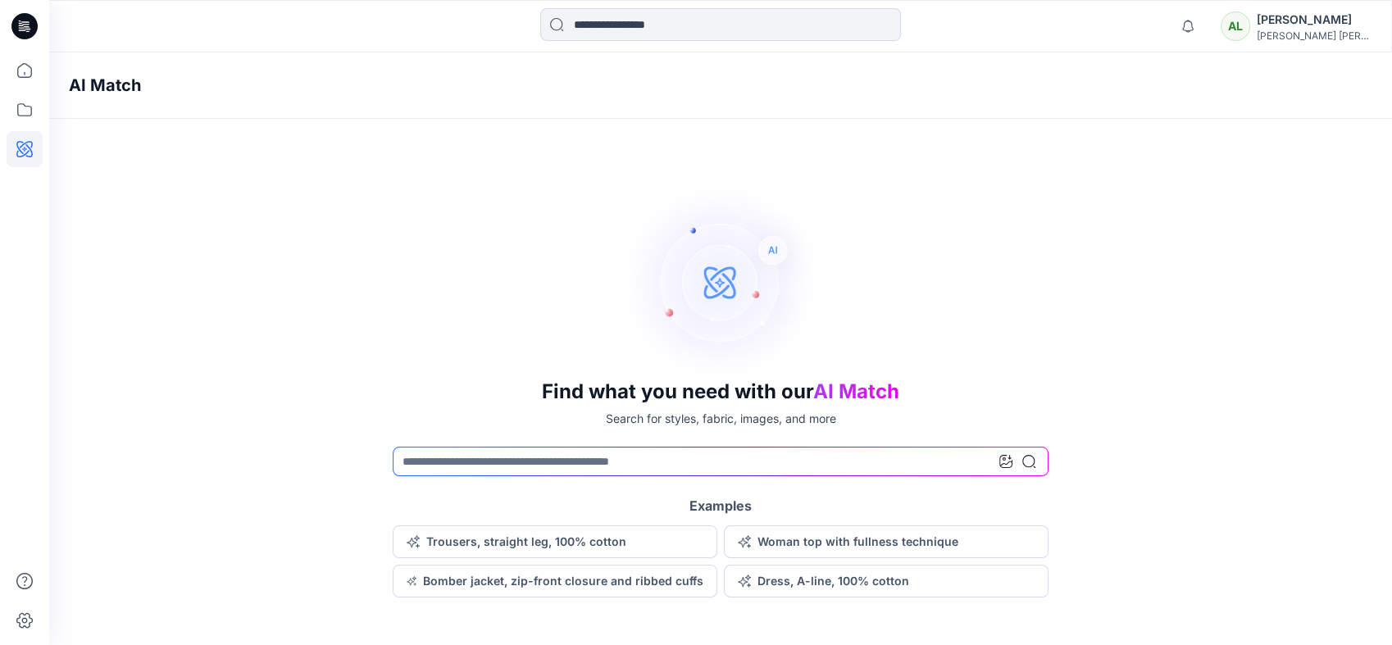
click at [1001, 465] on icon at bounding box center [1005, 461] width 13 height 13
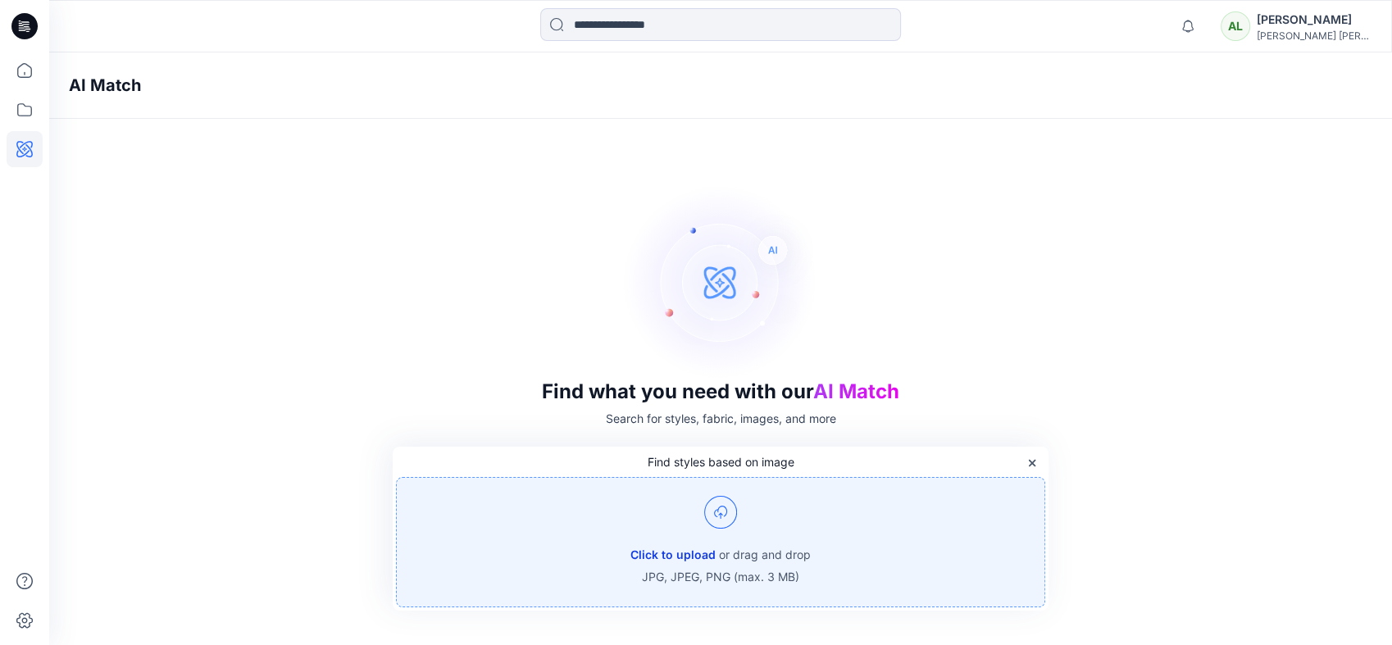
click at [646, 552] on button "Click to upload" at bounding box center [672, 555] width 85 height 20
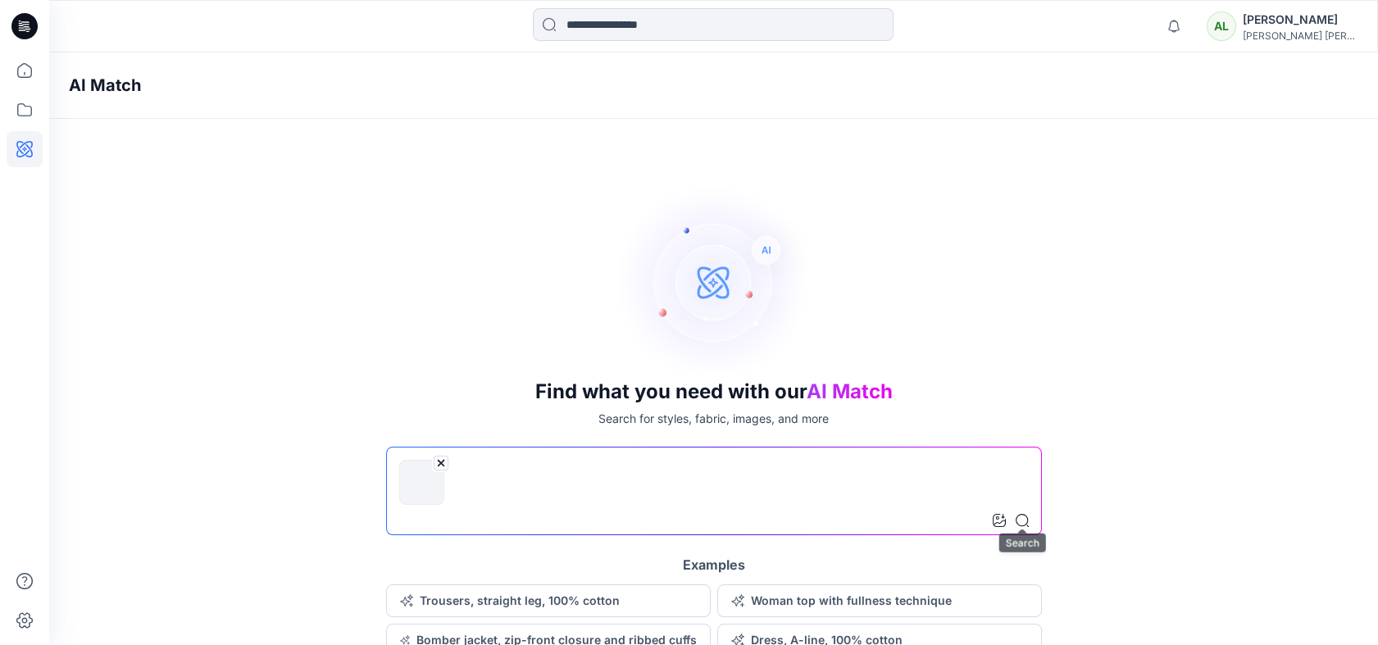
click at [1018, 524] on icon at bounding box center [1021, 520] width 13 height 13
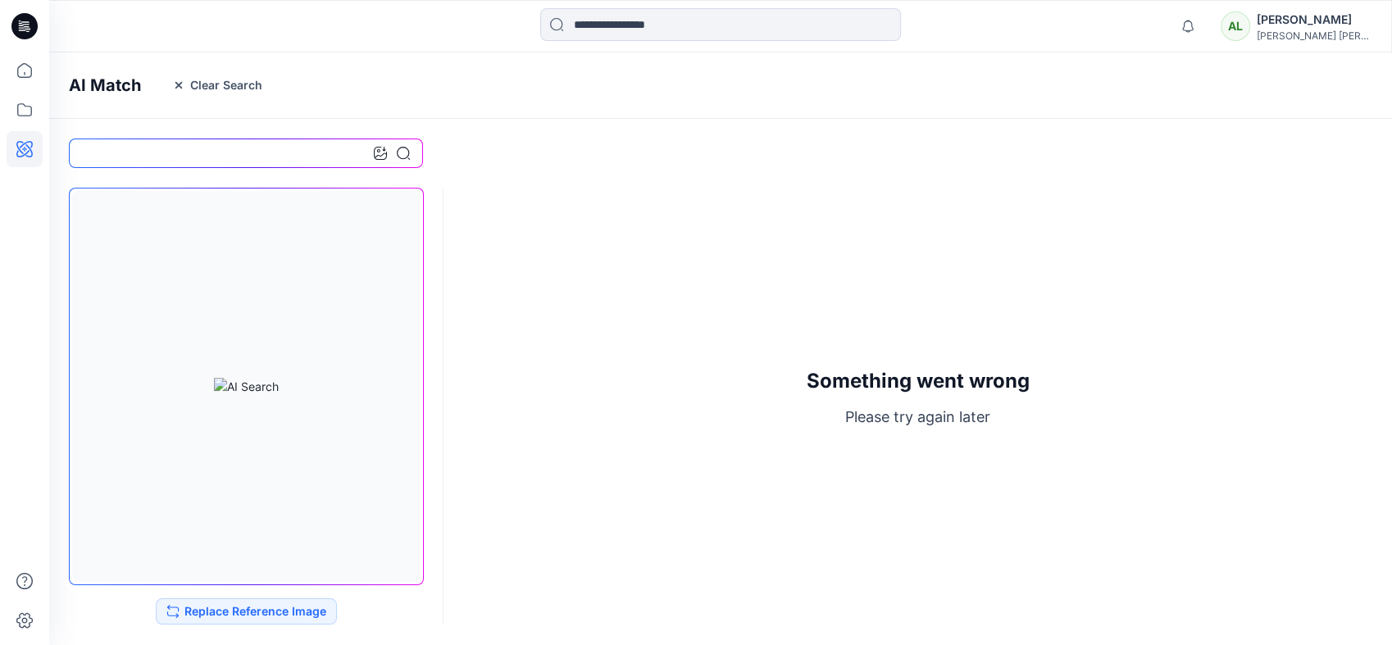
click at [760, 367] on div "Something went wrong Please try again later" at bounding box center [918, 399] width 410 height 462
click at [383, 158] on icon at bounding box center [380, 153] width 13 height 13
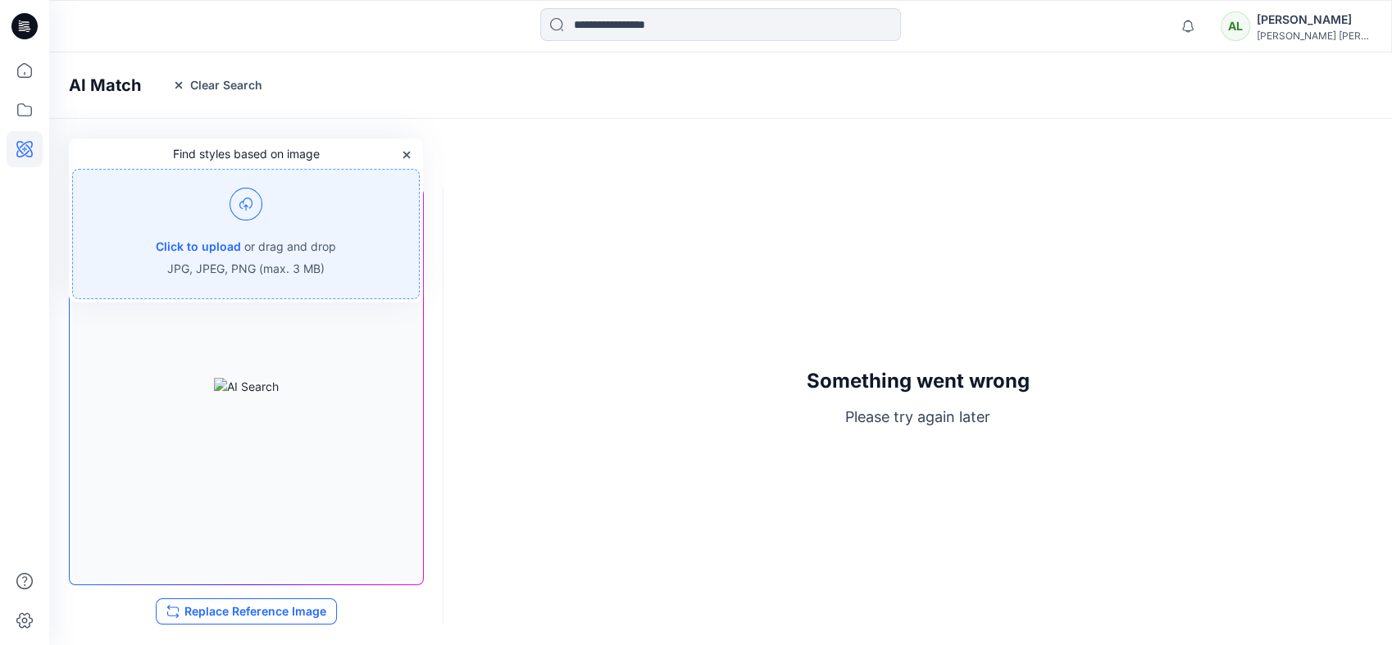
click at [210, 608] on button "Replace Reference Image" at bounding box center [246, 611] width 181 height 26
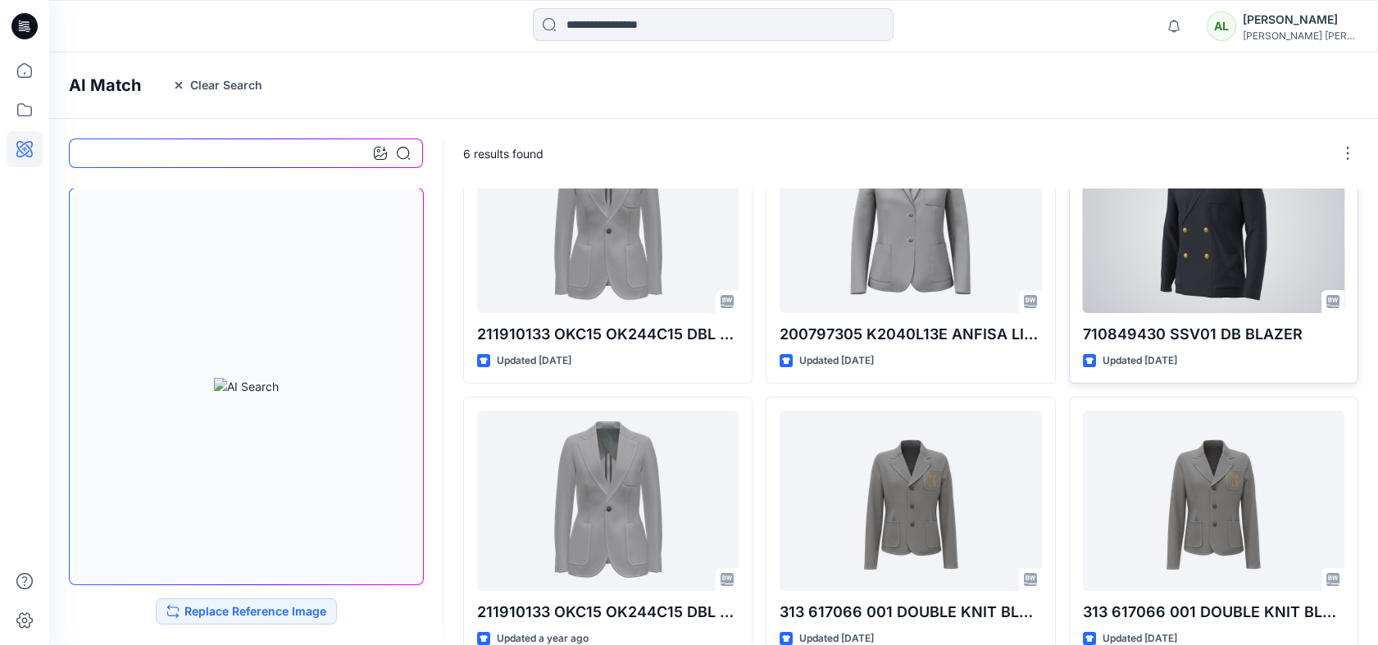
scroll to position [150, 0]
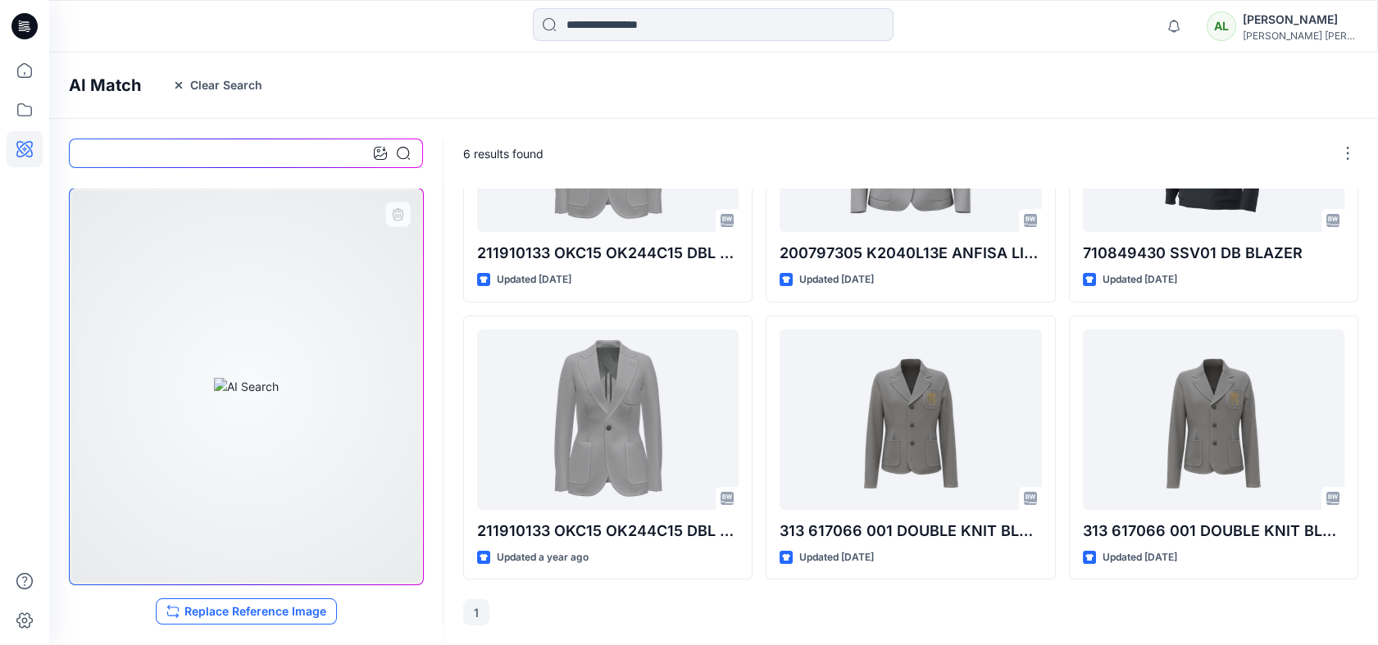
click at [279, 603] on button "Replace Reference Image" at bounding box center [246, 611] width 181 height 26
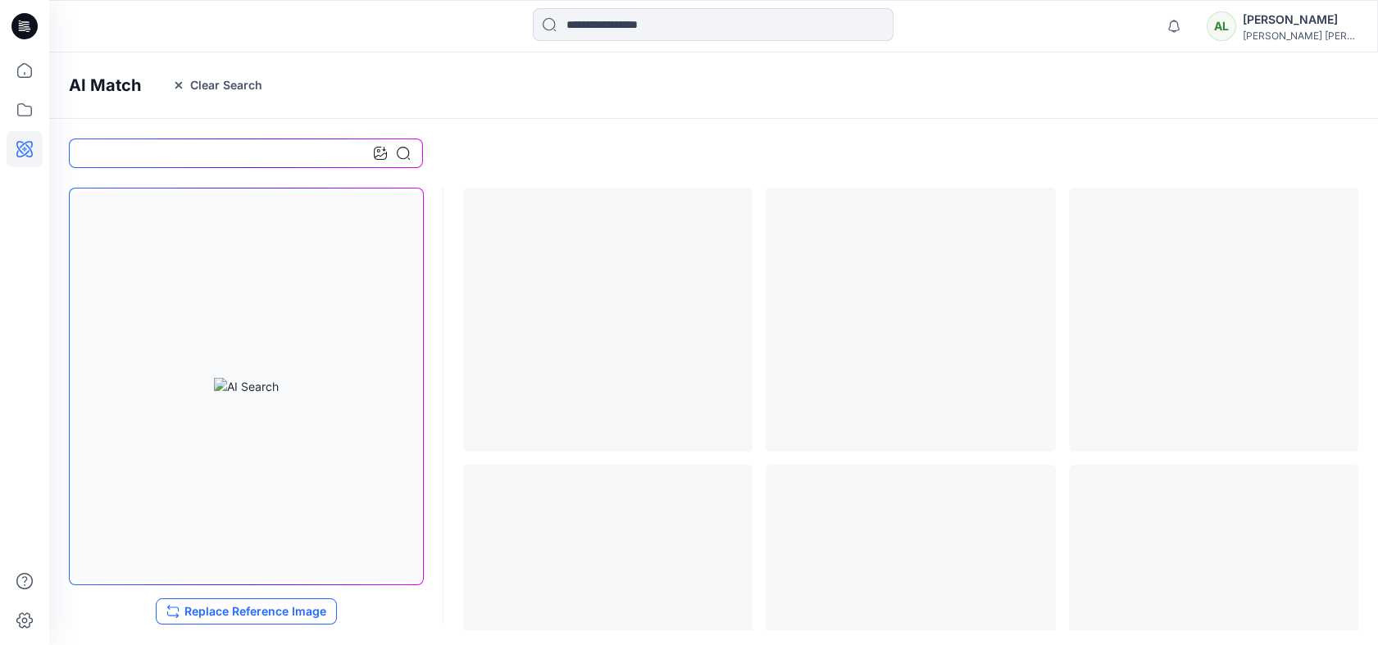
scroll to position [0, 0]
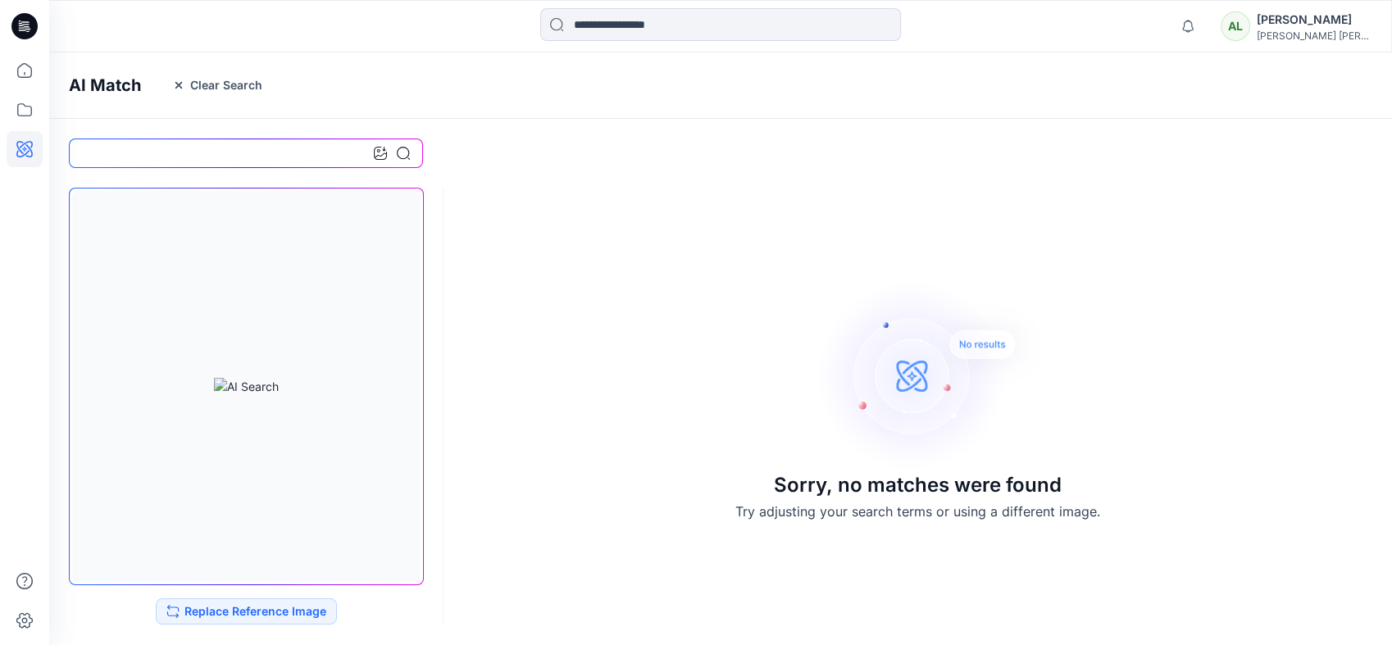
click at [25, 23] on icon at bounding box center [24, 26] width 26 height 26
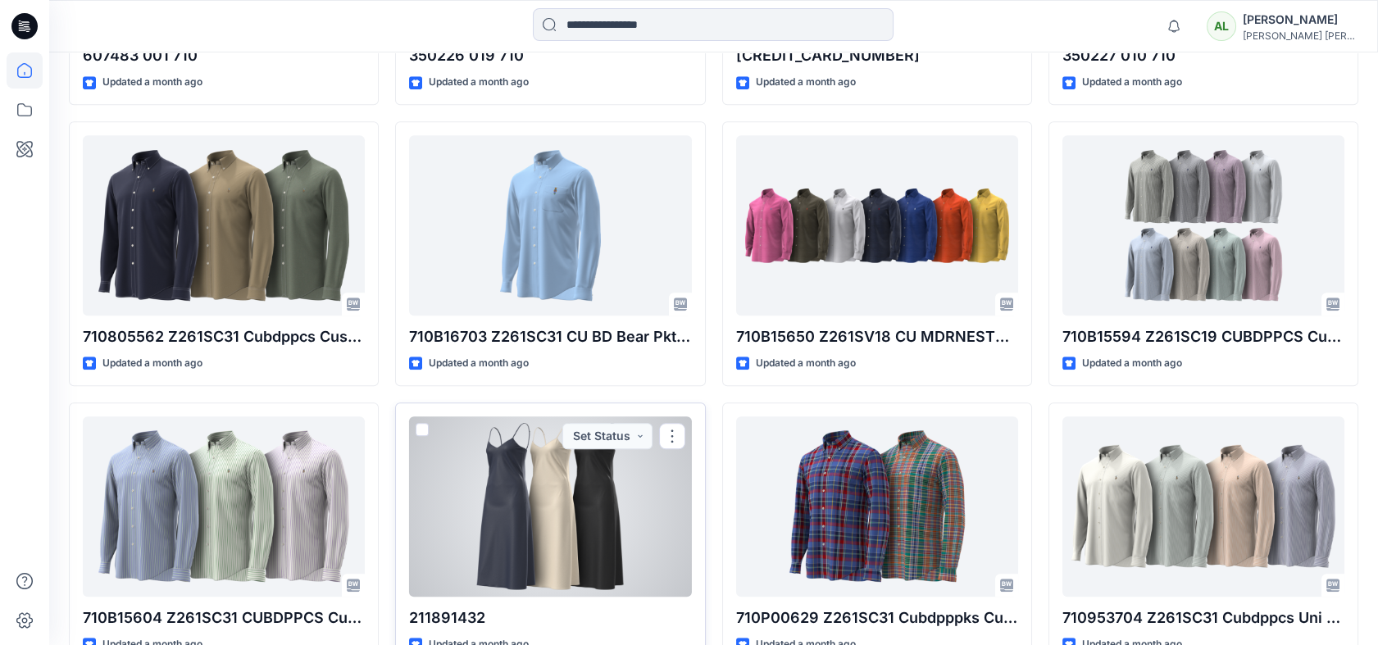
scroll to position [3326, 0]
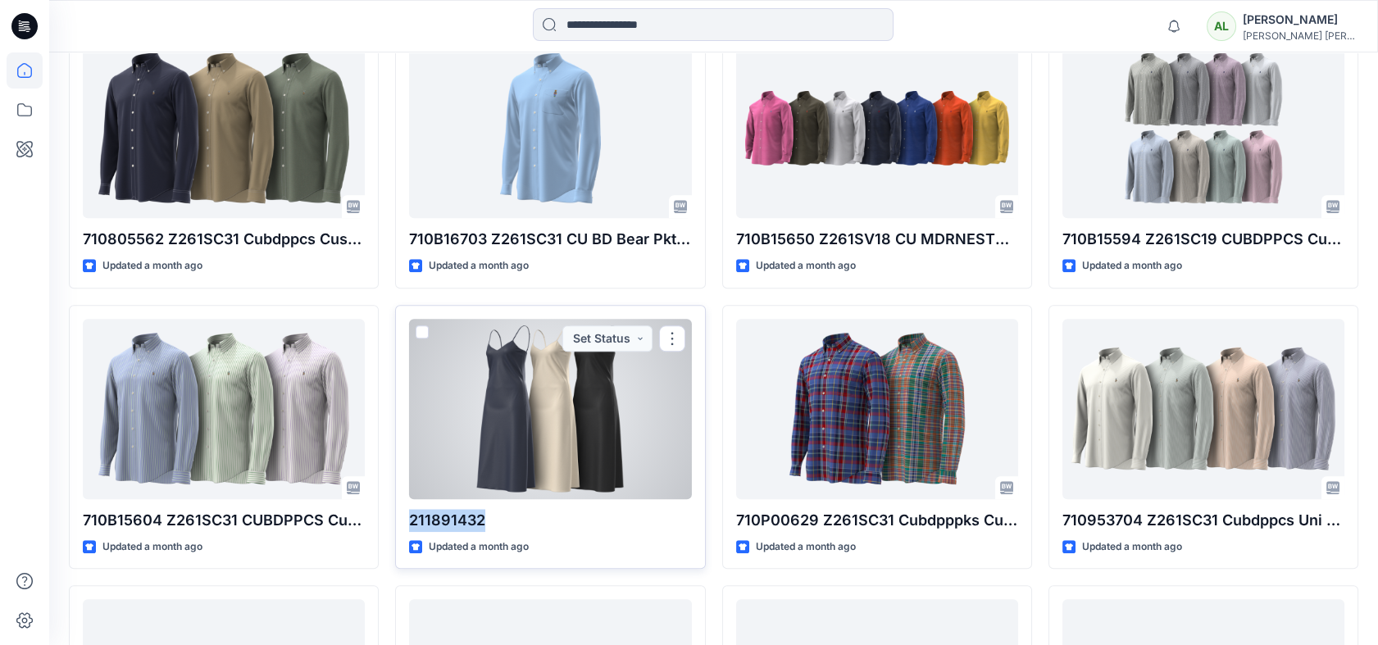
drag, startPoint x: 492, startPoint y: 517, endPoint x: 412, endPoint y: 520, distance: 79.5
click at [412, 520] on p "211891432" at bounding box center [550, 520] width 282 height 23
copy p "211891432"
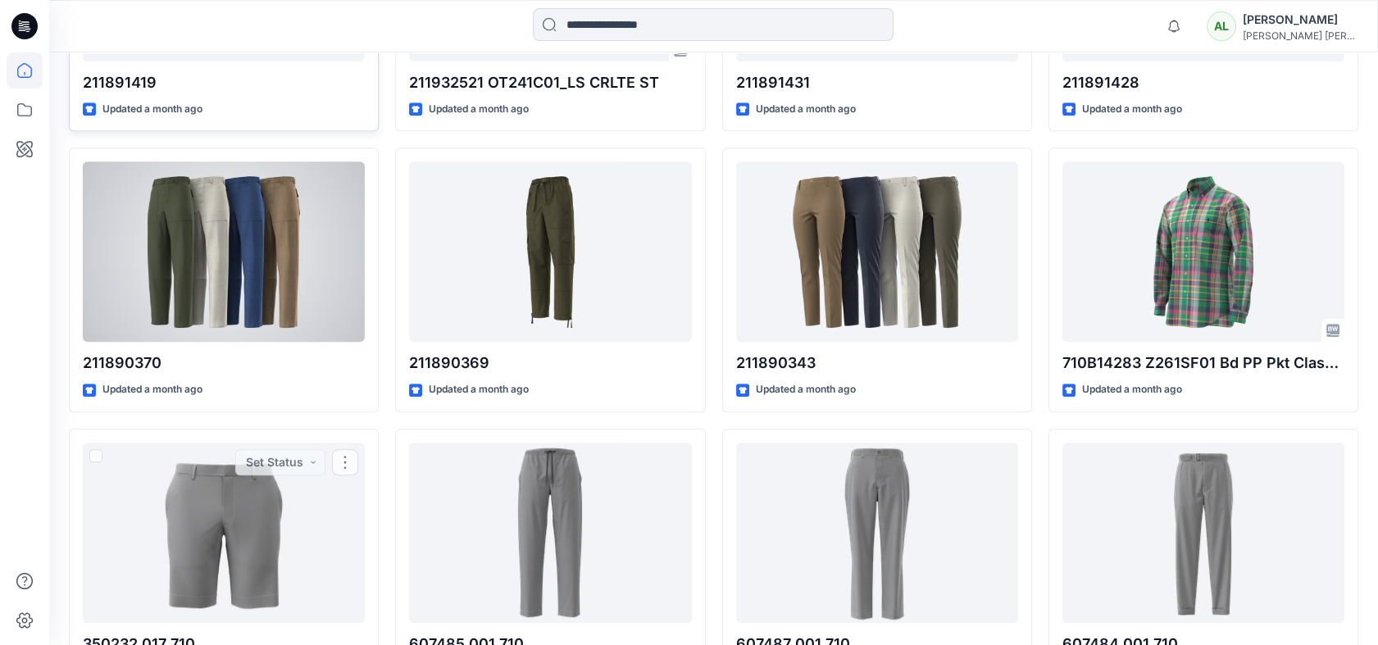
scroll to position [2325, 0]
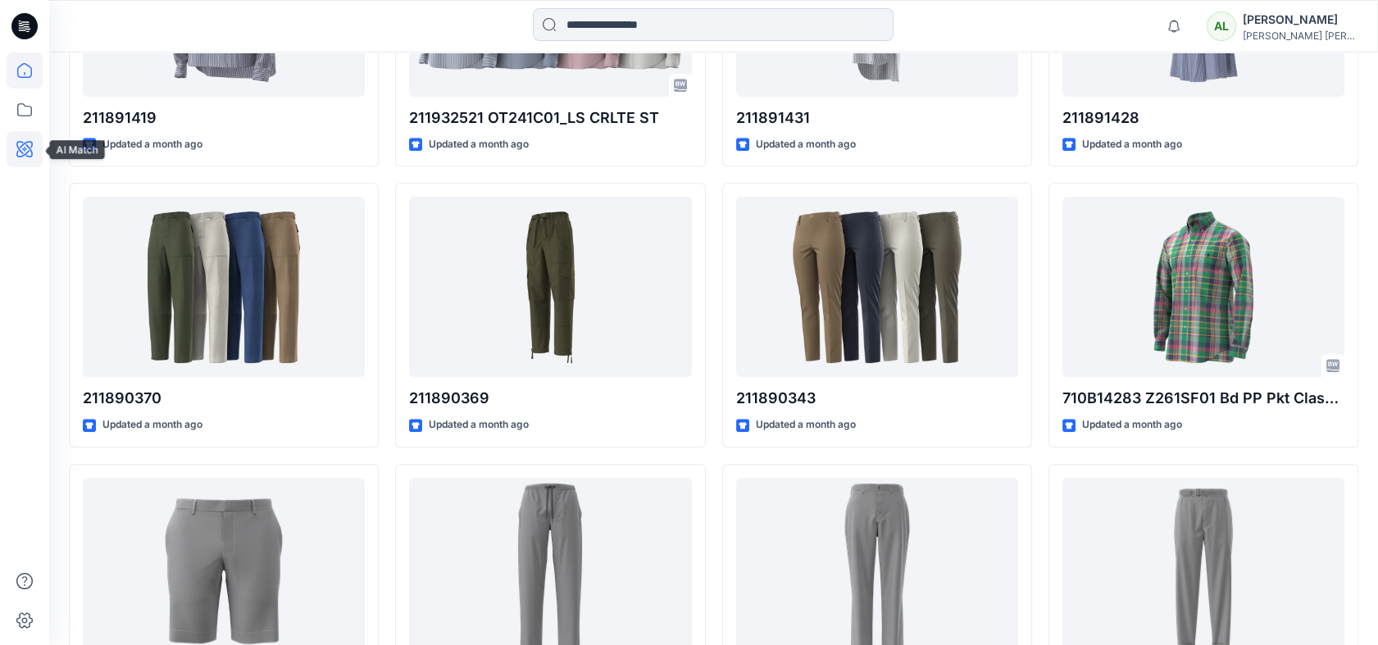
click at [20, 140] on icon at bounding box center [25, 149] width 36 height 36
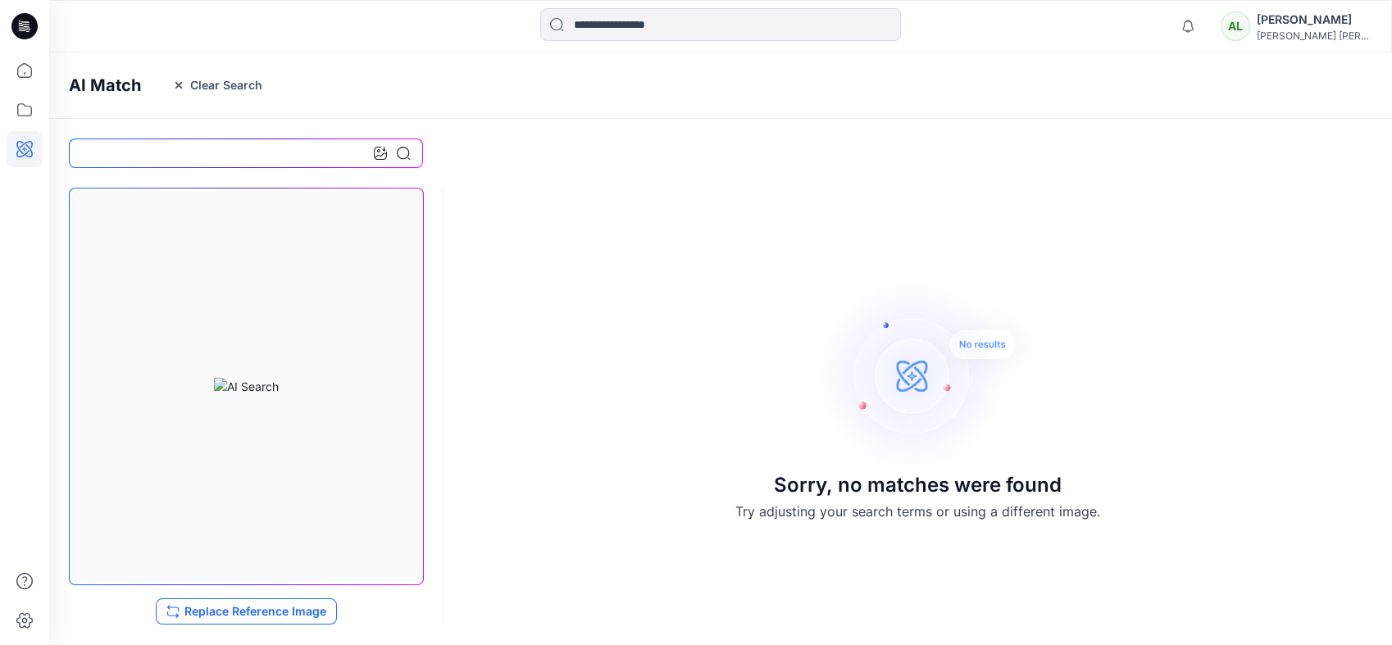
click at [293, 616] on button "Replace Reference Image" at bounding box center [246, 611] width 181 height 26
